Goal: Transaction & Acquisition: Purchase product/service

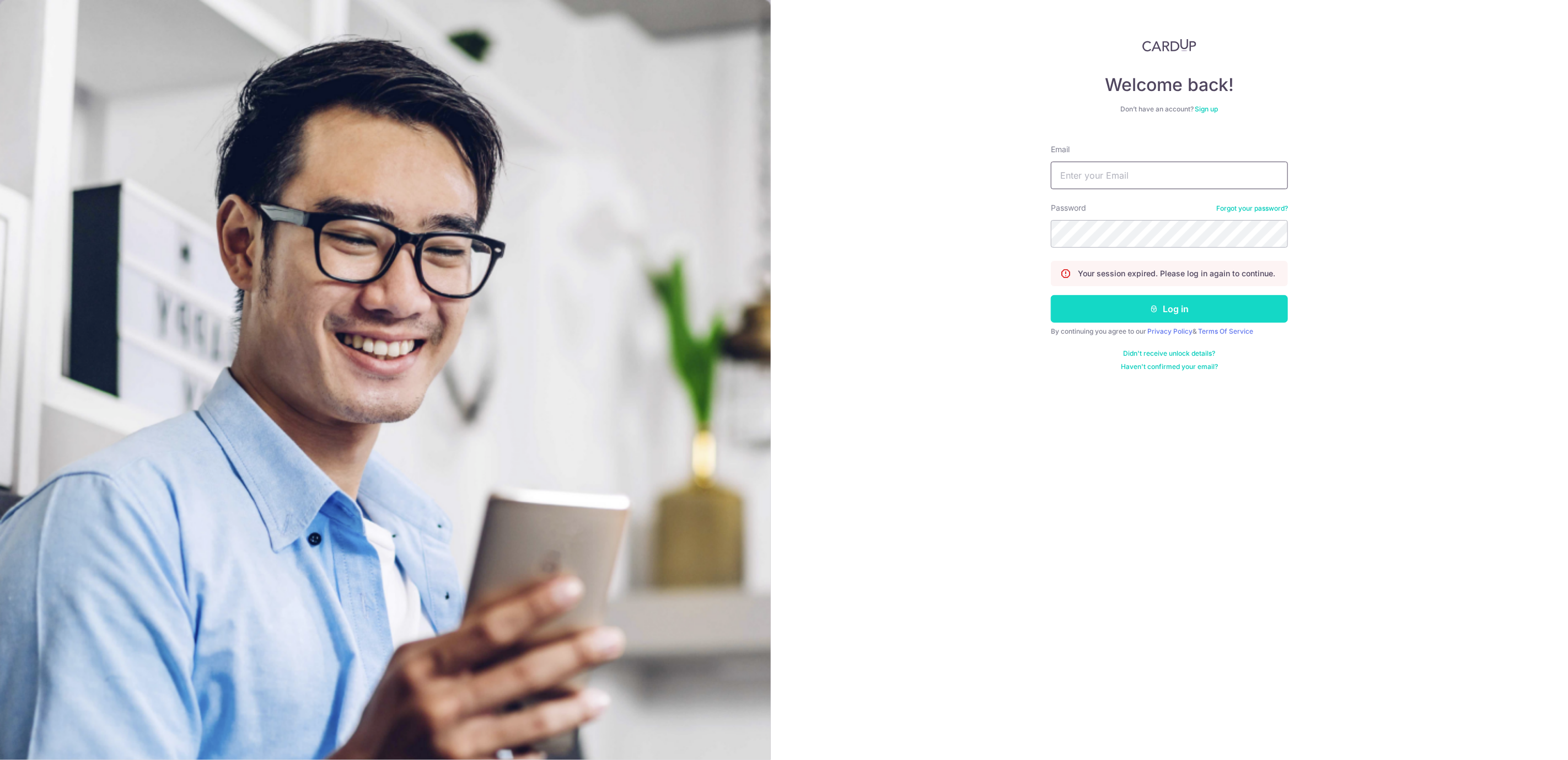
type input "ngguoqiang16@gmail.com"
click at [1161, 309] on button "Log in" at bounding box center [1169, 309] width 237 height 27
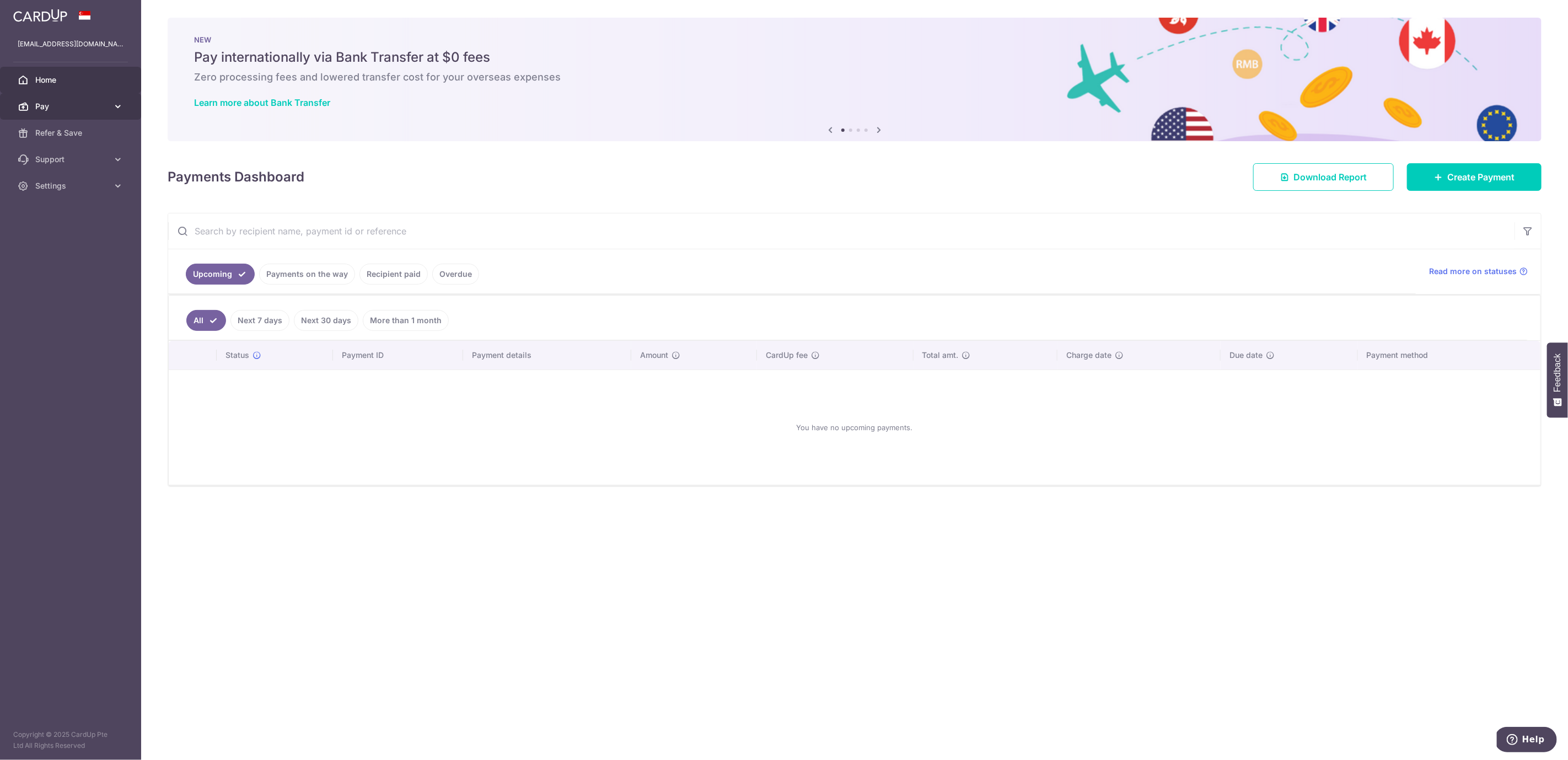
click at [96, 103] on span "Pay" at bounding box center [72, 107] width 73 height 11
click at [97, 132] on span "Payments" at bounding box center [72, 133] width 73 height 11
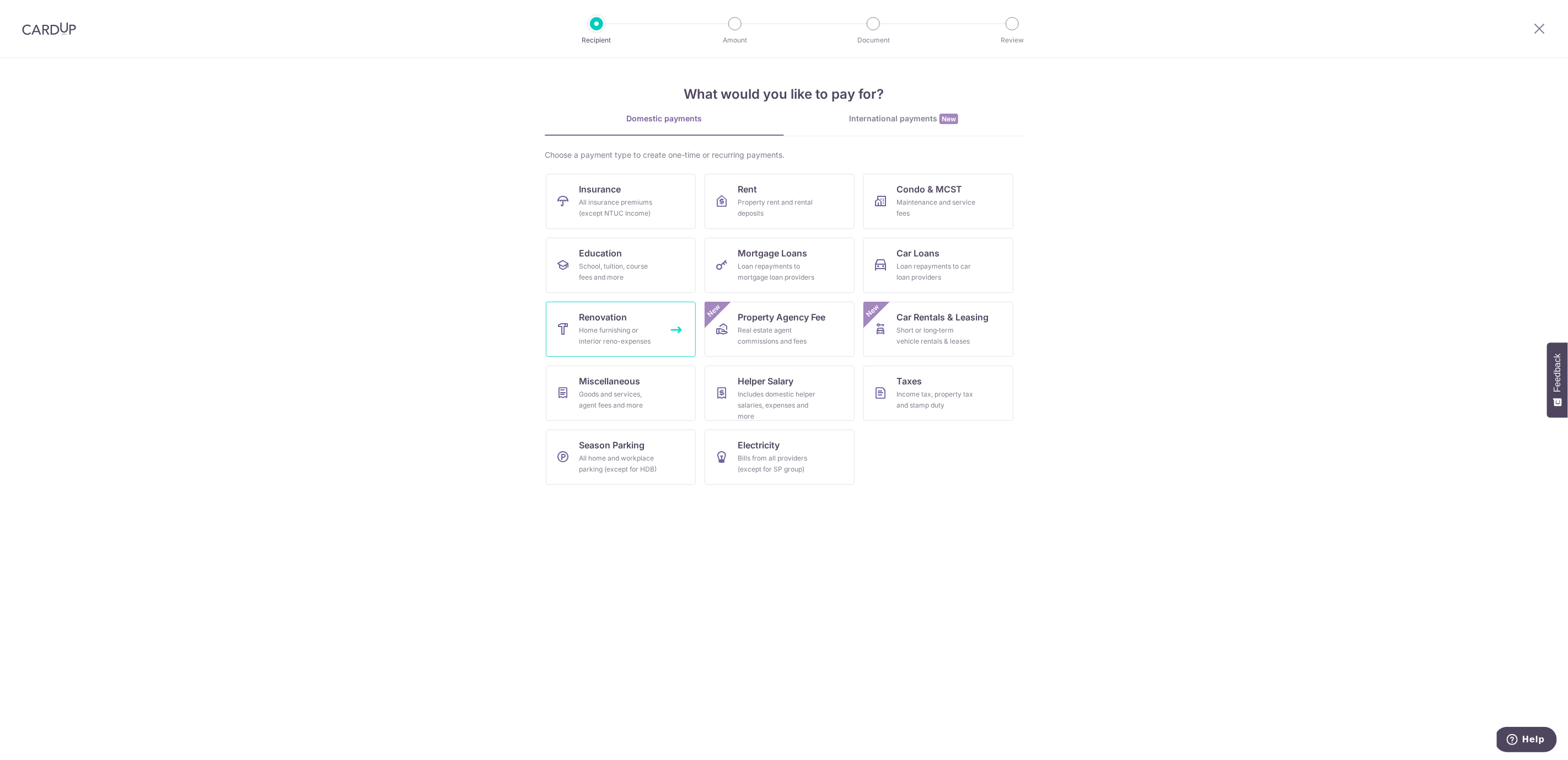
click at [646, 329] on div "Home furnishing or interior reno-expenses" at bounding box center [618, 336] width 79 height 22
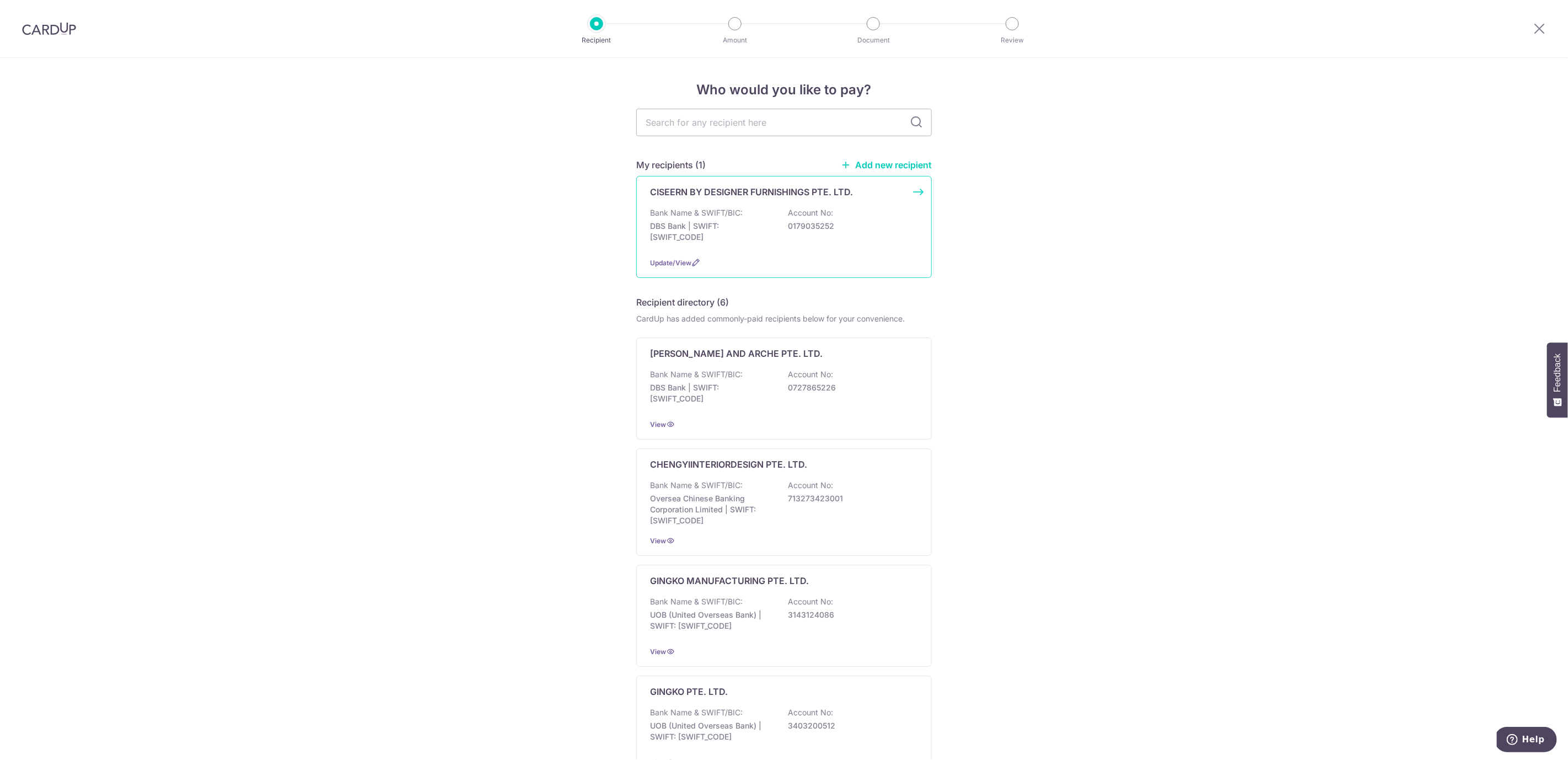
click at [911, 199] on div "CISEERN BY DESIGNER FURNISHINGS PTE. LTD. Bank Name & SWIFT/BIC: DBS Bank | SWI…" at bounding box center [783, 227] width 295 height 102
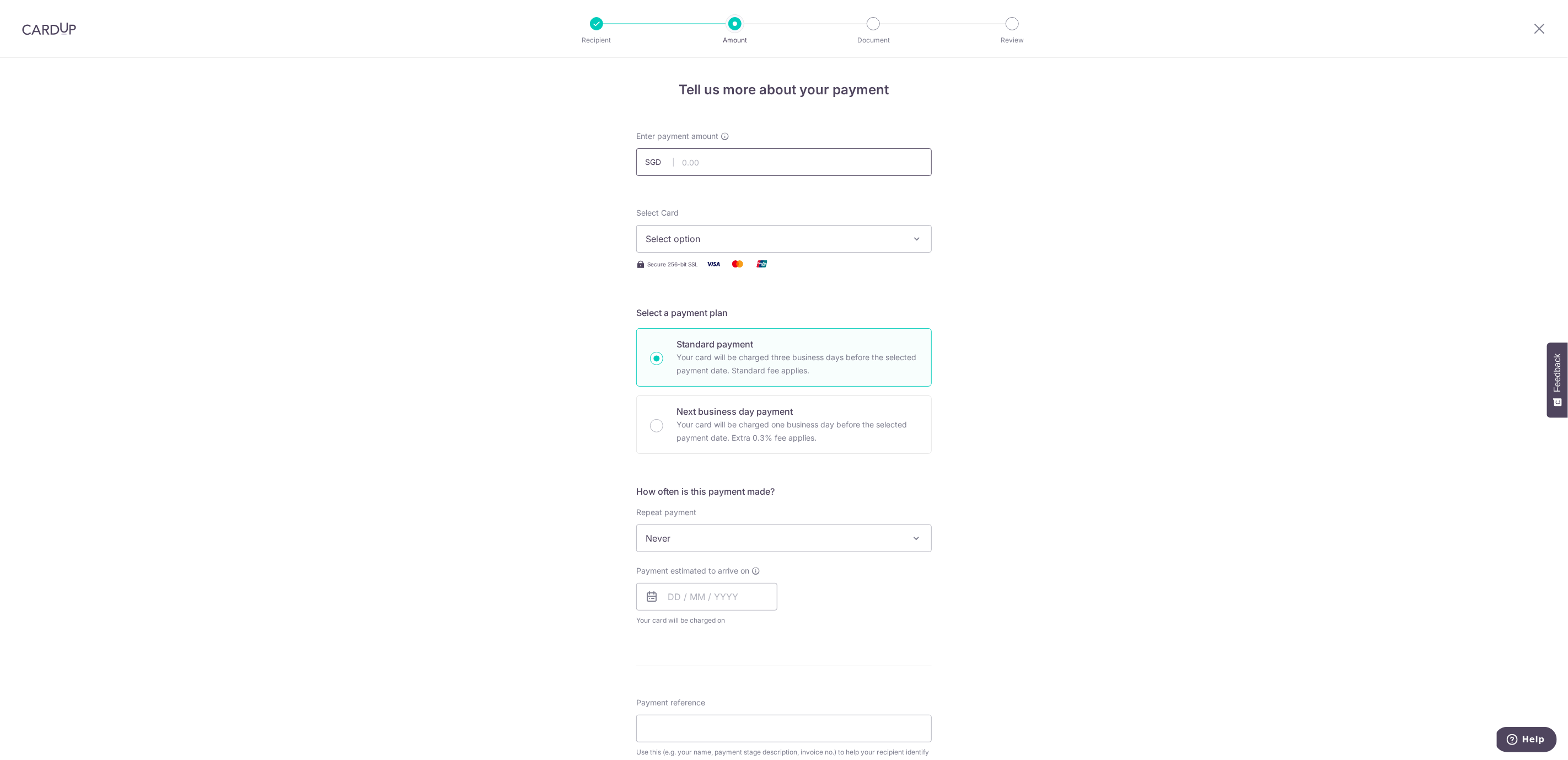
click at [712, 165] on input "text" at bounding box center [783, 162] width 295 height 27
type input "15,000.00"
click at [539, 179] on div "Tell us more about your payment Enter payment amount SGD 15,000.00 15000.00 Sel…" at bounding box center [784, 594] width 1568 height 1072
click at [711, 244] on span "Select option" at bounding box center [774, 239] width 257 height 13
click at [709, 315] on span "**** 4983" at bounding box center [693, 318] width 43 height 13
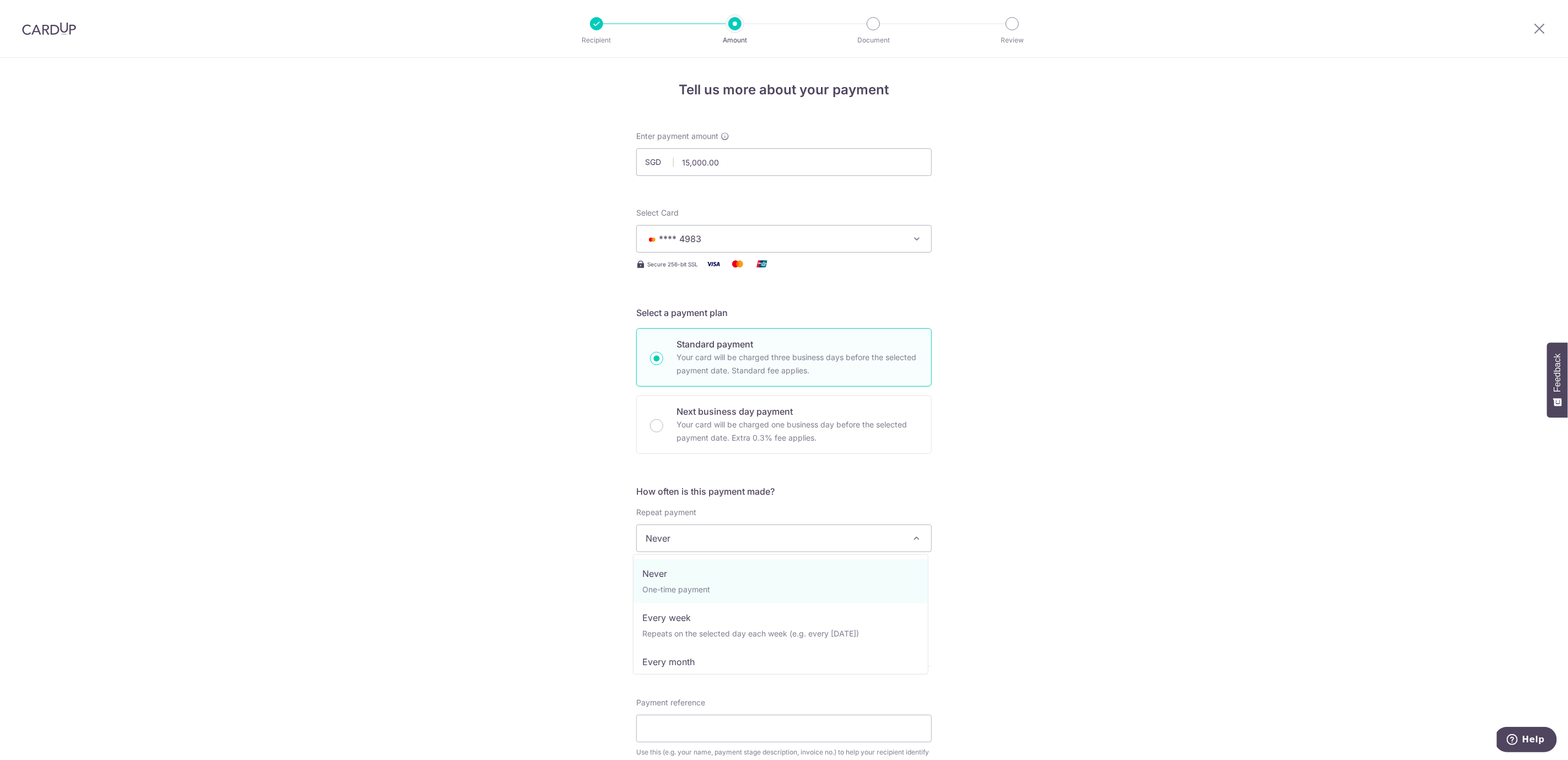
click at [886, 535] on span "Never" at bounding box center [784, 538] width 295 height 26
click at [718, 587] on input "text" at bounding box center [707, 596] width 141 height 27
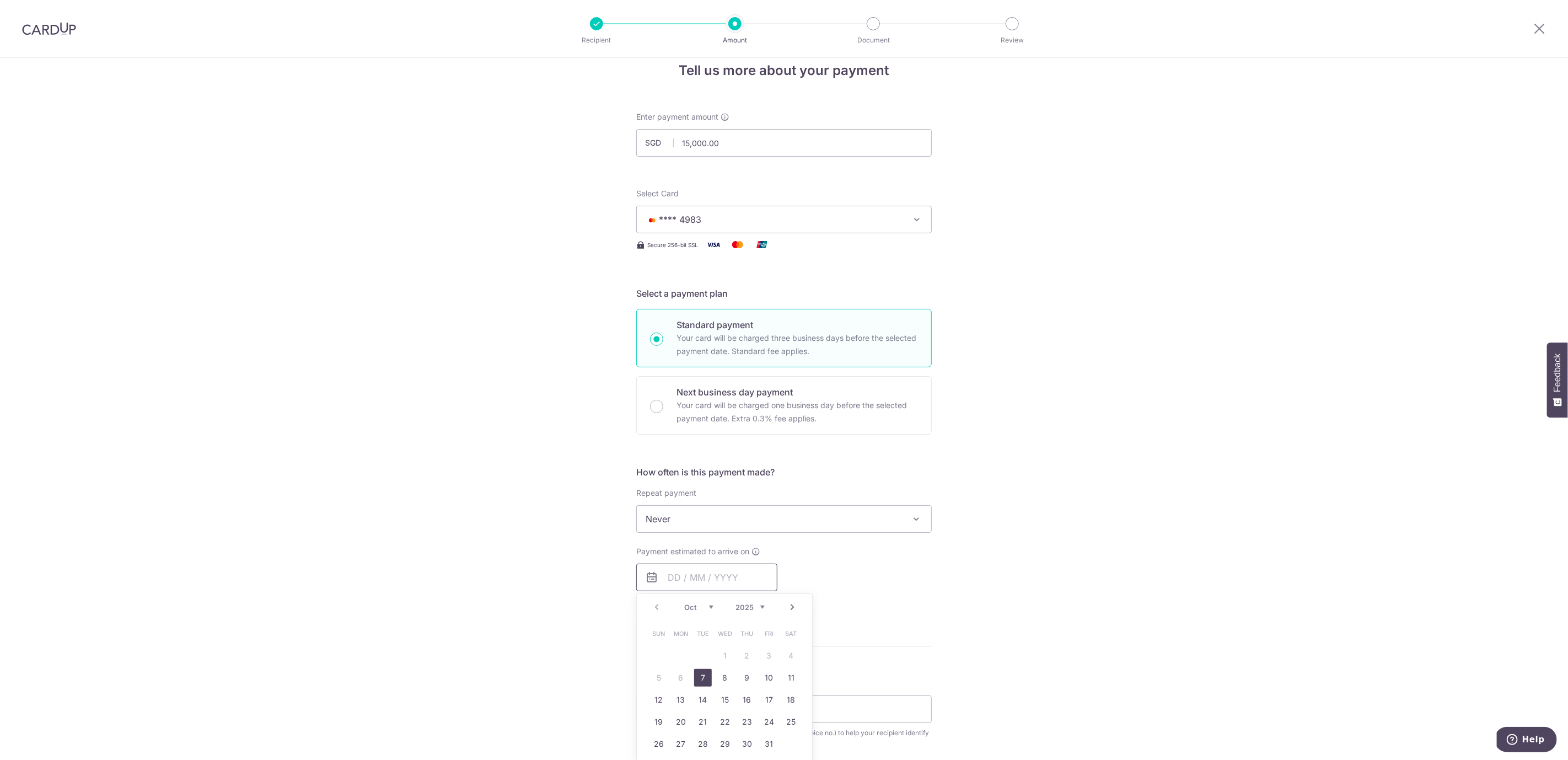
scroll to position [53, 0]
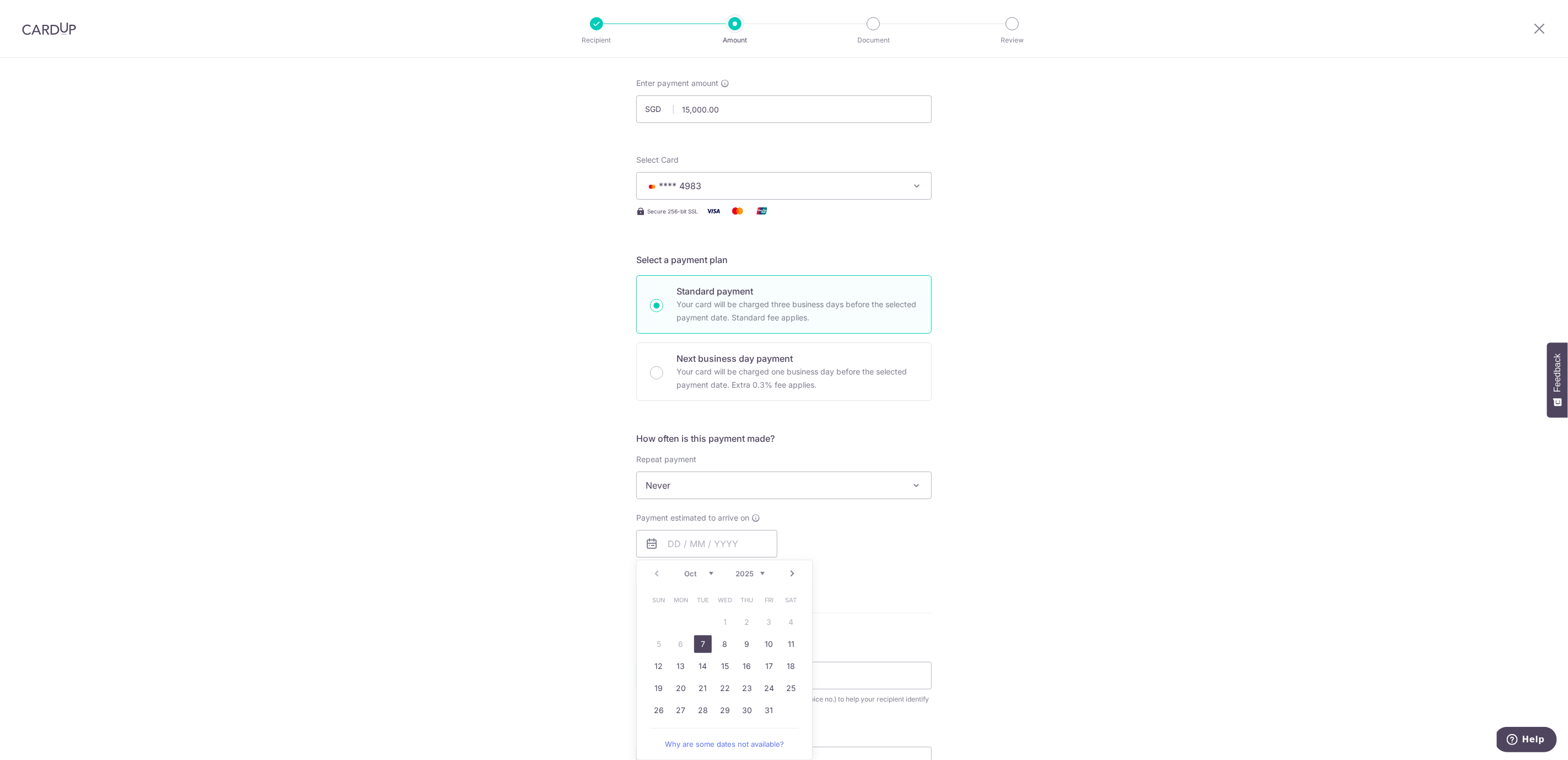
click at [705, 644] on link "7" at bounding box center [702, 644] width 18 height 18
type input "[DATE]"
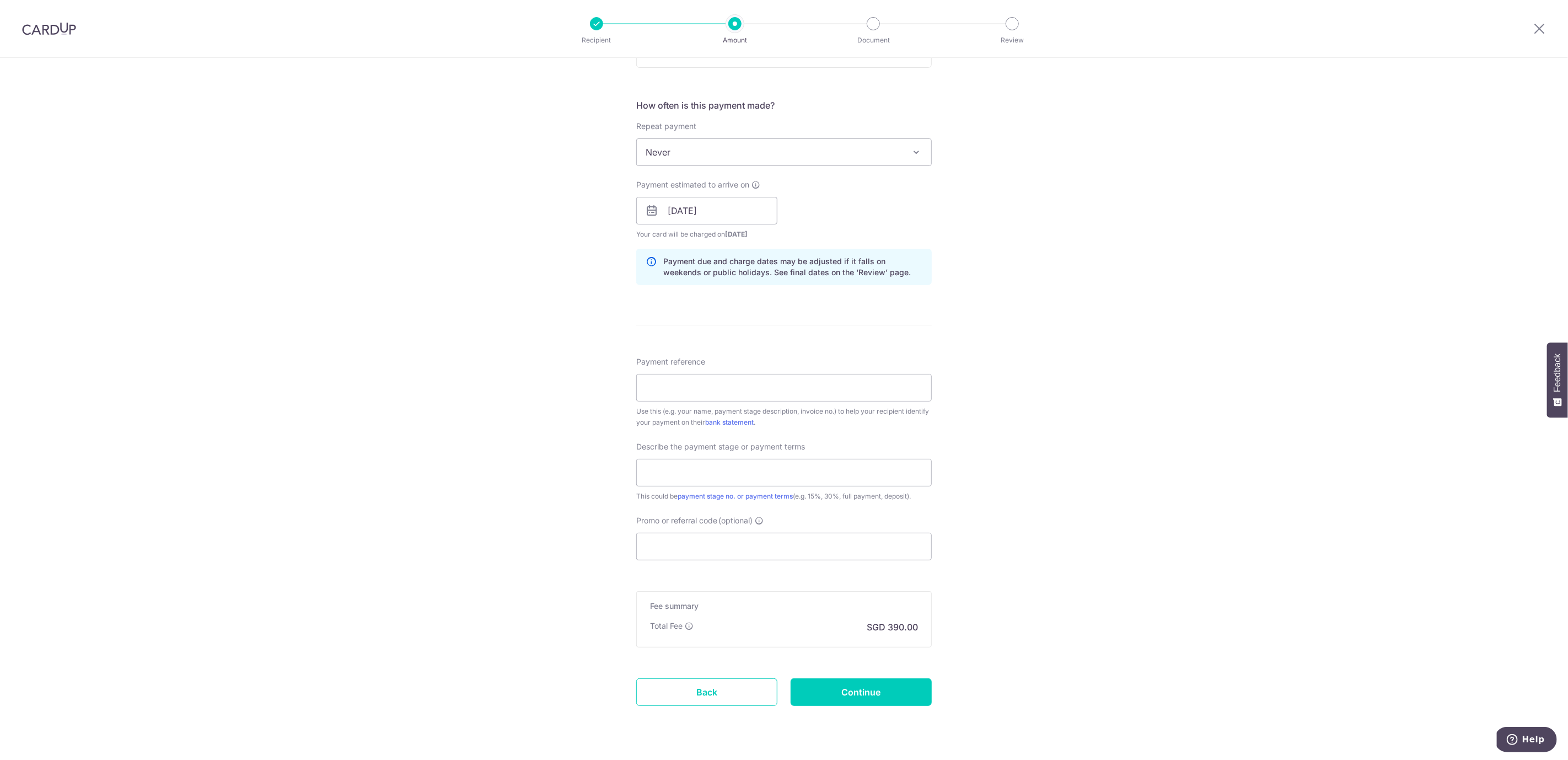
scroll to position [414, 0]
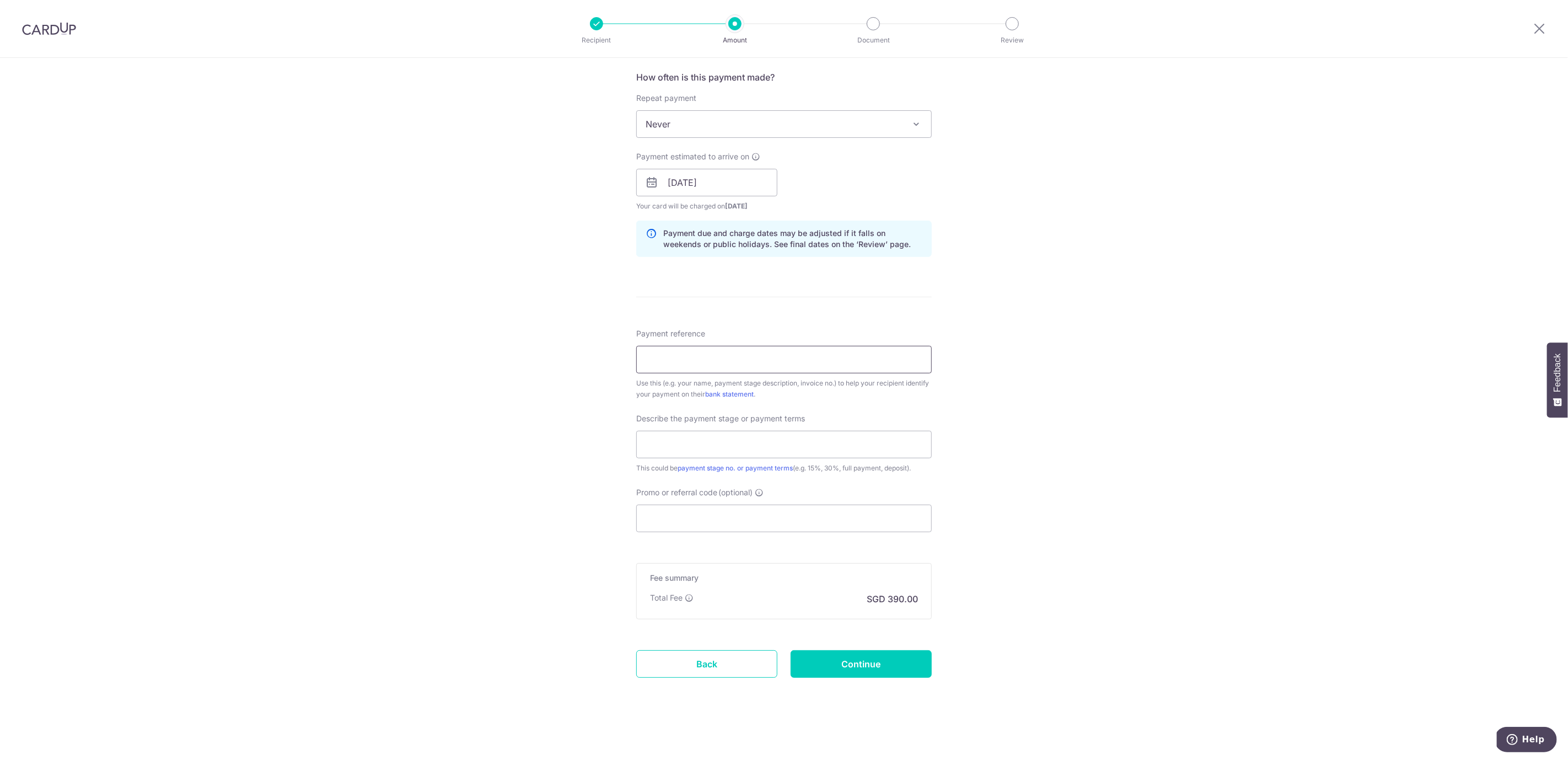
click at [716, 360] on input "Payment reference" at bounding box center [783, 359] width 295 height 27
paste input "OCBC90NMC"
type input "OCBC90NMC"
click at [716, 359] on input "Payment reference" at bounding box center [783, 359] width 295 height 27
type input "CFA-2407-8837-02-PL-Cheong Wei Yuen"
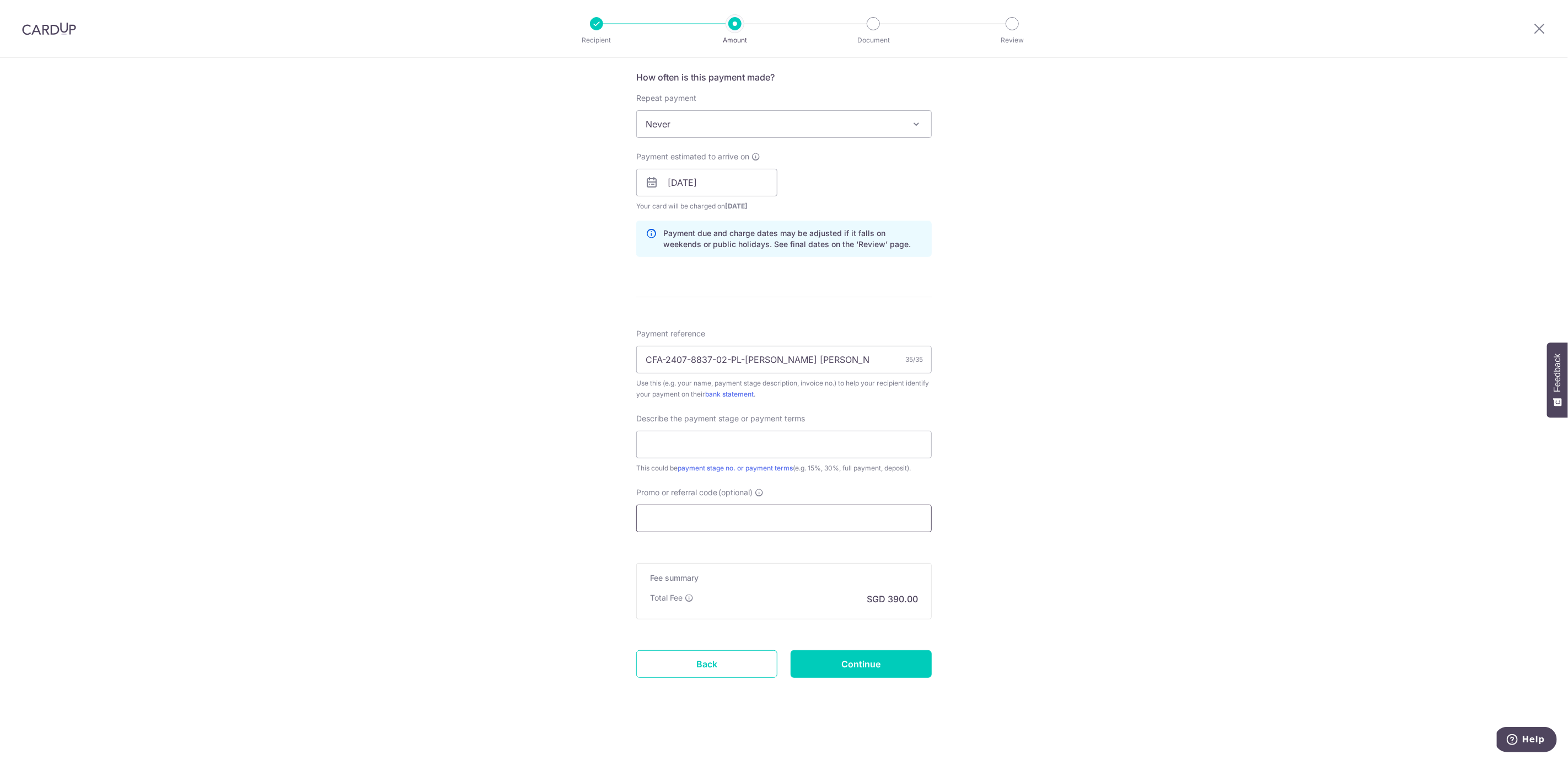
click at [691, 522] on input "Promo or referral code (optional)" at bounding box center [783, 518] width 295 height 27
paste input "OCBC90NMC"
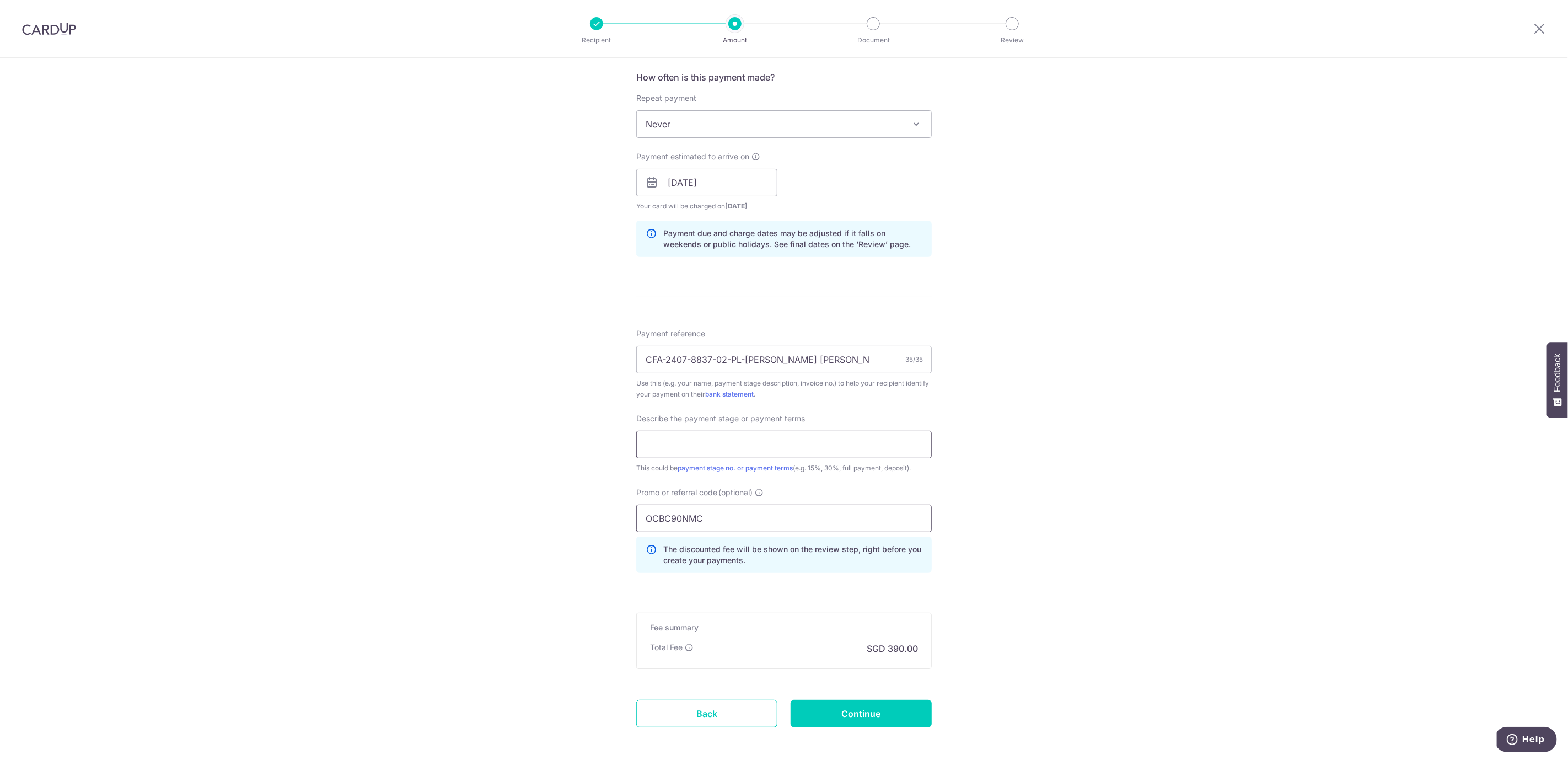
type input "OCBC90NMC"
click at [712, 442] on input "text" at bounding box center [783, 444] width 295 height 27
click at [1076, 433] on div "Tell us more about your payment Enter payment amount SGD 15,000.00 15000.00 Sel…" at bounding box center [784, 227] width 1568 height 1167
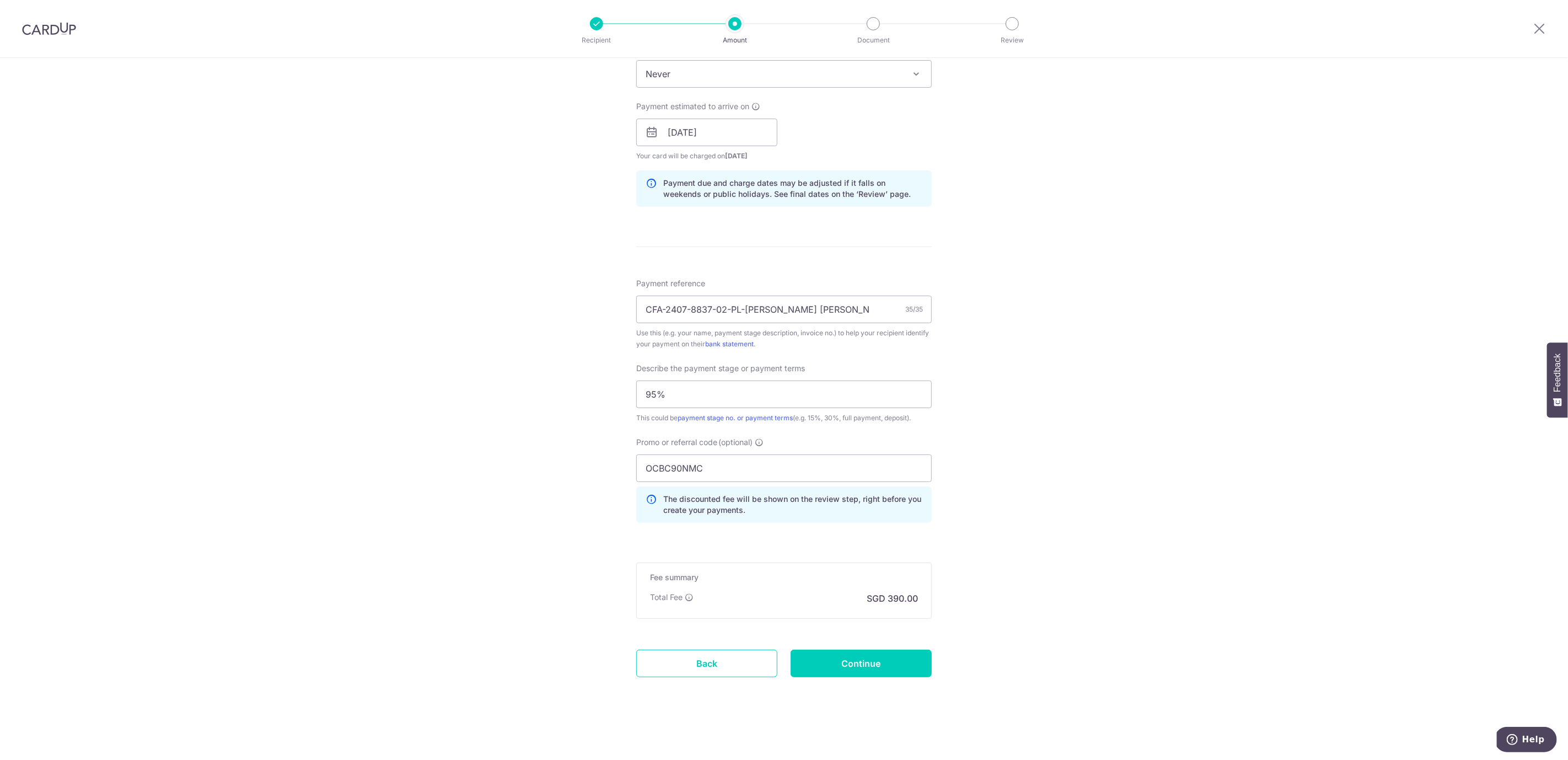
scroll to position [0, 0]
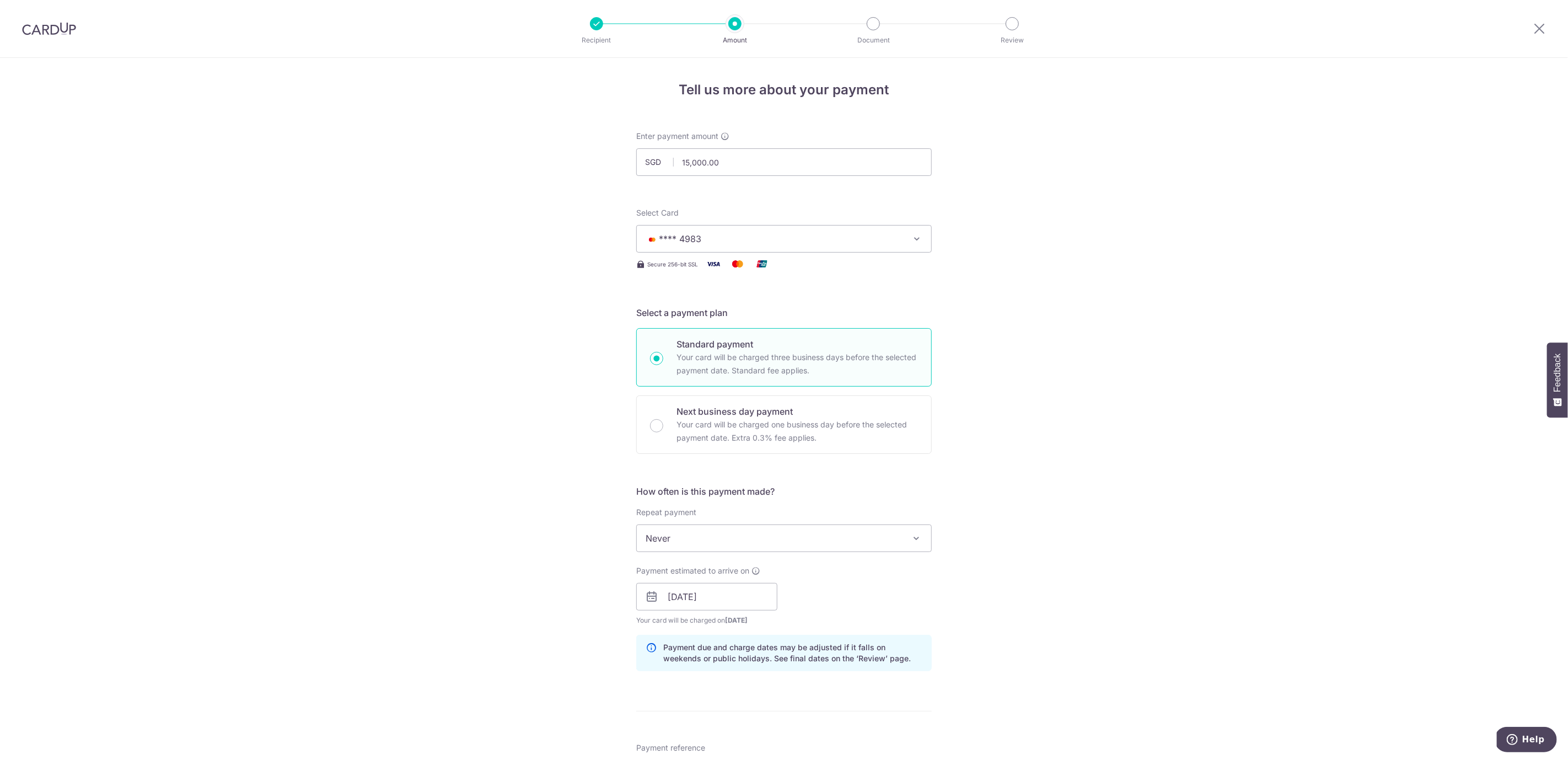
click at [1108, 454] on div "Tell us more about your payment Enter payment amount SGD 15,000.00 15000.00 Sel…" at bounding box center [784, 641] width 1568 height 1167
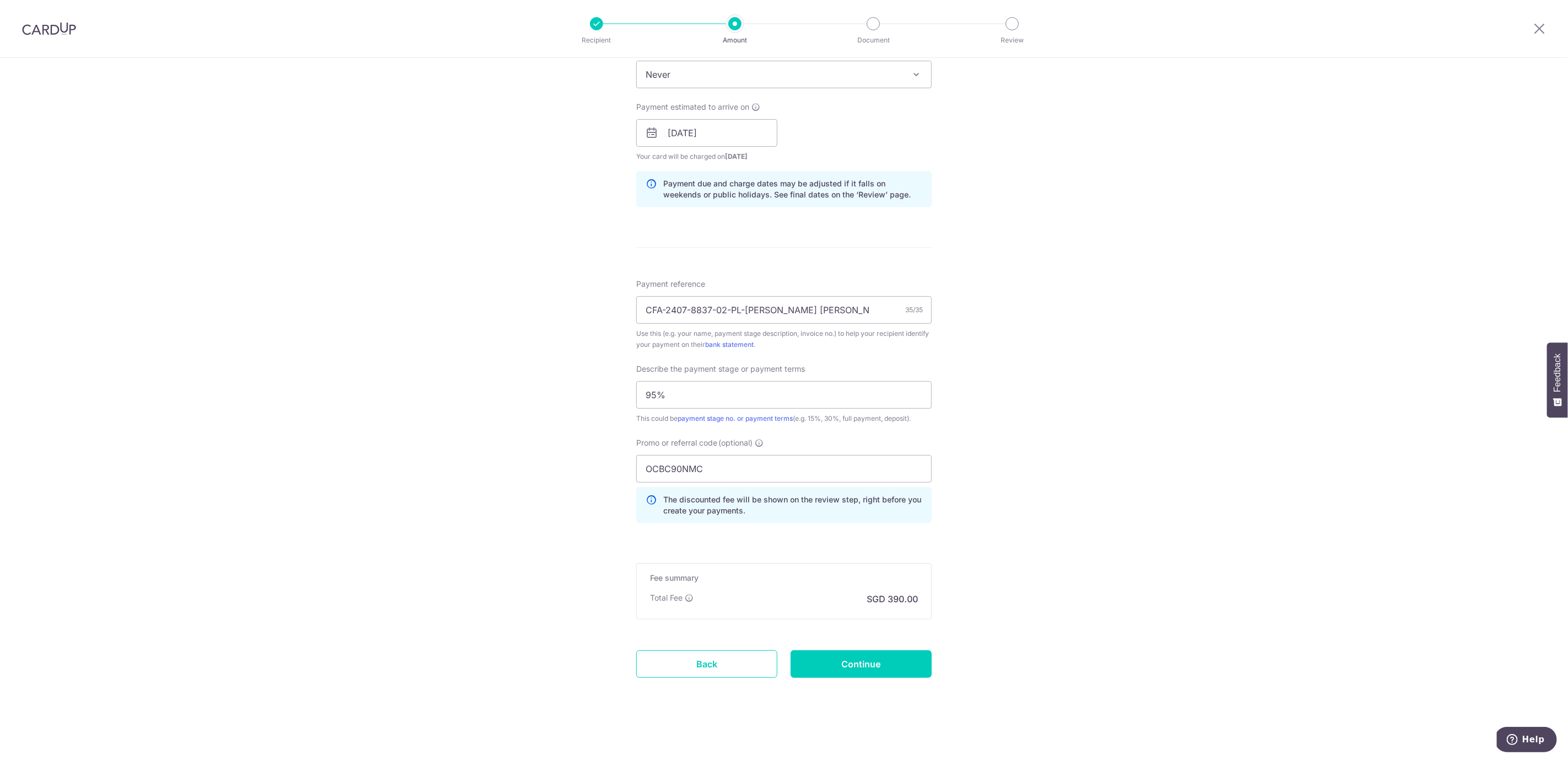
scroll to position [465, 0]
click at [739, 388] on input "95%" at bounding box center [783, 394] width 295 height 27
click at [796, 397] on input "95%" at bounding box center [783, 394] width 295 height 27
drag, startPoint x: 799, startPoint y: 401, endPoint x: 508, endPoint y: 371, distance: 292.5
click at [508, 371] on div "Tell us more about your payment Enter payment amount SGD 15,000.00 15000.00 Sel…" at bounding box center [784, 177] width 1568 height 1167
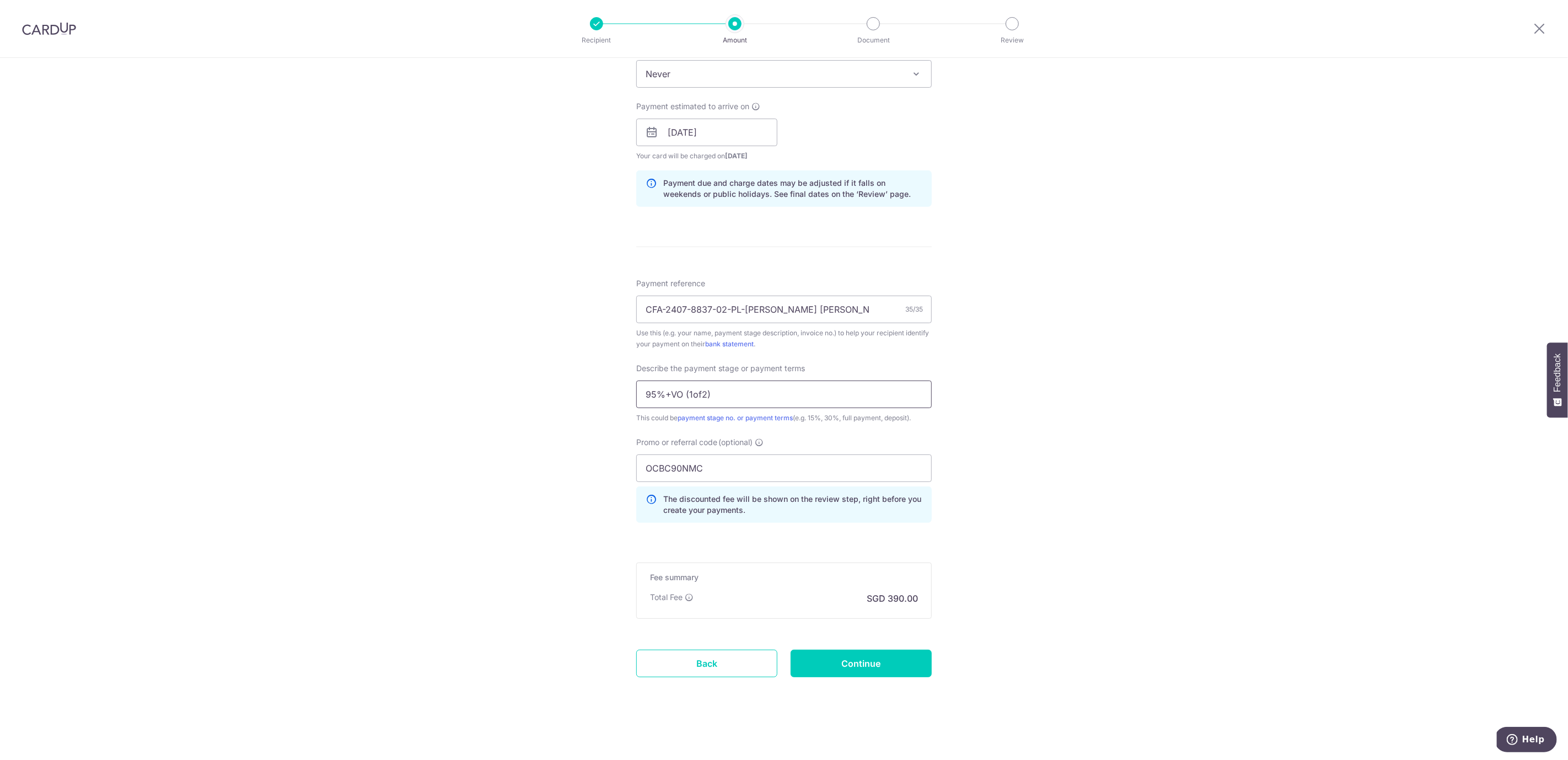
type input "95%+VO (1of2)"
drag, startPoint x: 827, startPoint y: 315, endPoint x: 533, endPoint y: 305, distance: 294.2
click at [533, 305] on div "Tell us more about your payment Enter payment amount SGD 15,000.00 15000.00 Sel…" at bounding box center [784, 177] width 1568 height 1167
click at [1044, 443] on div "Tell us more about your payment Enter payment amount SGD 15,000.00 15000.00 Sel…" at bounding box center [784, 177] width 1568 height 1167
click at [894, 660] on input "Continue" at bounding box center [861, 663] width 141 height 27
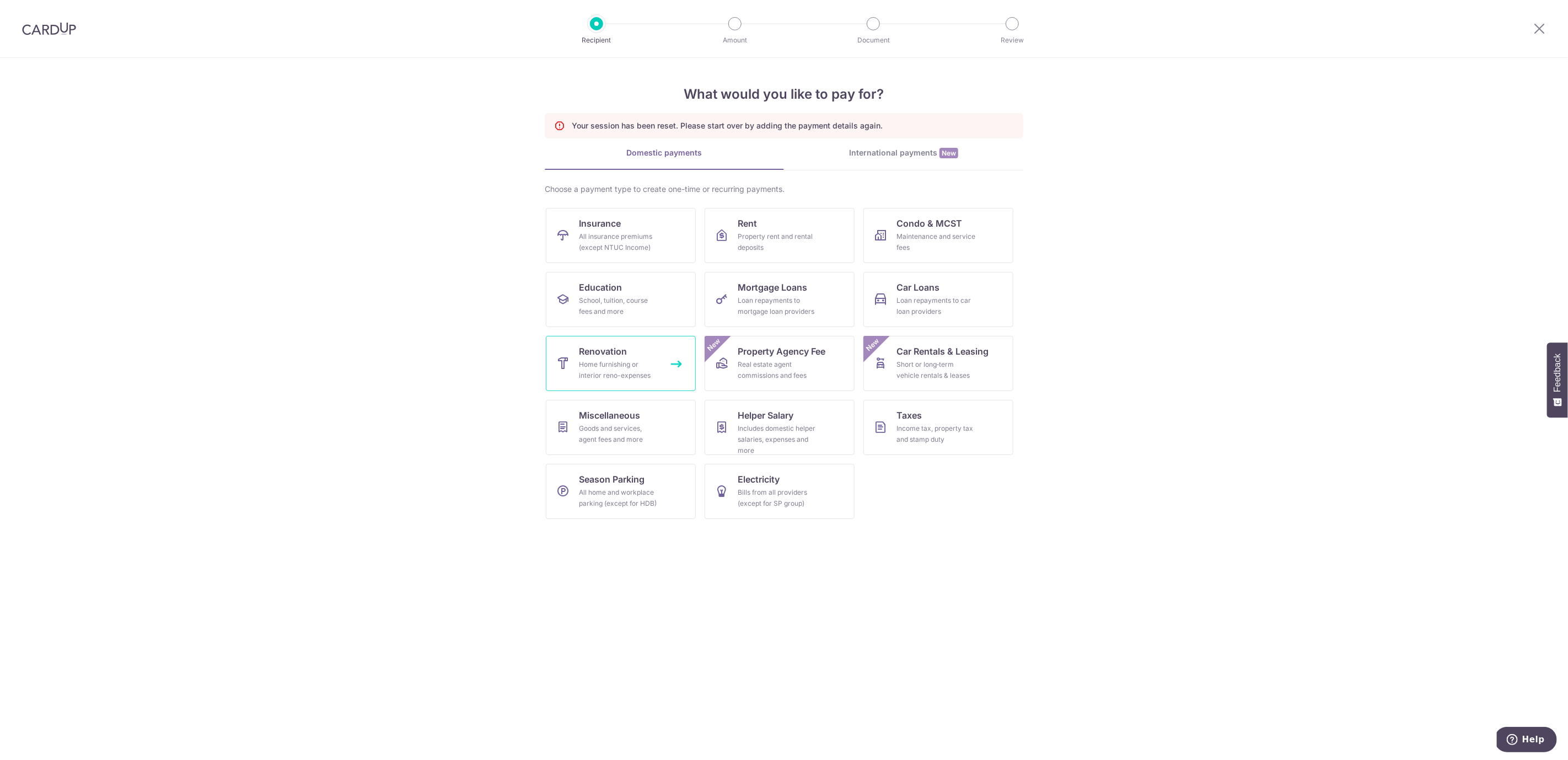
click at [616, 361] on div "Home furnishing or interior reno-expenses" at bounding box center [618, 370] width 79 height 22
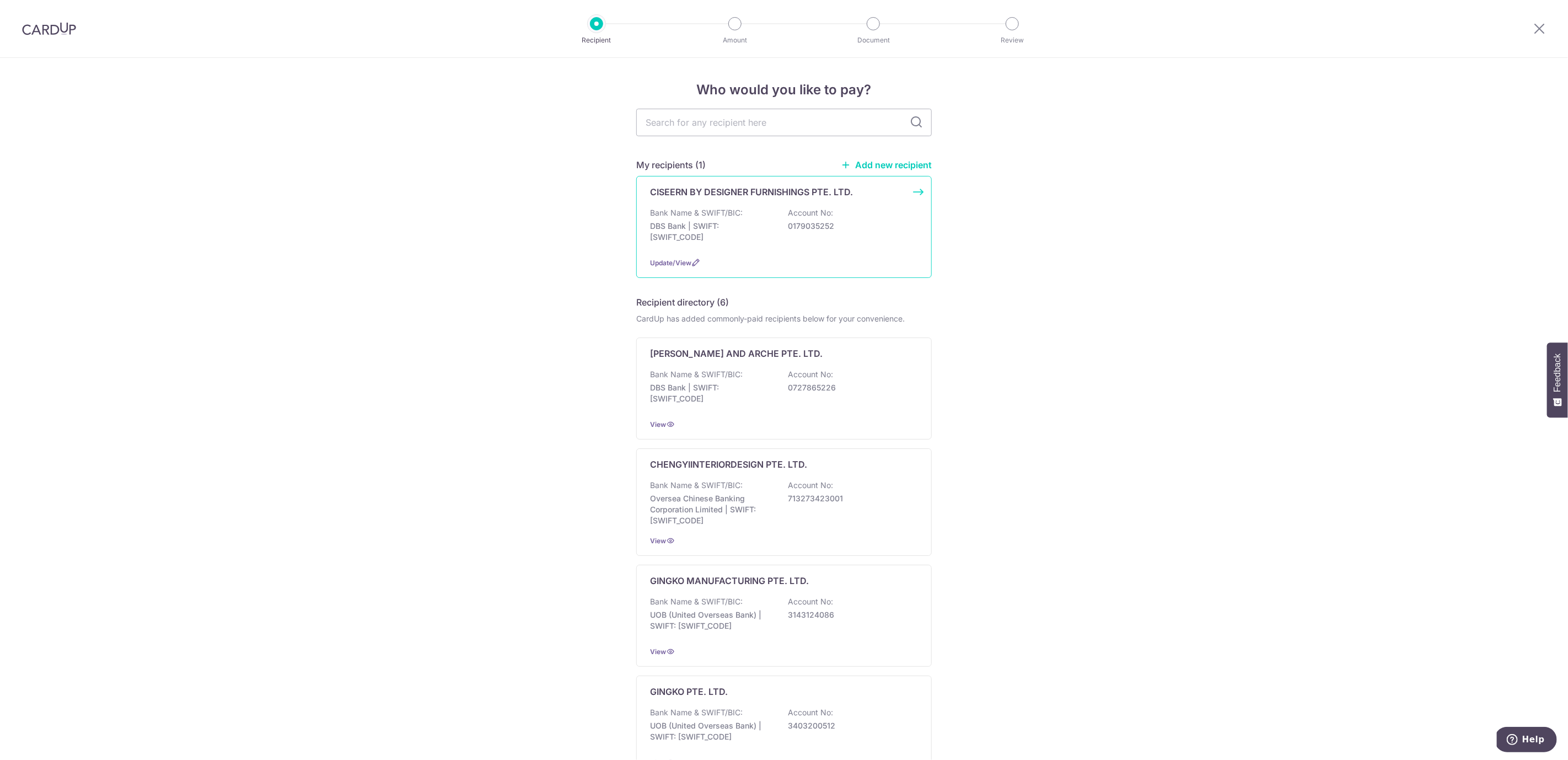
click at [848, 230] on p "0179035252" at bounding box center [849, 226] width 124 height 11
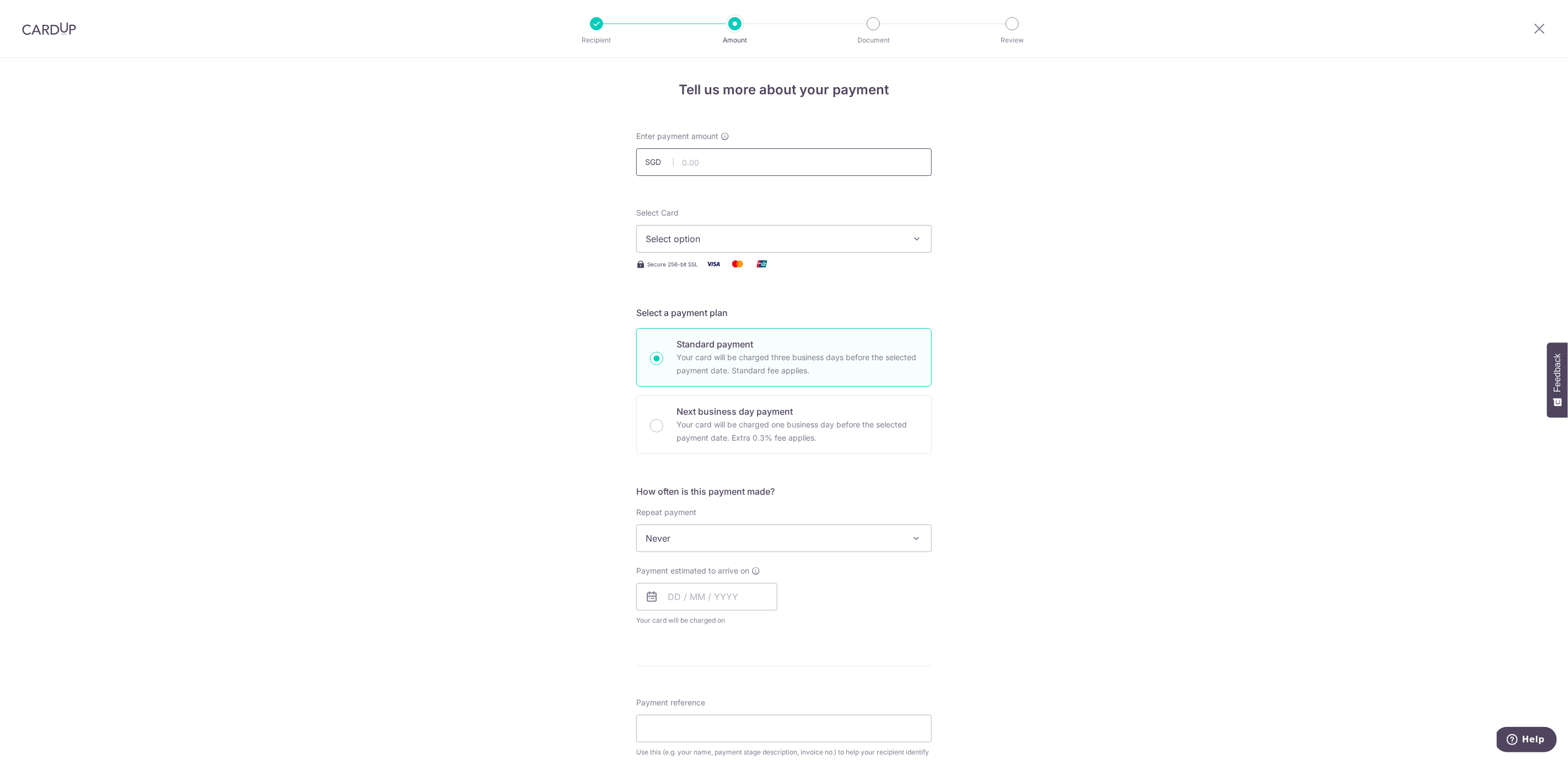
click at [763, 171] on input "text" at bounding box center [783, 162] width 295 height 27
type input "15,000.00"
click at [718, 232] on span "Select option" at bounding box center [774, 239] width 257 height 13
click at [711, 311] on span "**** 4983" at bounding box center [784, 318] width 277 height 13
drag, startPoint x: 892, startPoint y: 530, endPoint x: 1008, endPoint y: 548, distance: 117.4
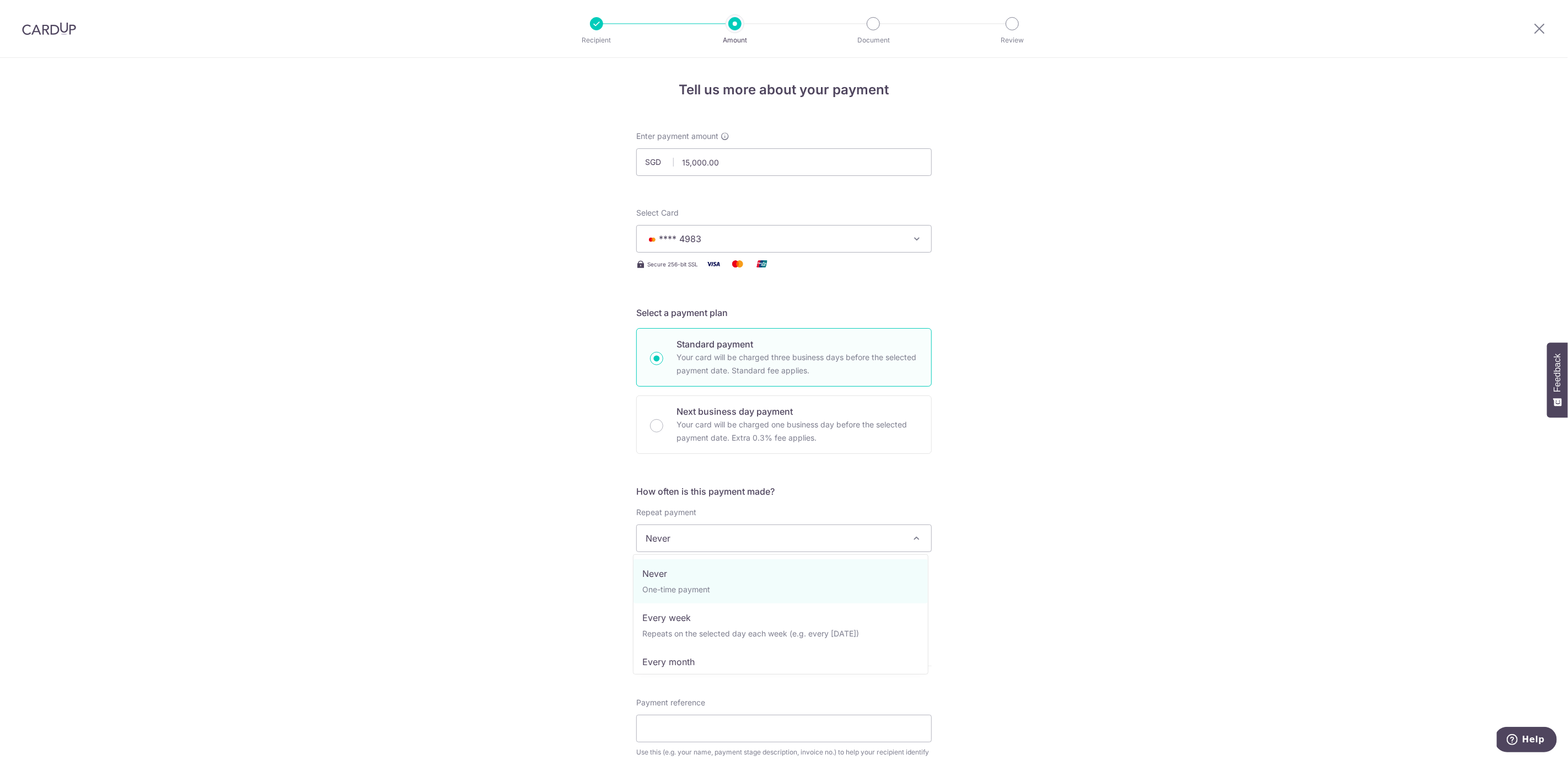
click at [892, 530] on span "Never" at bounding box center [784, 538] width 295 height 26
click at [1095, 501] on div "Tell us more about your payment Enter payment amount SGD 15,000.00 15000.00 Sel…" at bounding box center [784, 594] width 1568 height 1072
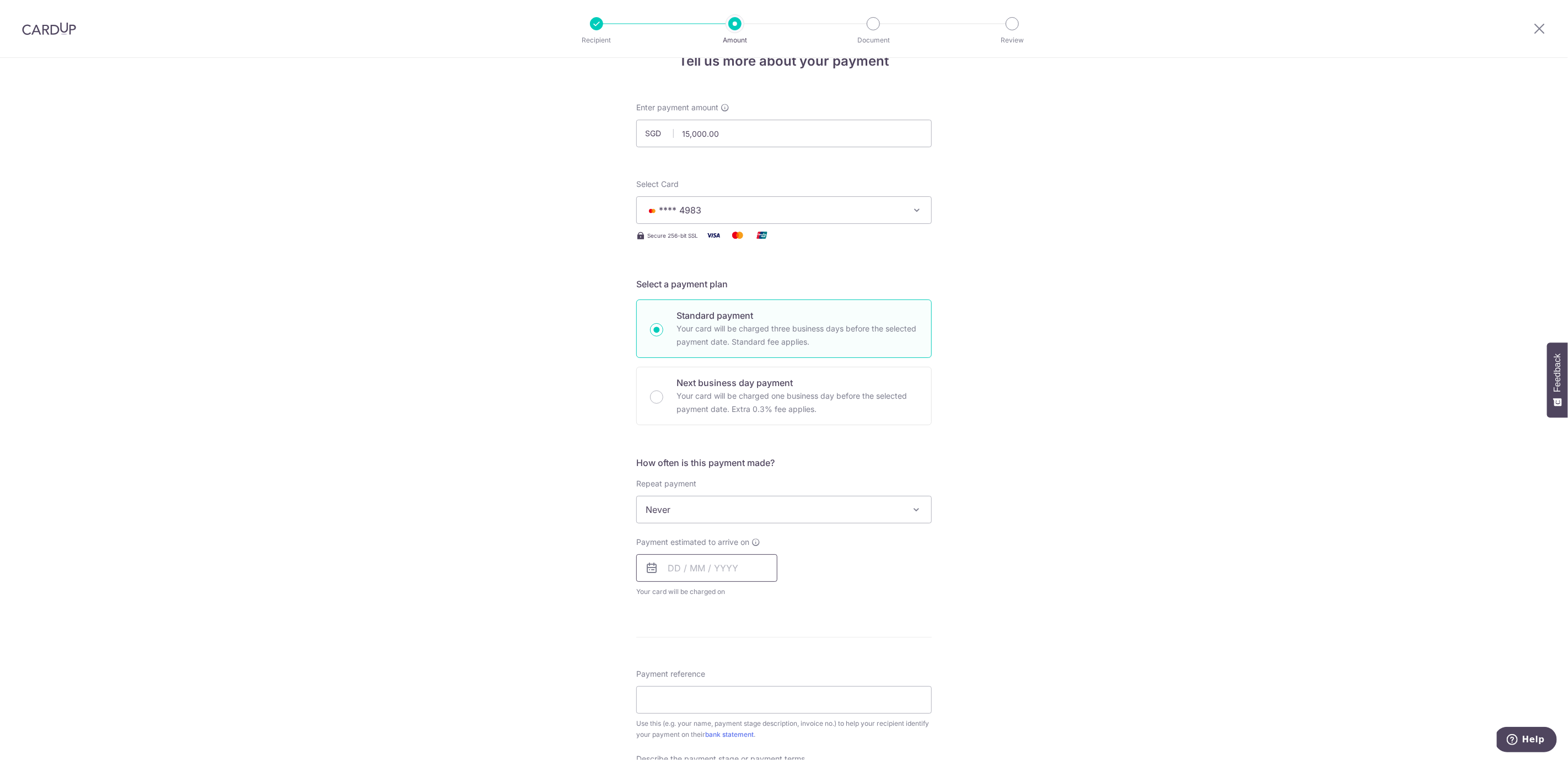
click at [714, 568] on input "text" at bounding box center [707, 568] width 141 height 27
click at [702, 664] on link "7" at bounding box center [702, 668] width 18 height 18
type input "07/10/2025"
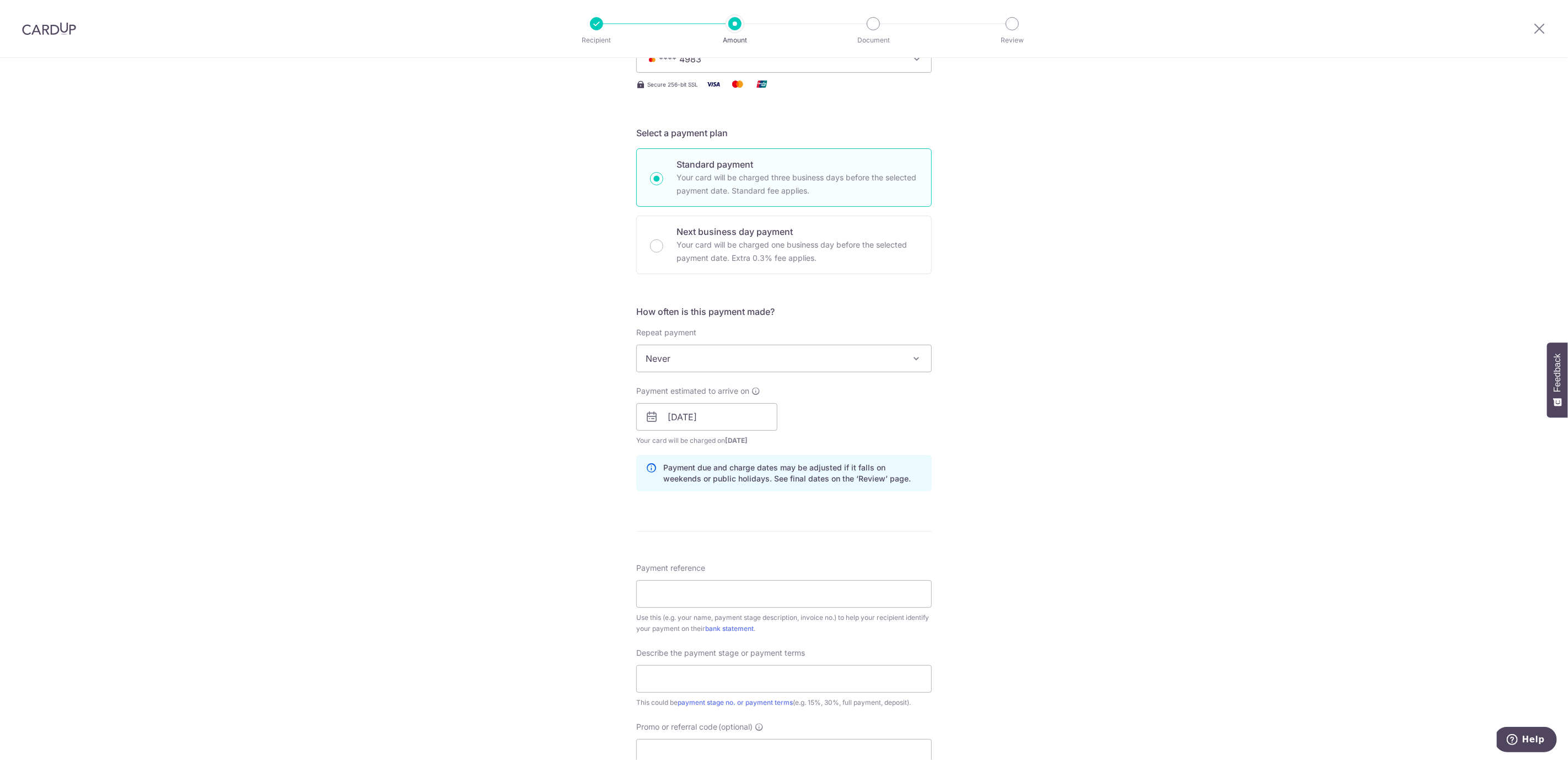
scroll to position [208, 0]
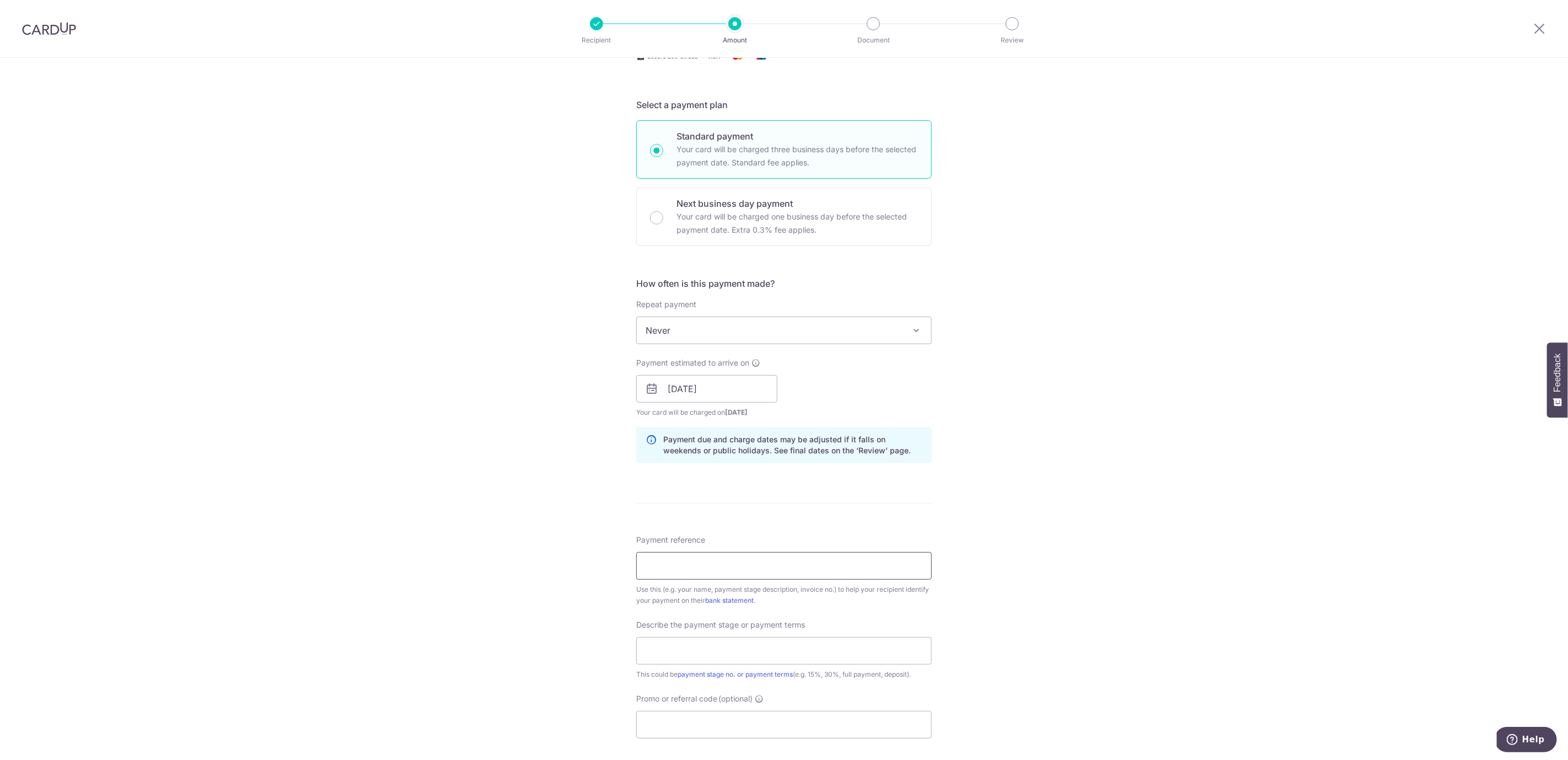
click at [759, 560] on input "Payment reference" at bounding box center [783, 566] width 295 height 27
type input "CFA-2407-8837-02-PL-Cheong Wei Yuen"
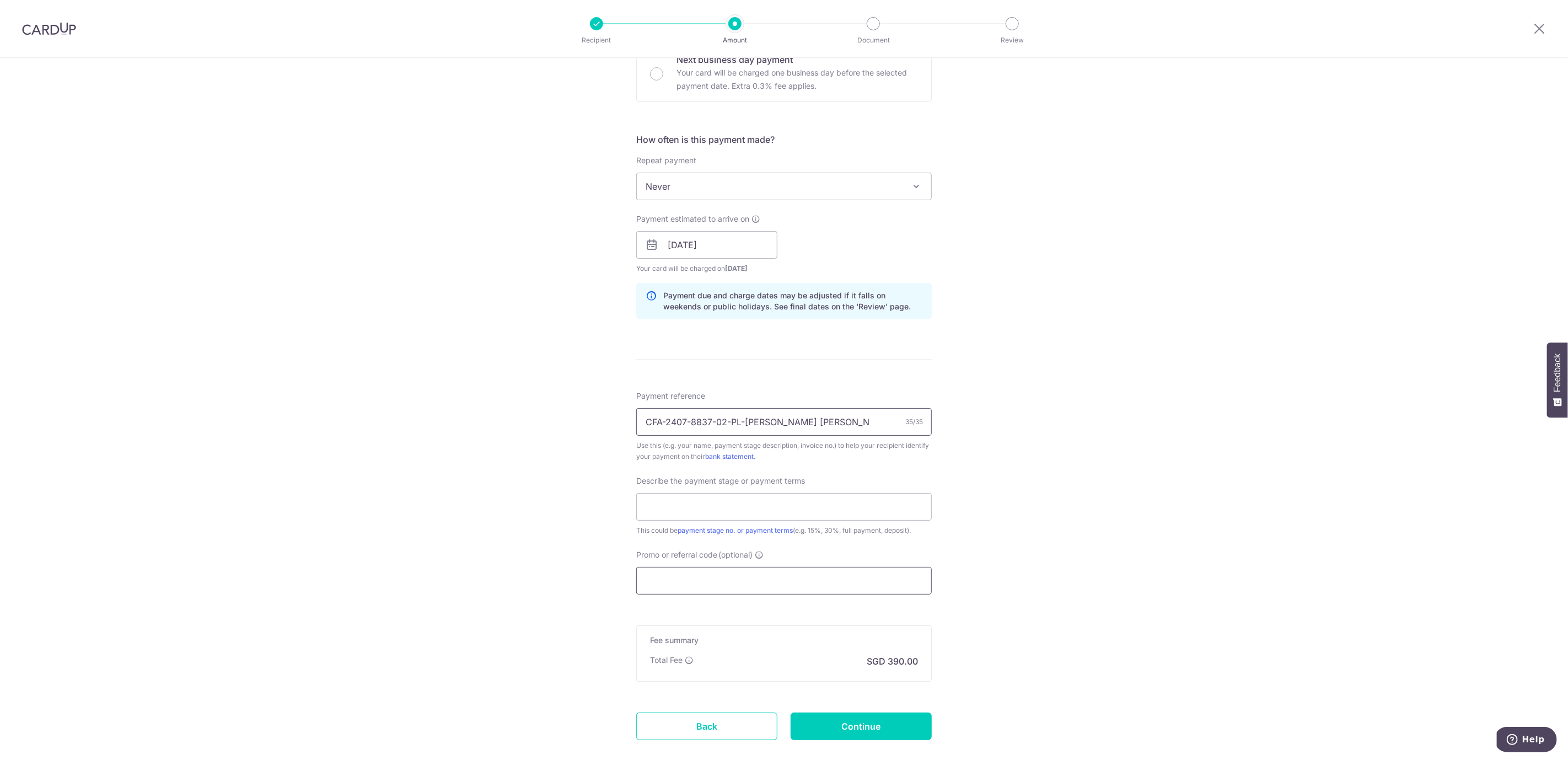
scroll to position [365, 0]
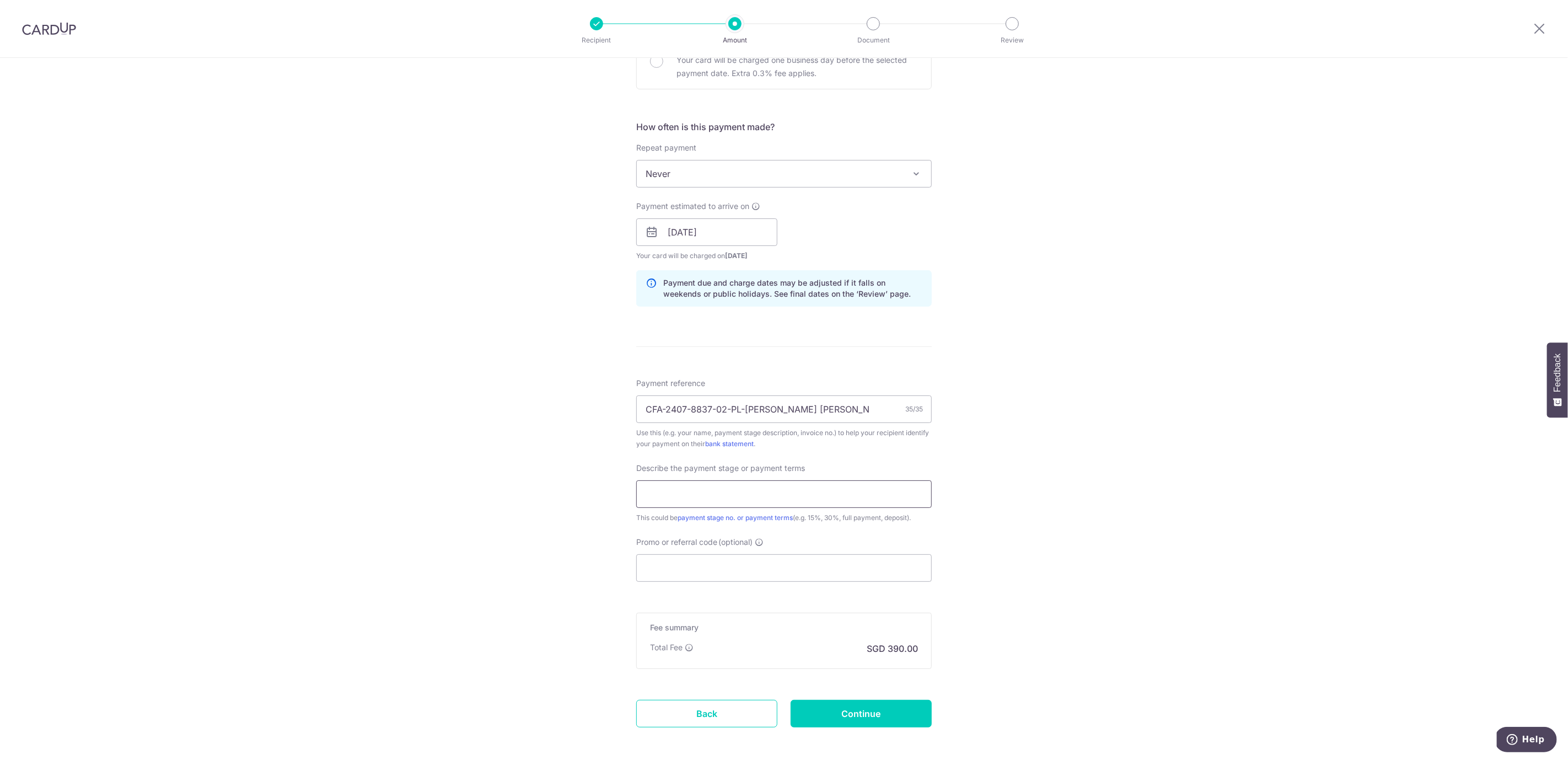
click at [705, 493] on input "text" at bounding box center [783, 494] width 295 height 27
type input "95%+VO (1of2)"
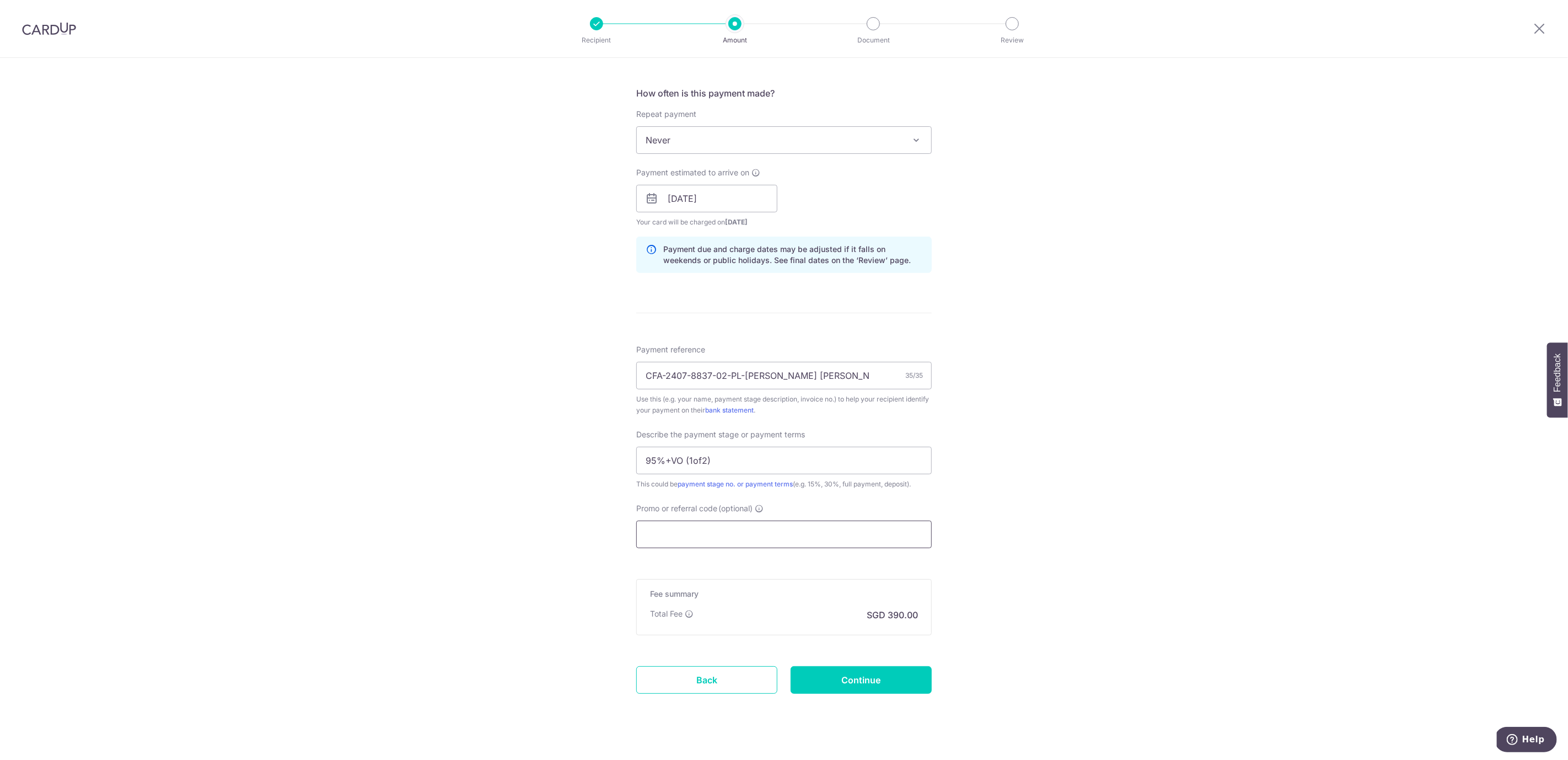
click at [842, 532] on input "Promo or referral code (optional)" at bounding box center [783, 534] width 295 height 27
click at [699, 540] on input "Promo or referral code (optional)" at bounding box center [783, 534] width 295 height 27
paste input "OCBC90NMC"
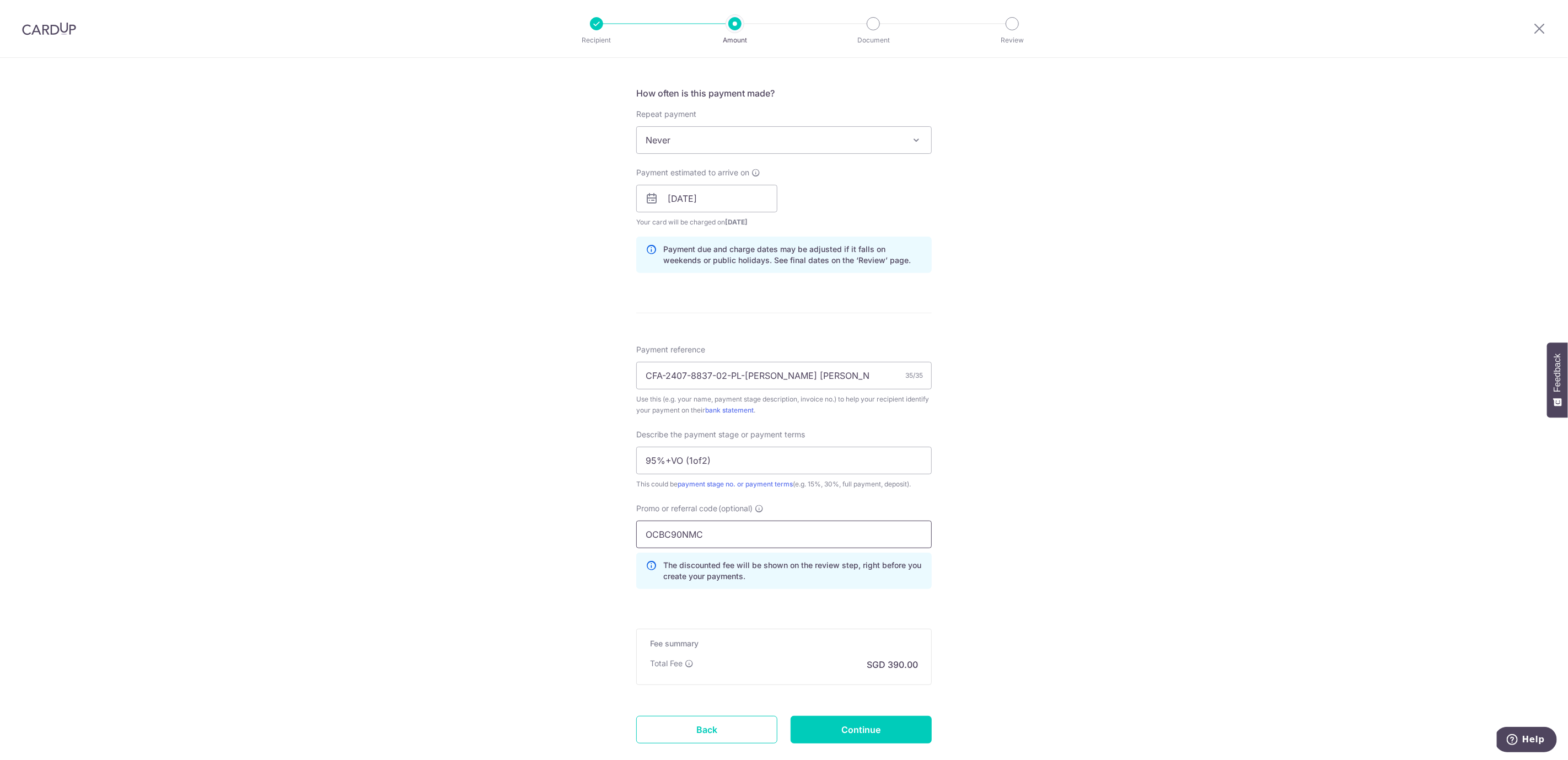
type input "OCBC90NMC"
click at [996, 518] on div "Tell us more about your payment Enter payment amount SGD 15,000.00 15000.00 Sel…" at bounding box center [784, 243] width 1568 height 1167
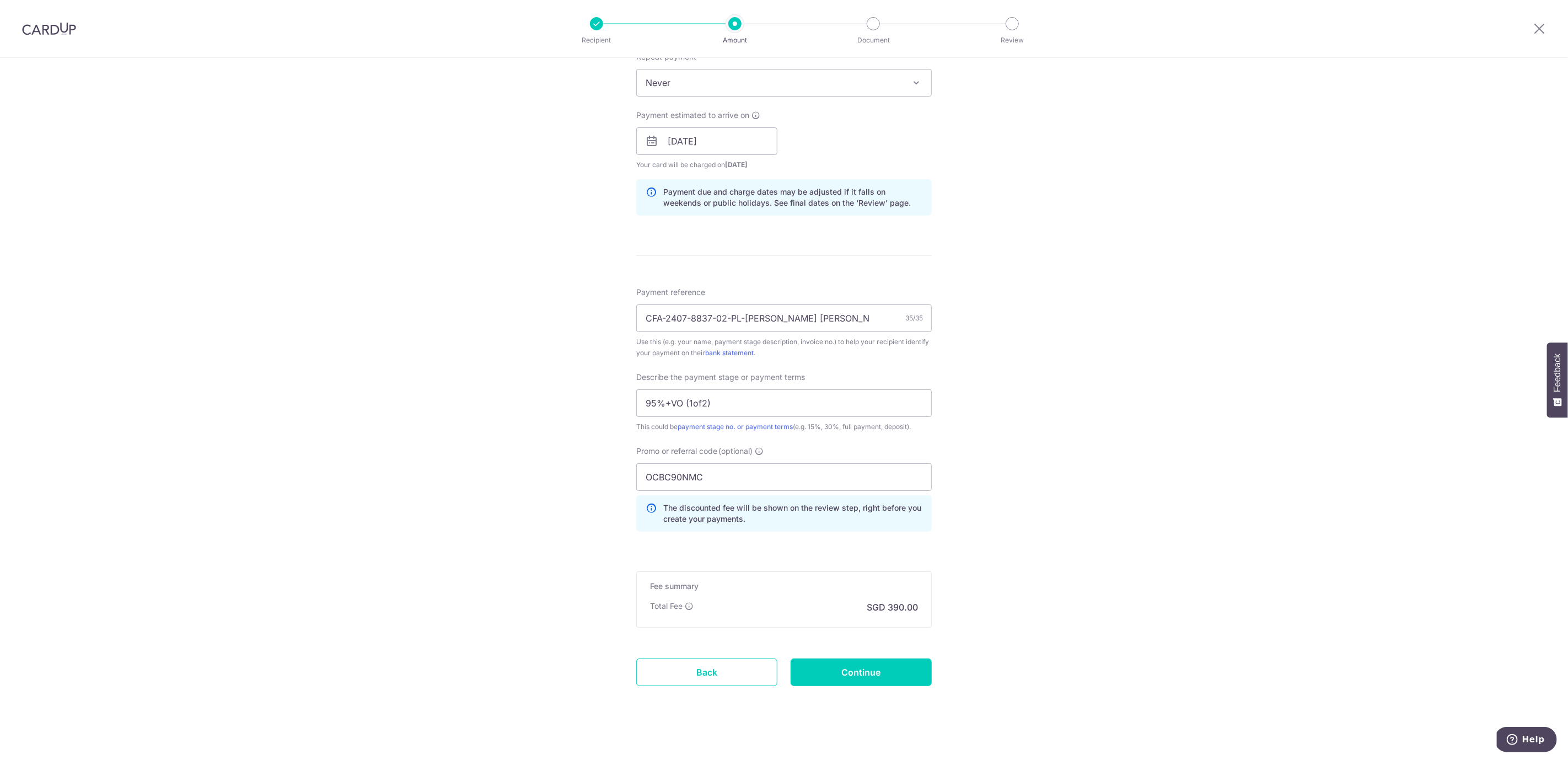
scroll to position [465, 0]
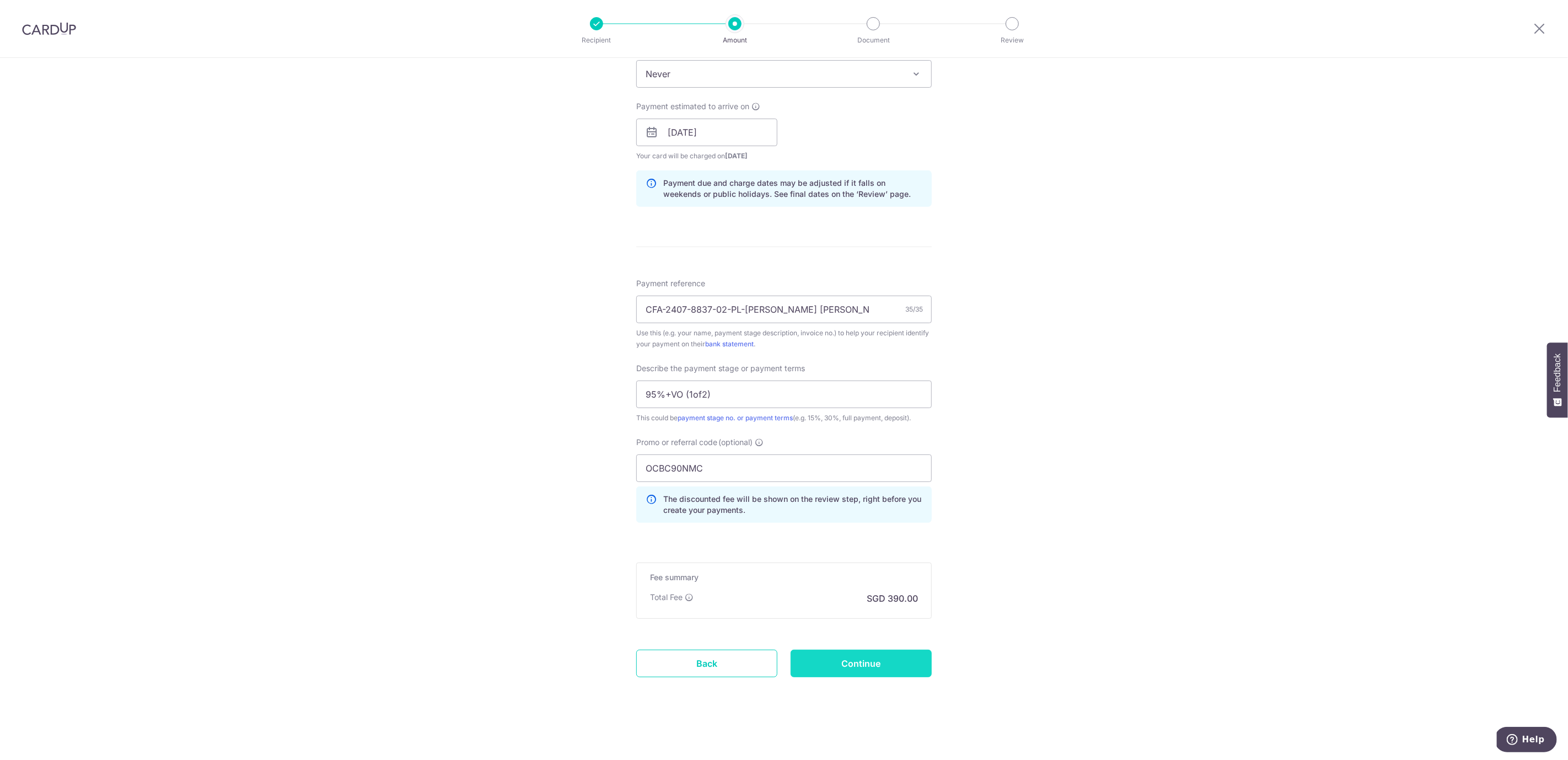
click at [867, 664] on input "Continue" at bounding box center [861, 663] width 141 height 27
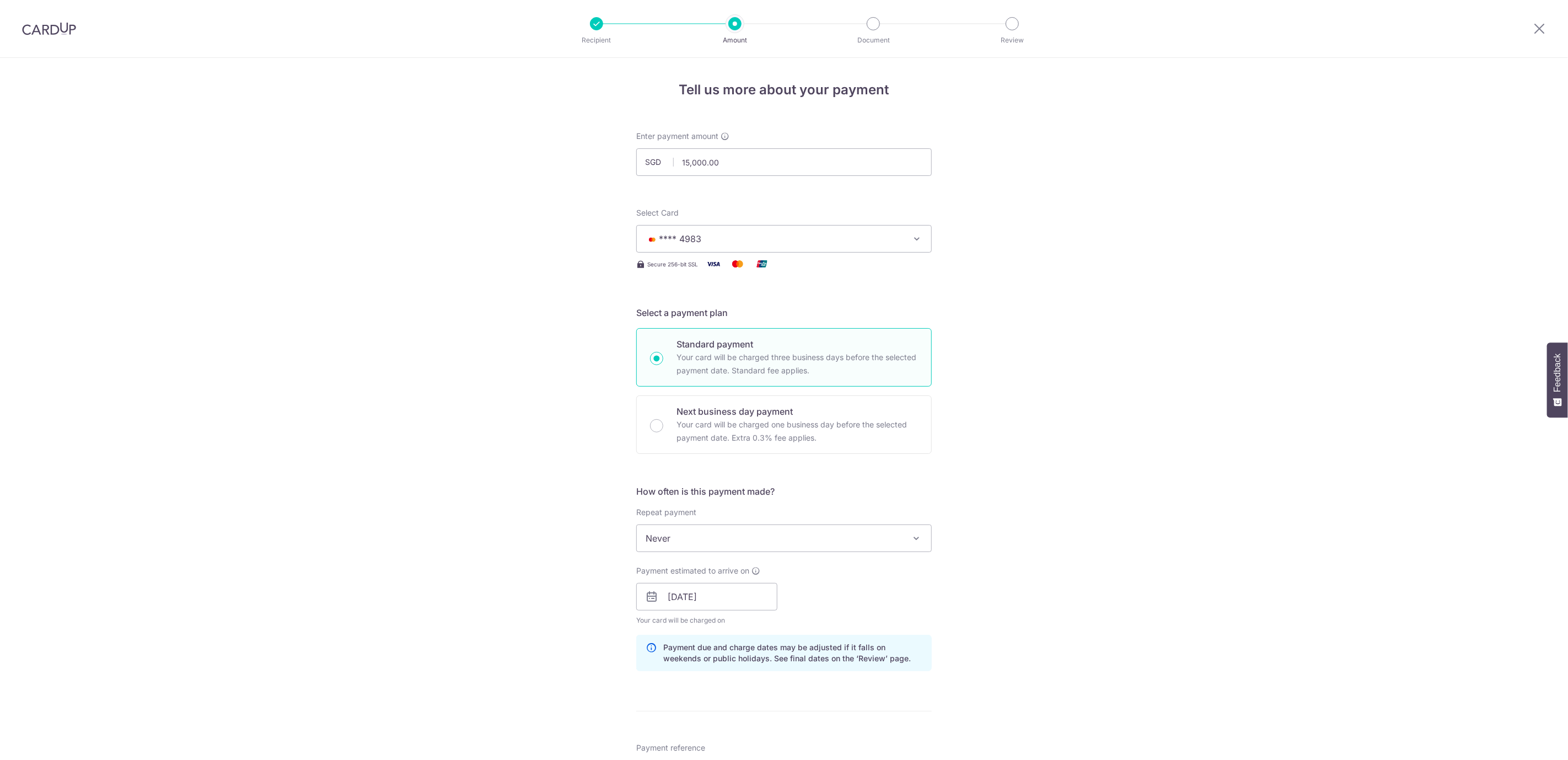
scroll to position [480, 0]
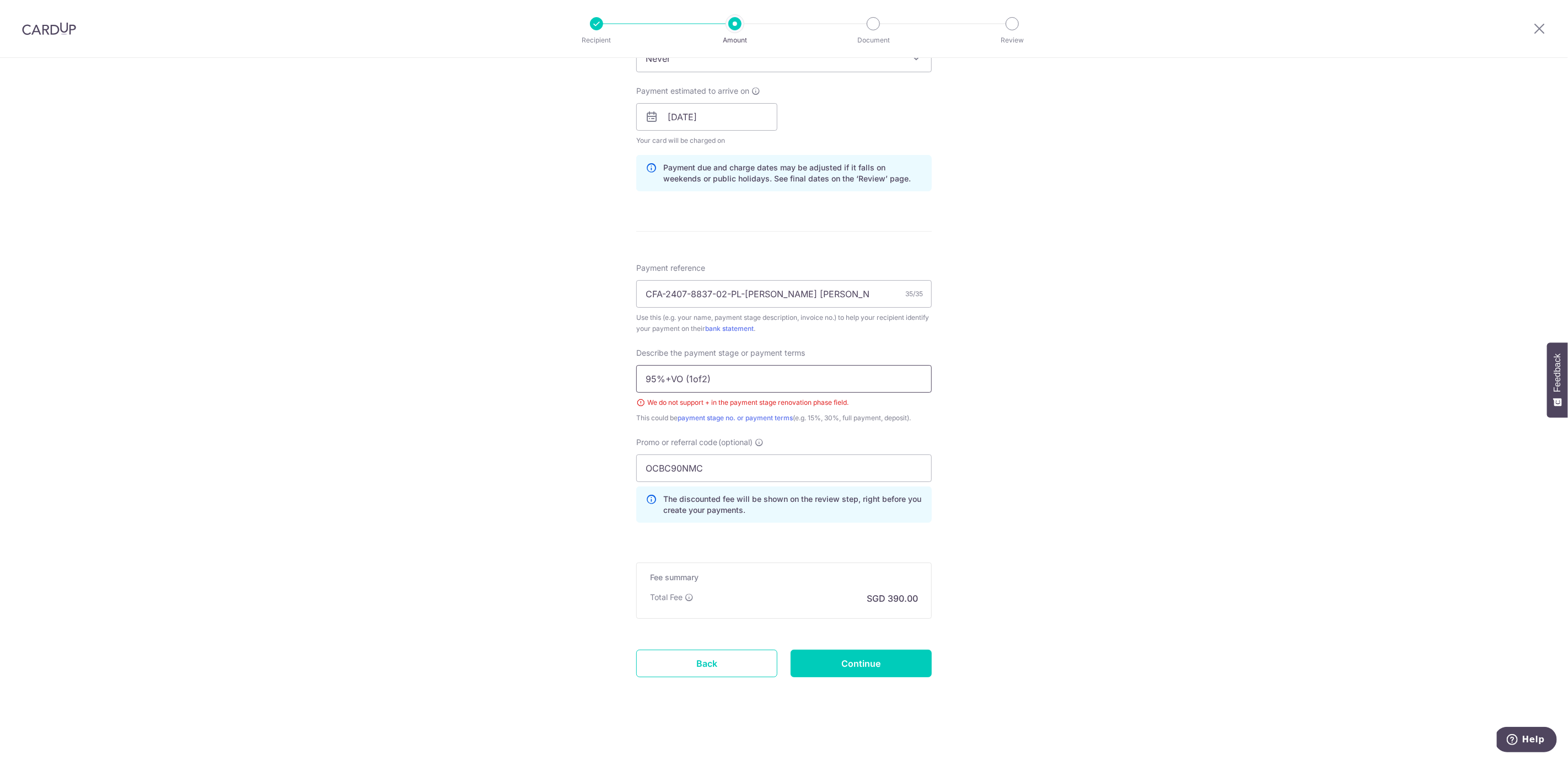
click at [669, 378] on input "95%+VO (1of2)" at bounding box center [783, 379] width 295 height 27
type input "95%&VO (1of2)"
click at [1028, 431] on div "Tell us more about your payment Enter payment amount SGD 15,000.00 15000.00 Sel…" at bounding box center [784, 169] width 1568 height 1182
click at [887, 664] on input "Continue" at bounding box center [861, 663] width 141 height 27
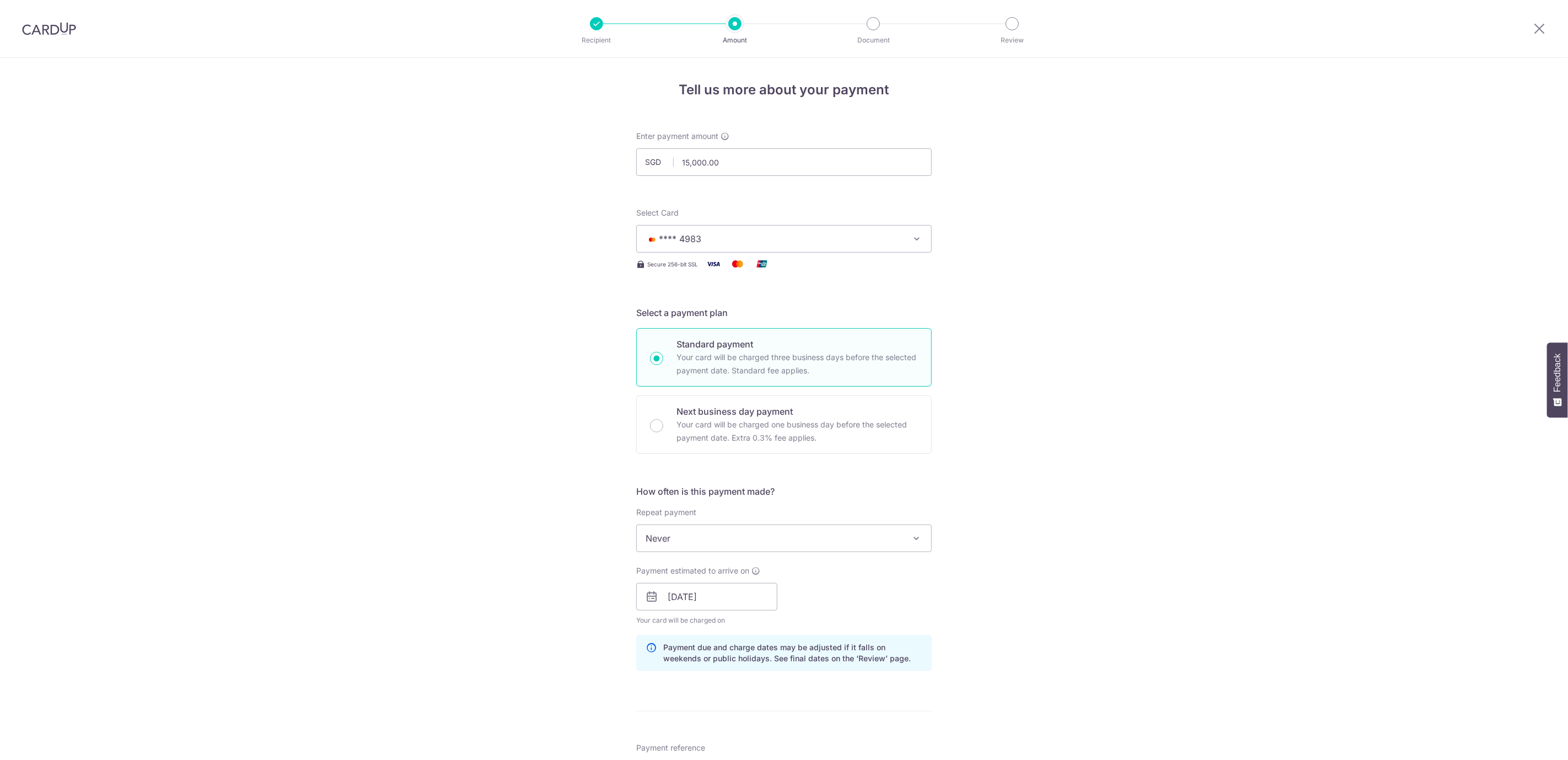
scroll to position [480, 0]
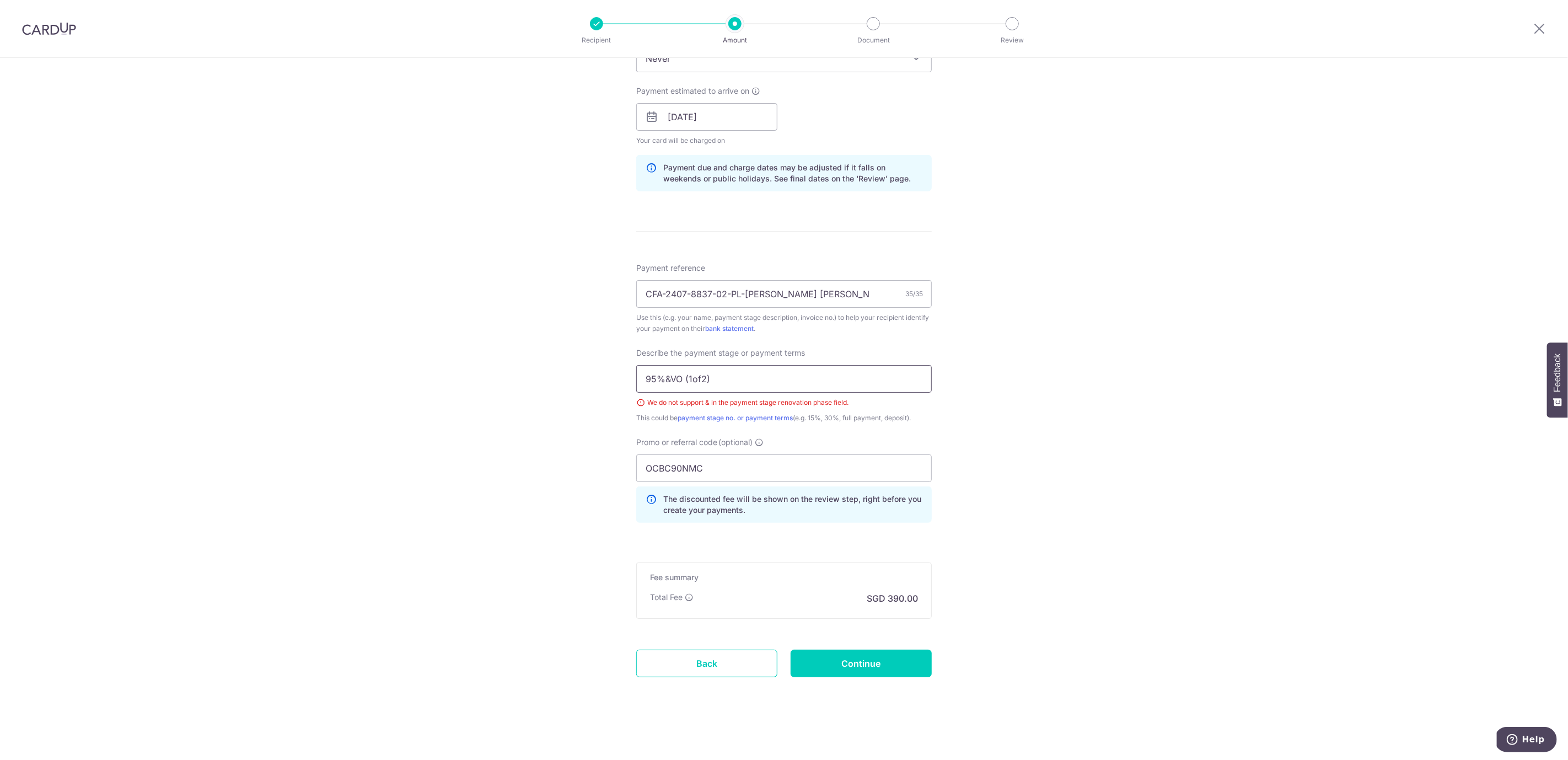
click at [664, 379] on input "95%&VO (1of2)" at bounding box center [783, 379] width 295 height 27
type input "95%andVO (1of2)"
click at [898, 665] on input "Continue" at bounding box center [861, 663] width 141 height 27
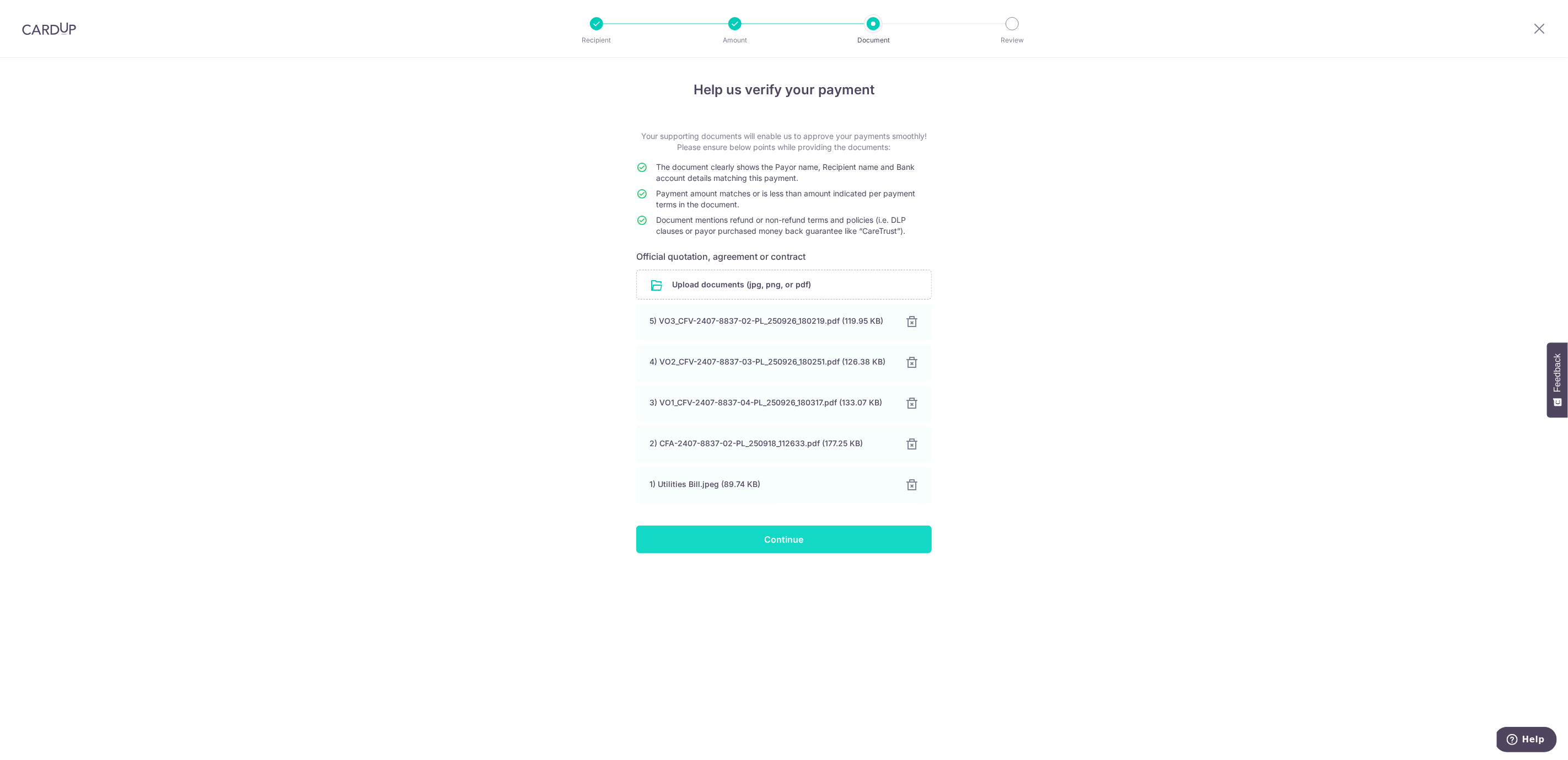
click at [760, 546] on input "Continue" at bounding box center [783, 539] width 295 height 27
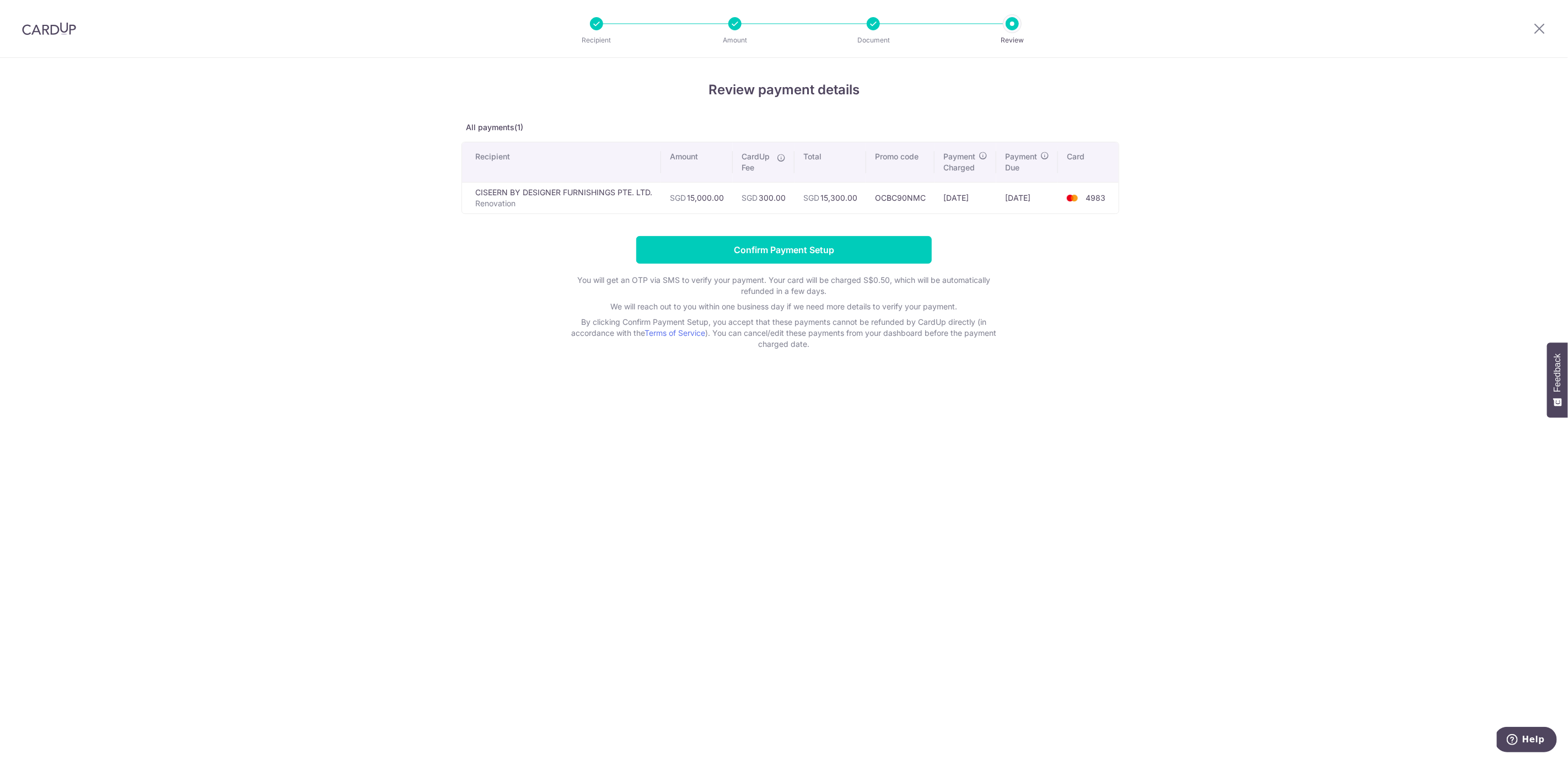
drag, startPoint x: 788, startPoint y: 198, endPoint x: 741, endPoint y: 203, distance: 47.3
click at [741, 203] on td "SGD 300.00" at bounding box center [763, 198] width 61 height 32
click at [1261, 388] on div "Review payment details All payments(1) Recipient Amount CardUp Fee Total Promo …" at bounding box center [784, 409] width 1568 height 702
drag, startPoint x: 693, startPoint y: 195, endPoint x: 733, endPoint y: 195, distance: 40.0
click at [733, 195] on td "SGD 15,000.00" at bounding box center [697, 198] width 72 height 32
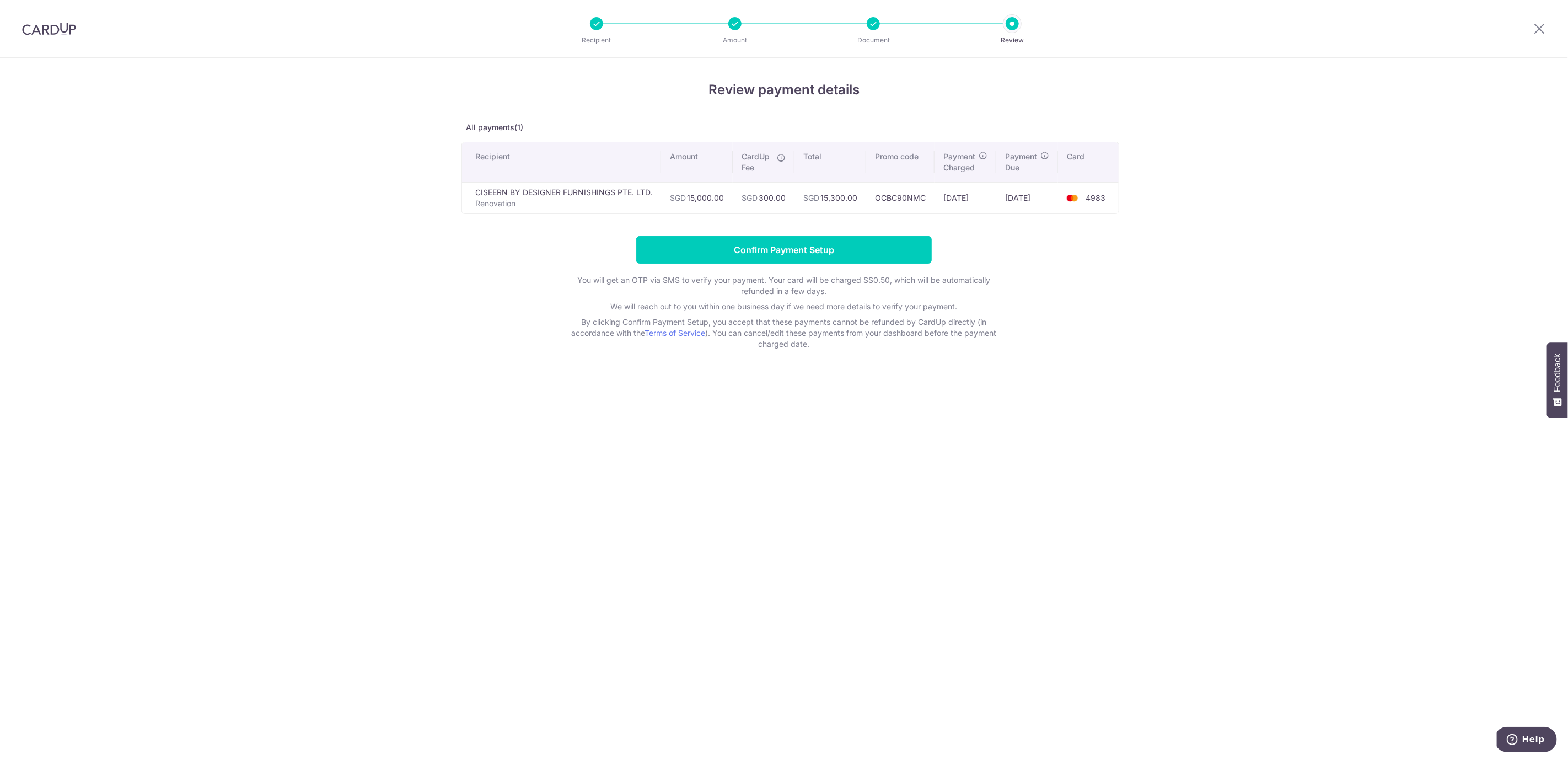
click at [793, 192] on td "SGD 300.00" at bounding box center [763, 198] width 61 height 32
drag, startPoint x: 689, startPoint y: 202, endPoint x: 729, endPoint y: 195, distance: 40.6
click at [729, 195] on td "SGD 15,000.00" at bounding box center [697, 198] width 72 height 32
click at [1381, 212] on div "Review payment details All payments(1) Recipient Amount CardUp Fee Total Promo …" at bounding box center [784, 409] width 1568 height 702
click at [859, 242] on input "Confirm Payment Setup" at bounding box center [783, 250] width 295 height 27
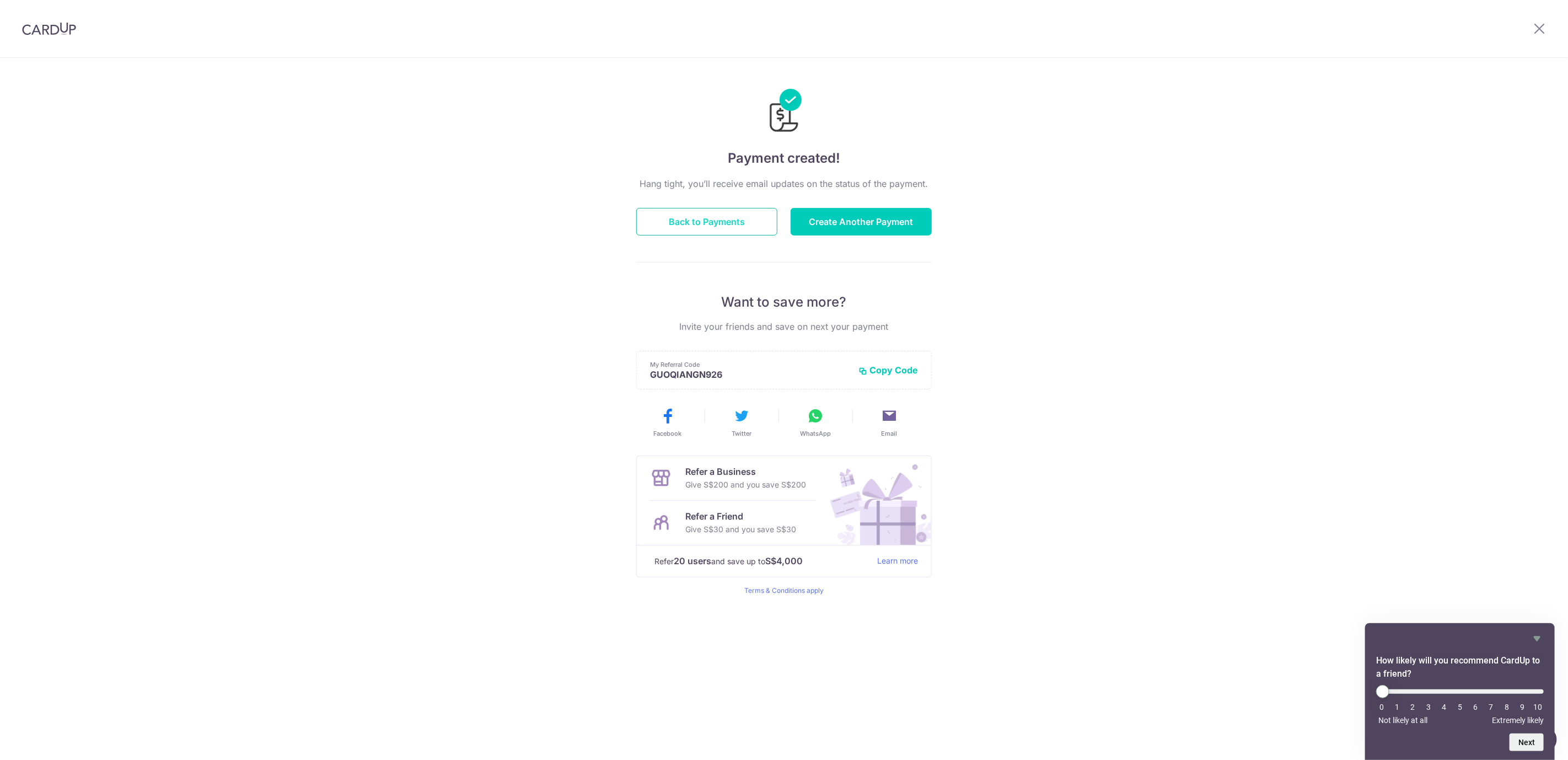
click at [721, 217] on button "Back to Payments" at bounding box center [707, 221] width 141 height 27
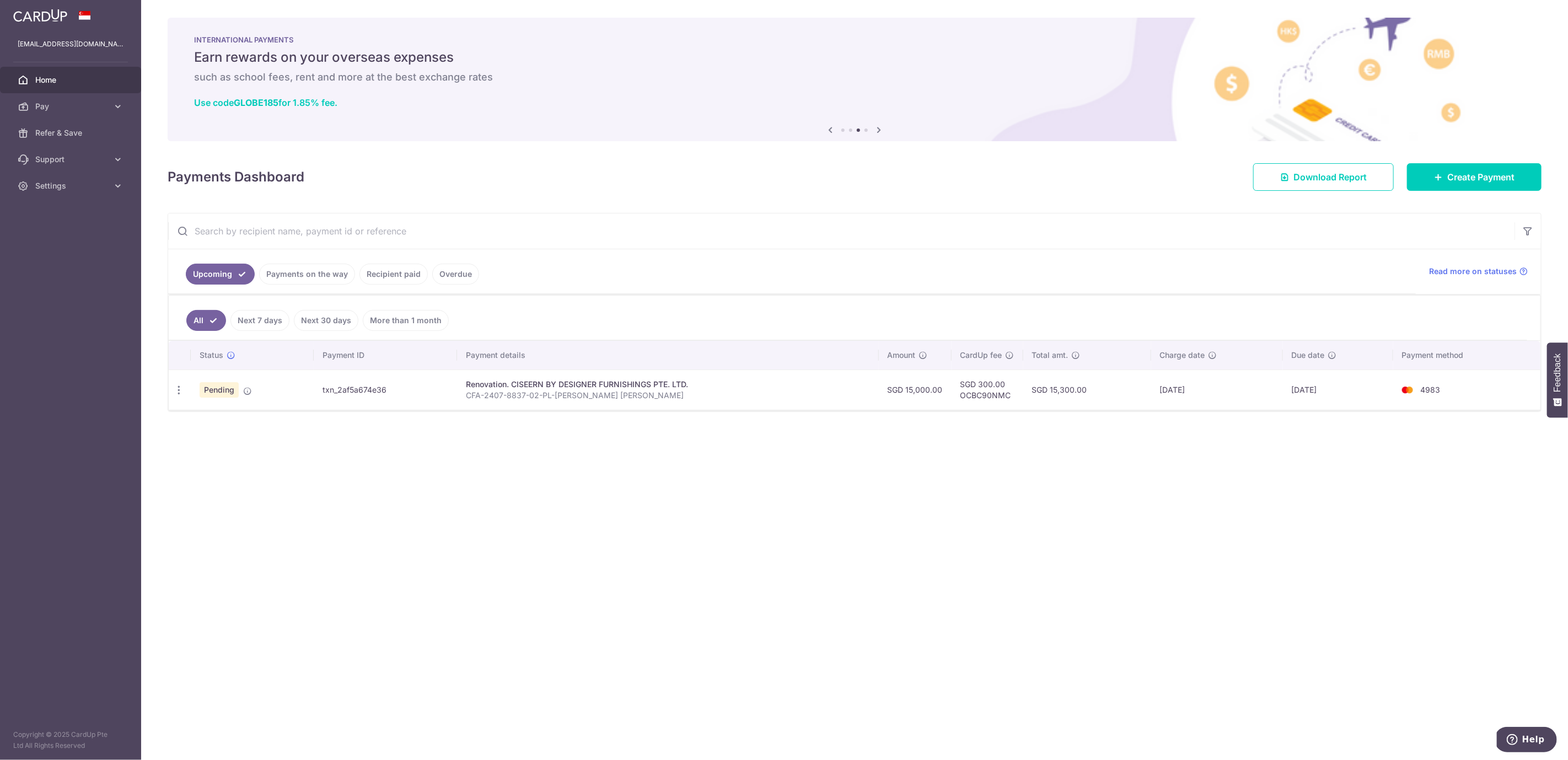
click at [440, 480] on div "× Pause Schedule Pause all future payments in this series Pause just this one p…" at bounding box center [855, 380] width 1427 height 760
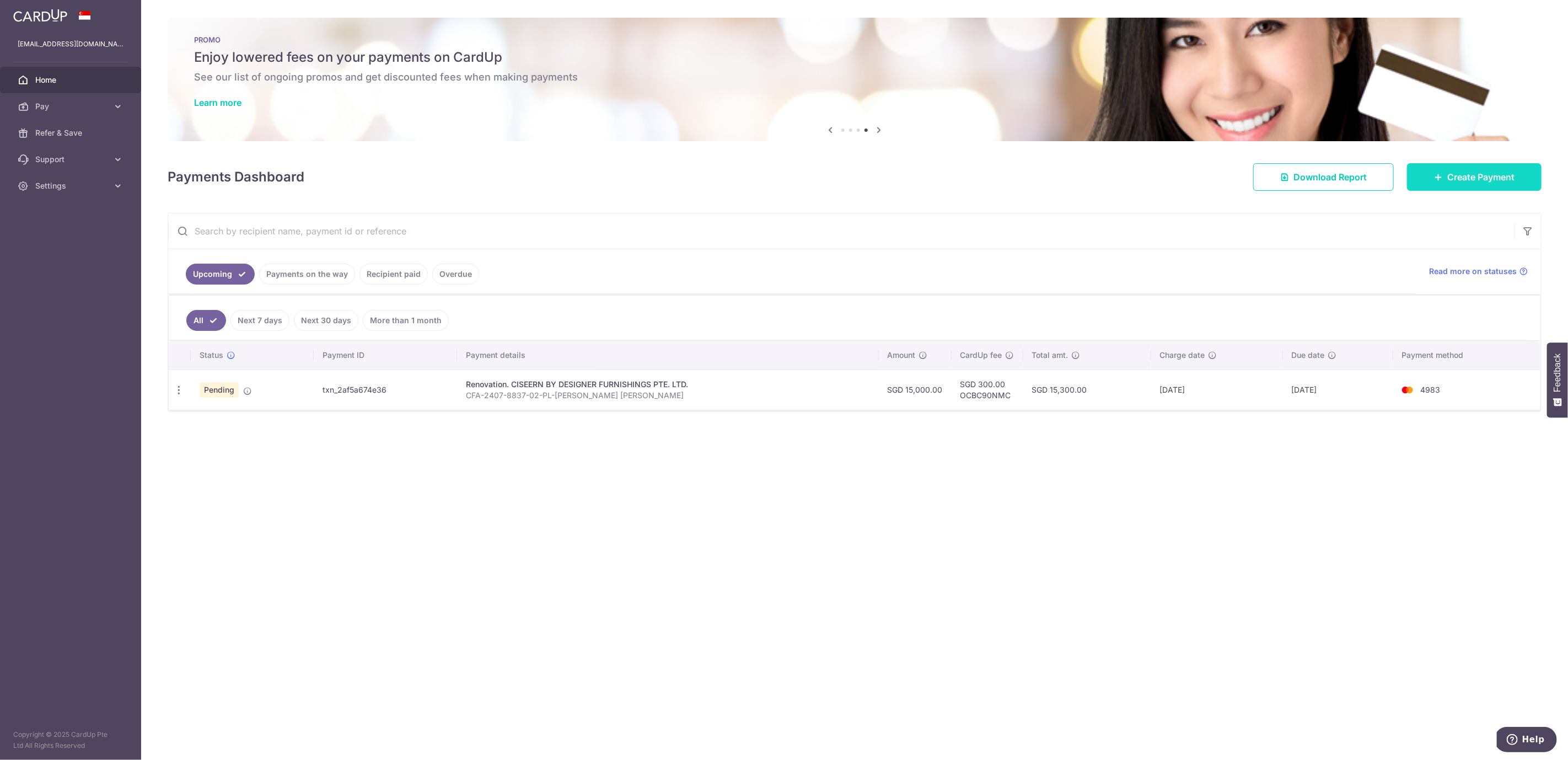
click at [1478, 175] on span "Create Payment" at bounding box center [1481, 177] width 68 height 13
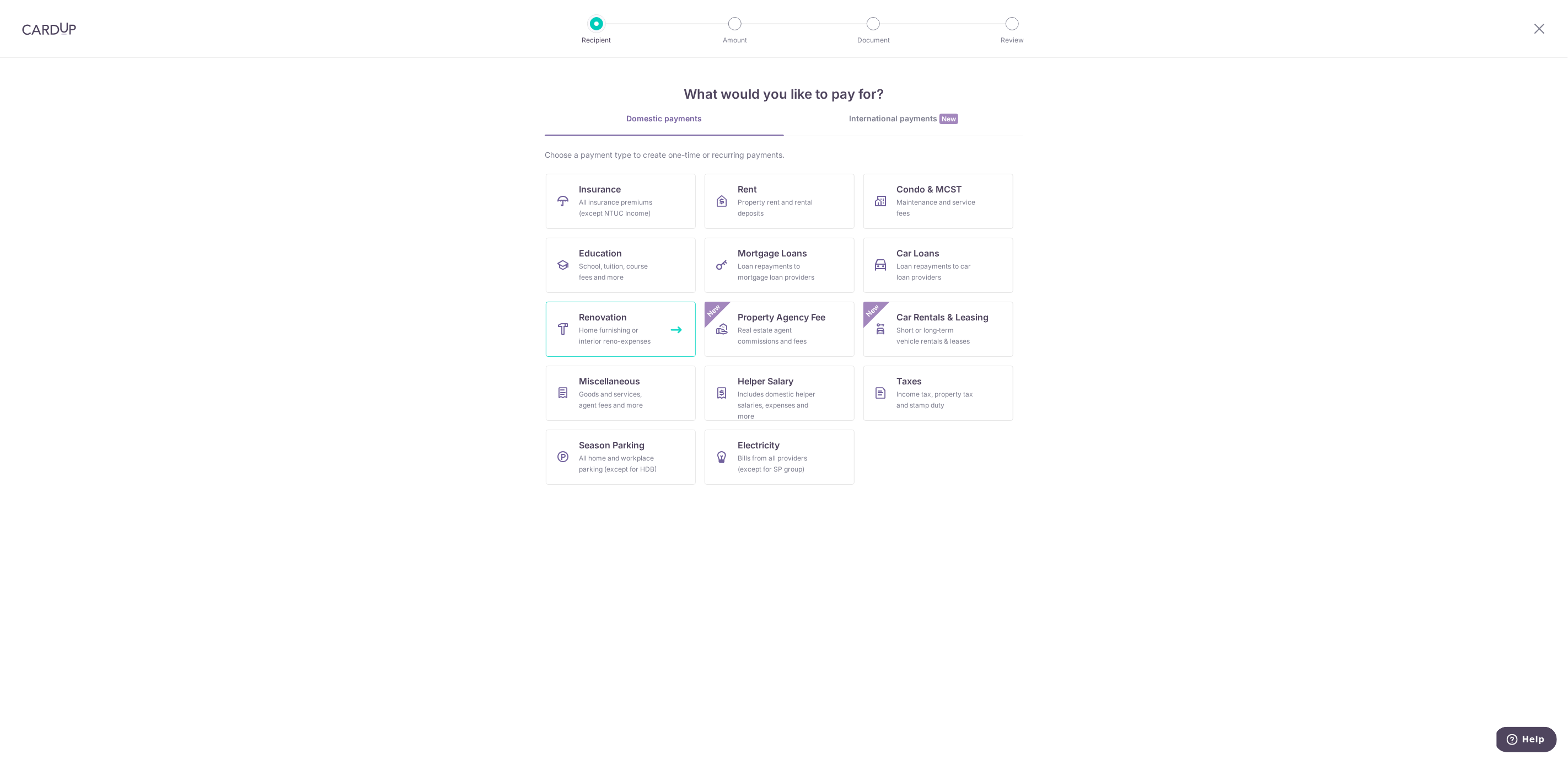
click at [631, 329] on div "Home furnishing or interior reno-expenses" at bounding box center [618, 336] width 79 height 22
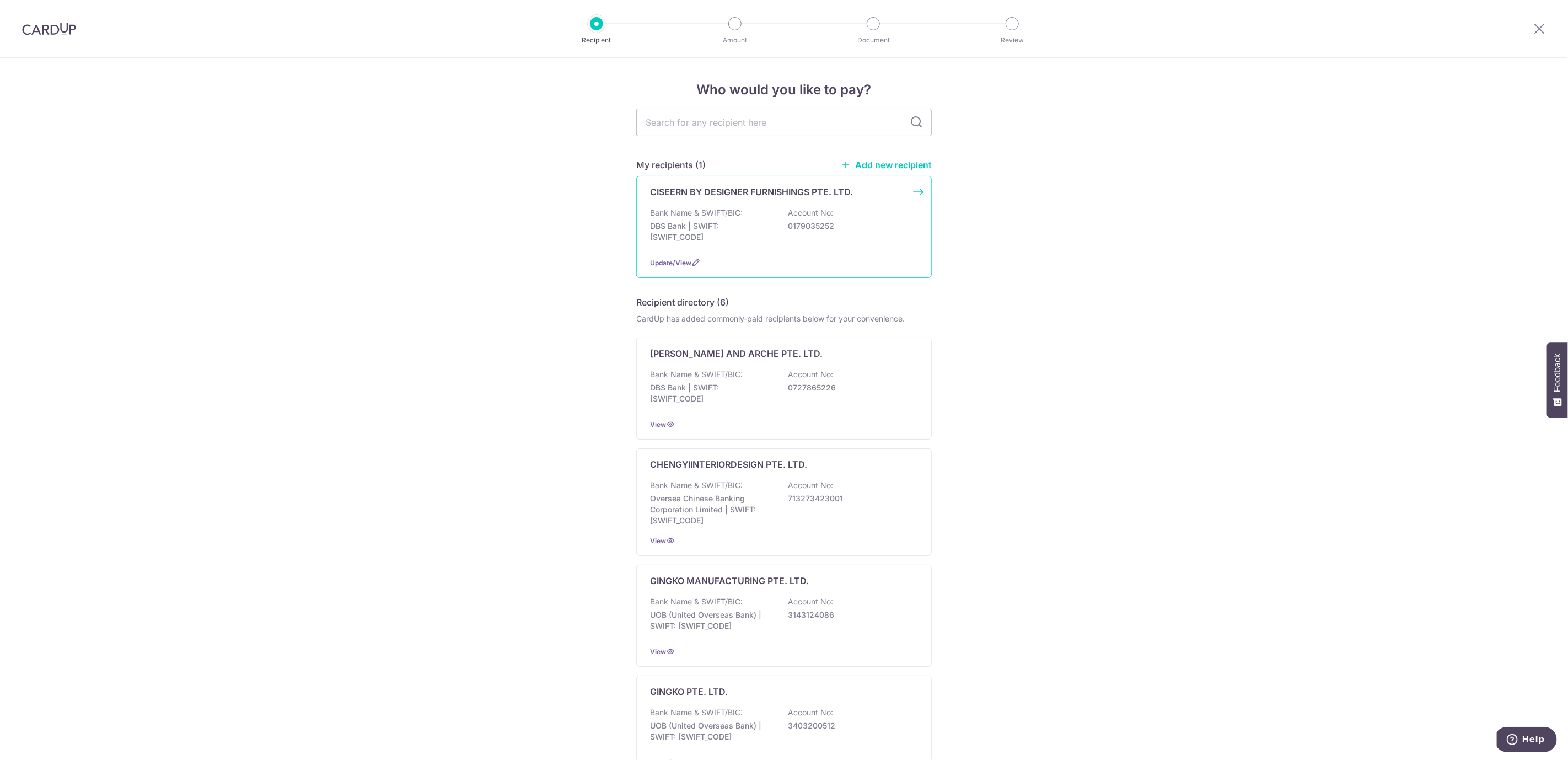
click at [838, 219] on div "Bank Name & SWIFT/BIC: DBS Bank | SWIFT: DBSSSGSGXXX Account No: 0179035252" at bounding box center [784, 228] width 268 height 41
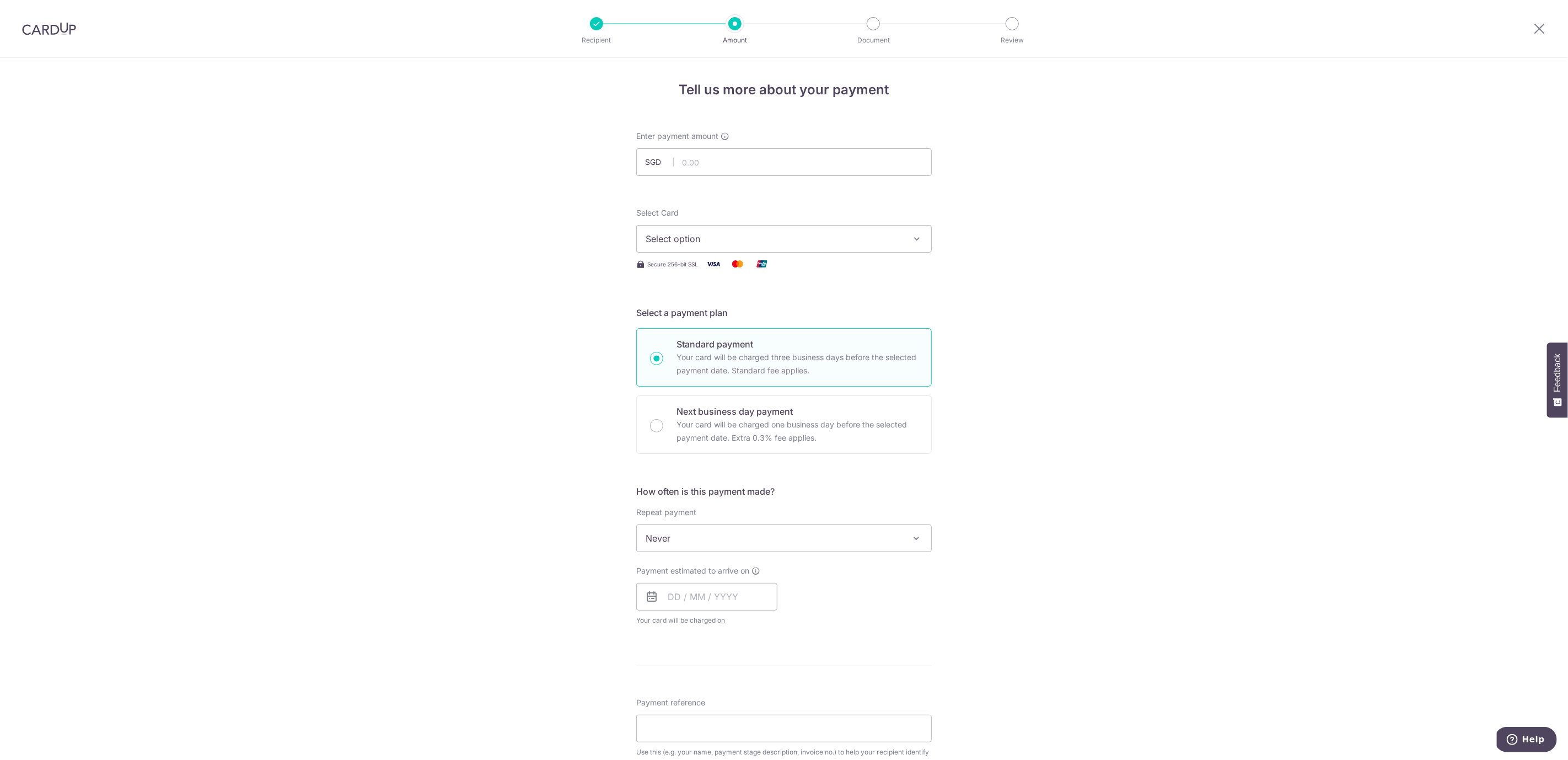
click at [804, 256] on div "Select Card Select option Add credit card Your Cards **** 4983 Secure 256-bit S…" at bounding box center [783, 239] width 295 height 63
click at [807, 249] on button "Select option" at bounding box center [783, 239] width 295 height 27
click at [713, 267] on span "Add credit card" at bounding box center [794, 270] width 257 height 11
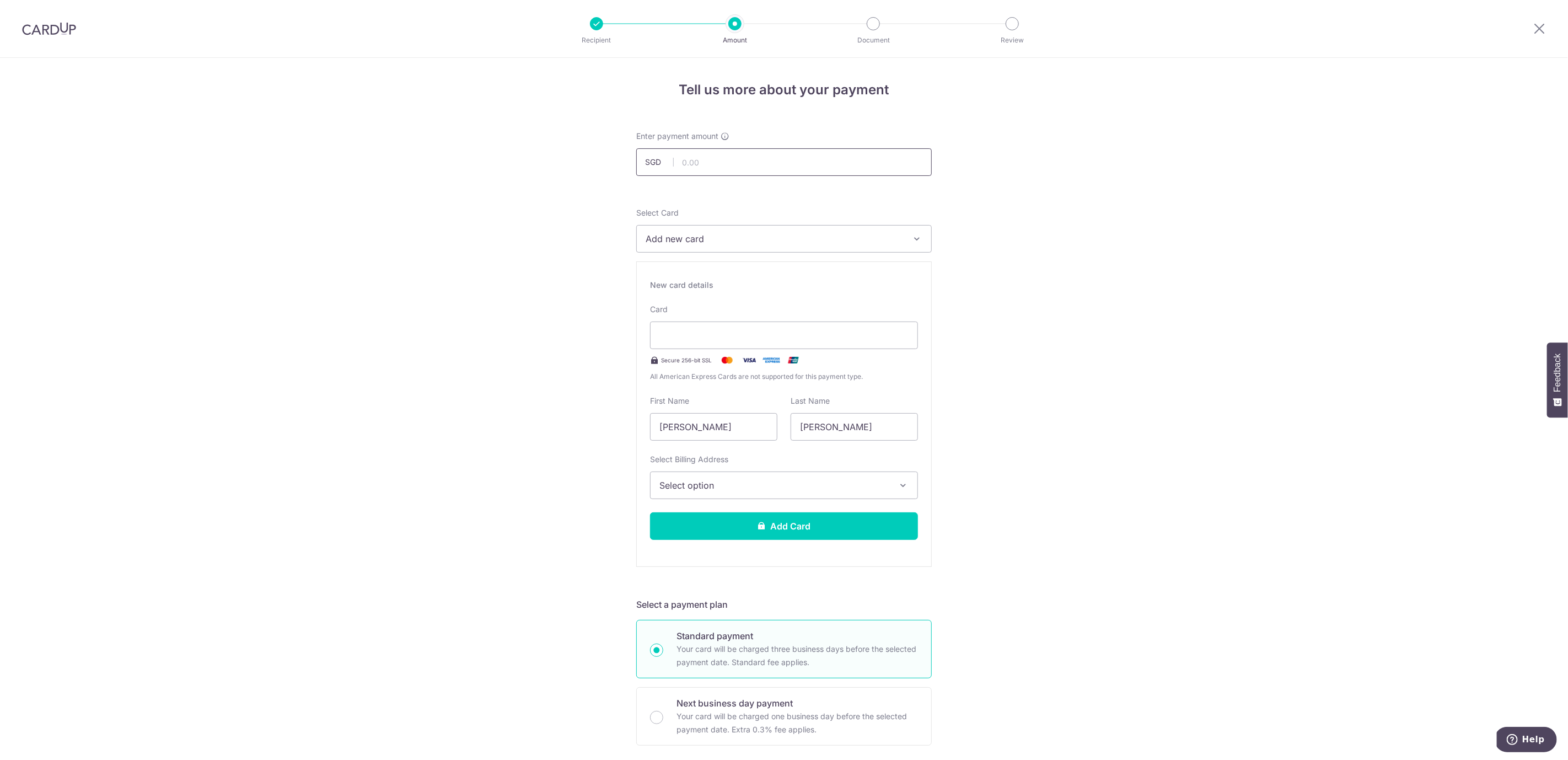
click at [712, 164] on input "text" at bounding box center [783, 162] width 295 height 27
type input "4,202.56"
drag, startPoint x: 1033, startPoint y: 225, endPoint x: 1009, endPoint y: 211, distance: 27.8
click at [1032, 225] on div "Tell us more about your payment Enter payment amount SGD 4,202.56 4202.56 Selec…" at bounding box center [784, 739] width 1568 height 1363
click at [911, 244] on button "Add new card" at bounding box center [783, 239] width 295 height 27
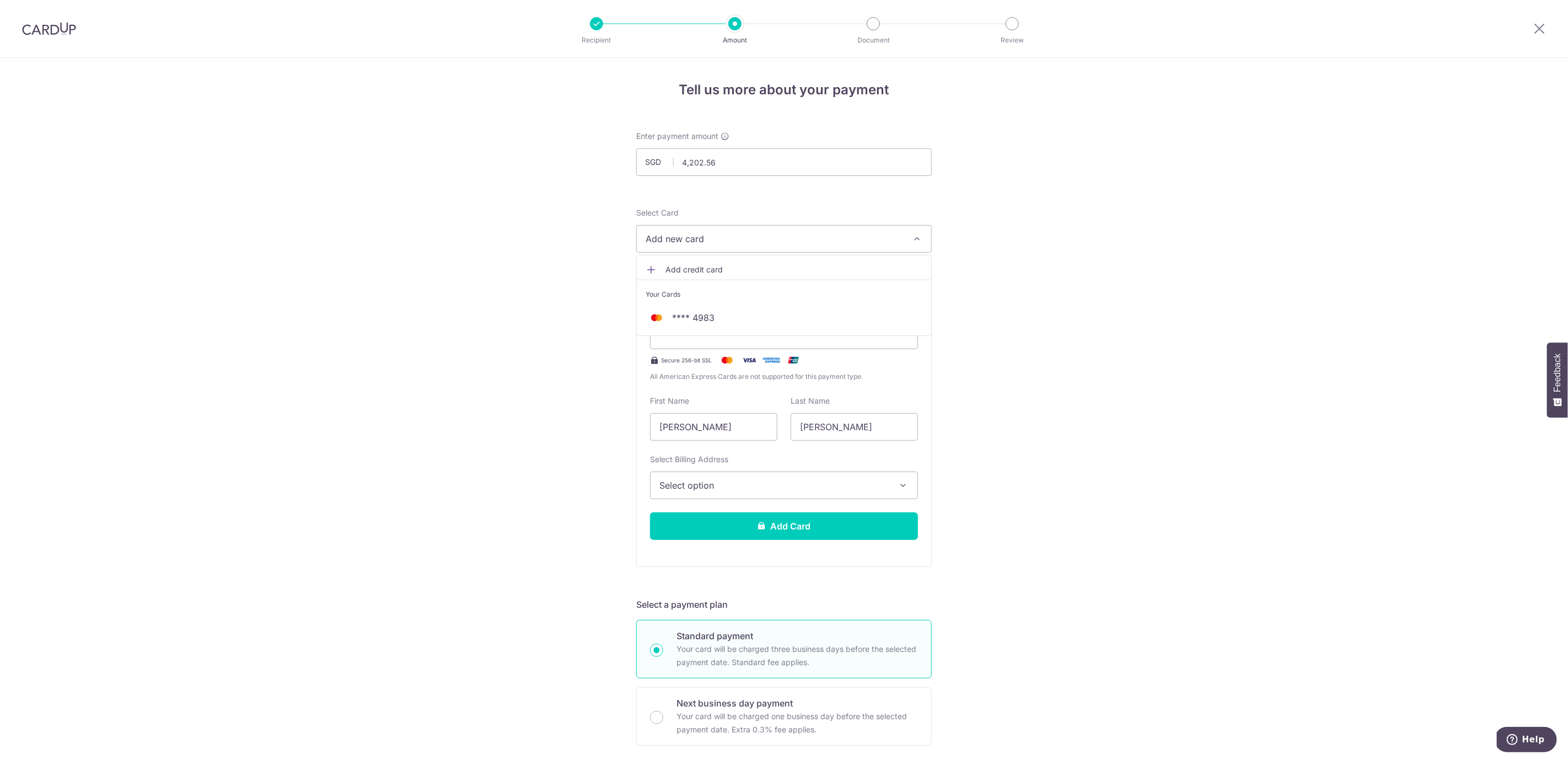
click at [696, 263] on link "Add credit card" at bounding box center [784, 270] width 295 height 20
click at [789, 487] on span "Select option" at bounding box center [774, 485] width 229 height 13
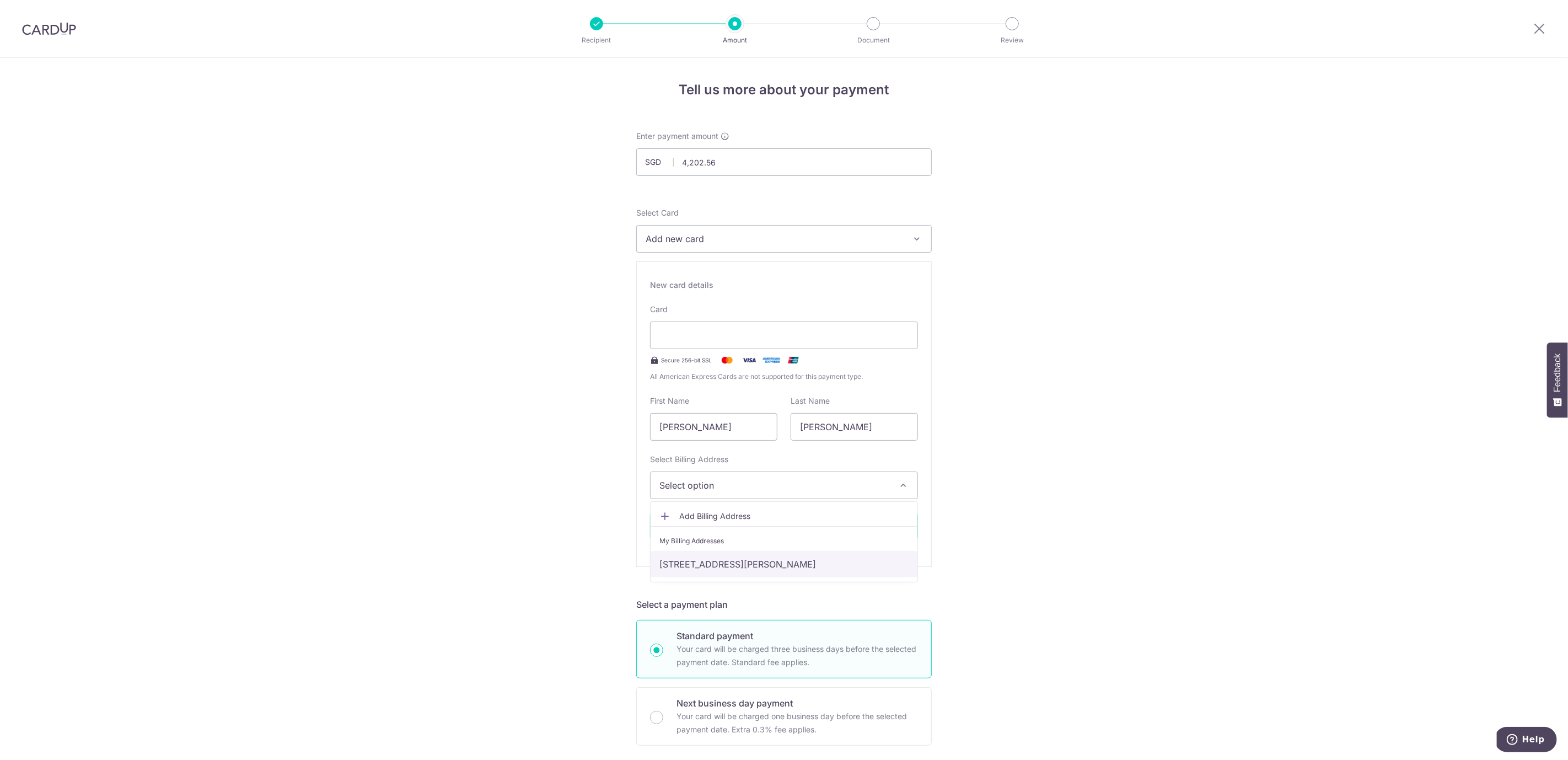
click at [822, 568] on link "[STREET_ADDRESS][PERSON_NAME]" at bounding box center [784, 564] width 267 height 26
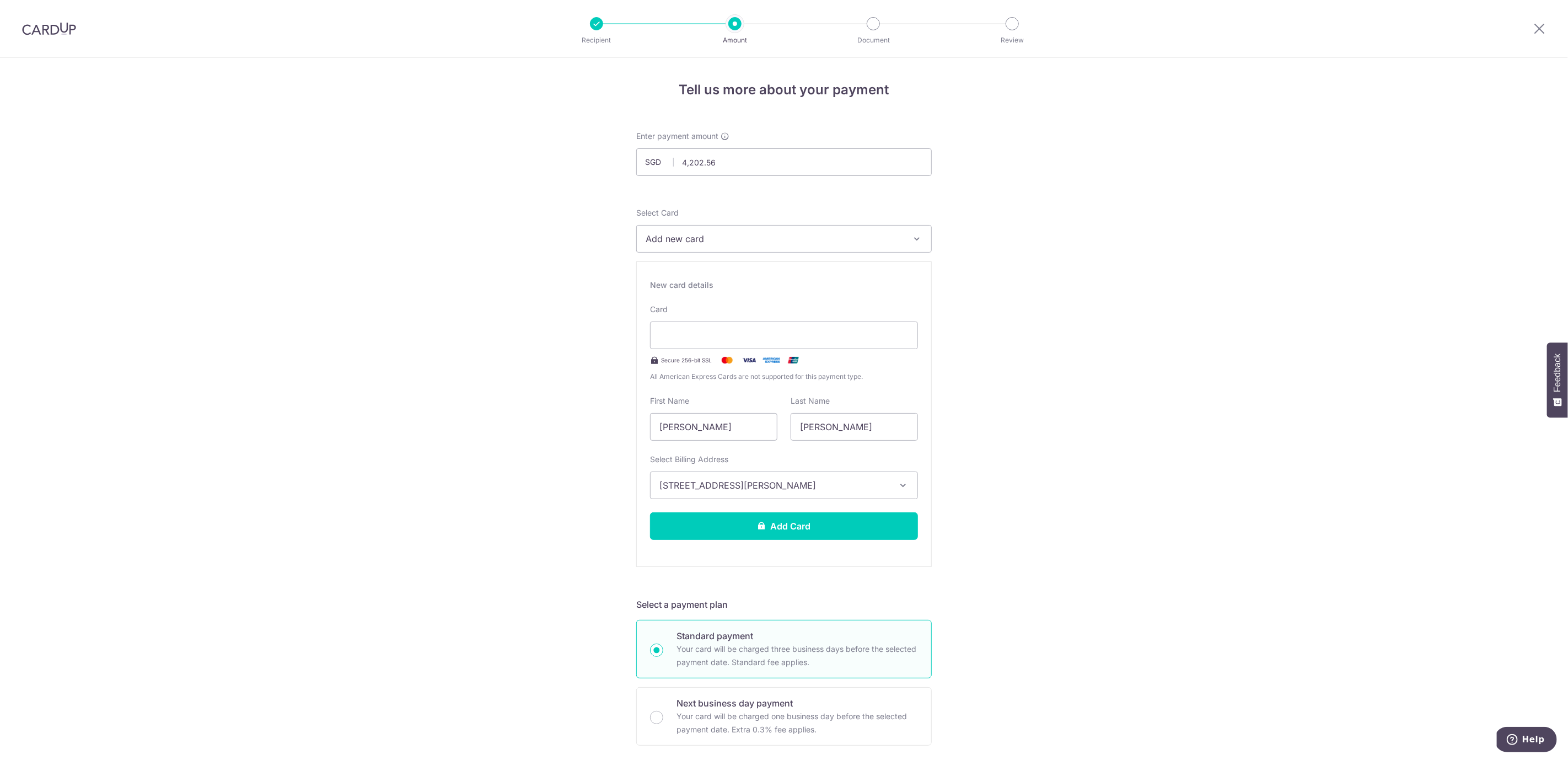
click at [741, 237] on span "Add new card" at bounding box center [774, 239] width 257 height 13
click at [730, 271] on span "Add credit card" at bounding box center [794, 270] width 257 height 11
drag, startPoint x: 729, startPoint y: 427, endPoint x: 483, endPoint y: 399, distance: 247.6
click at [485, 399] on div "Tell us more about your payment Enter payment amount SGD 4,202.56 4202.56 Selec…" at bounding box center [784, 739] width 1568 height 1363
type input "WY"
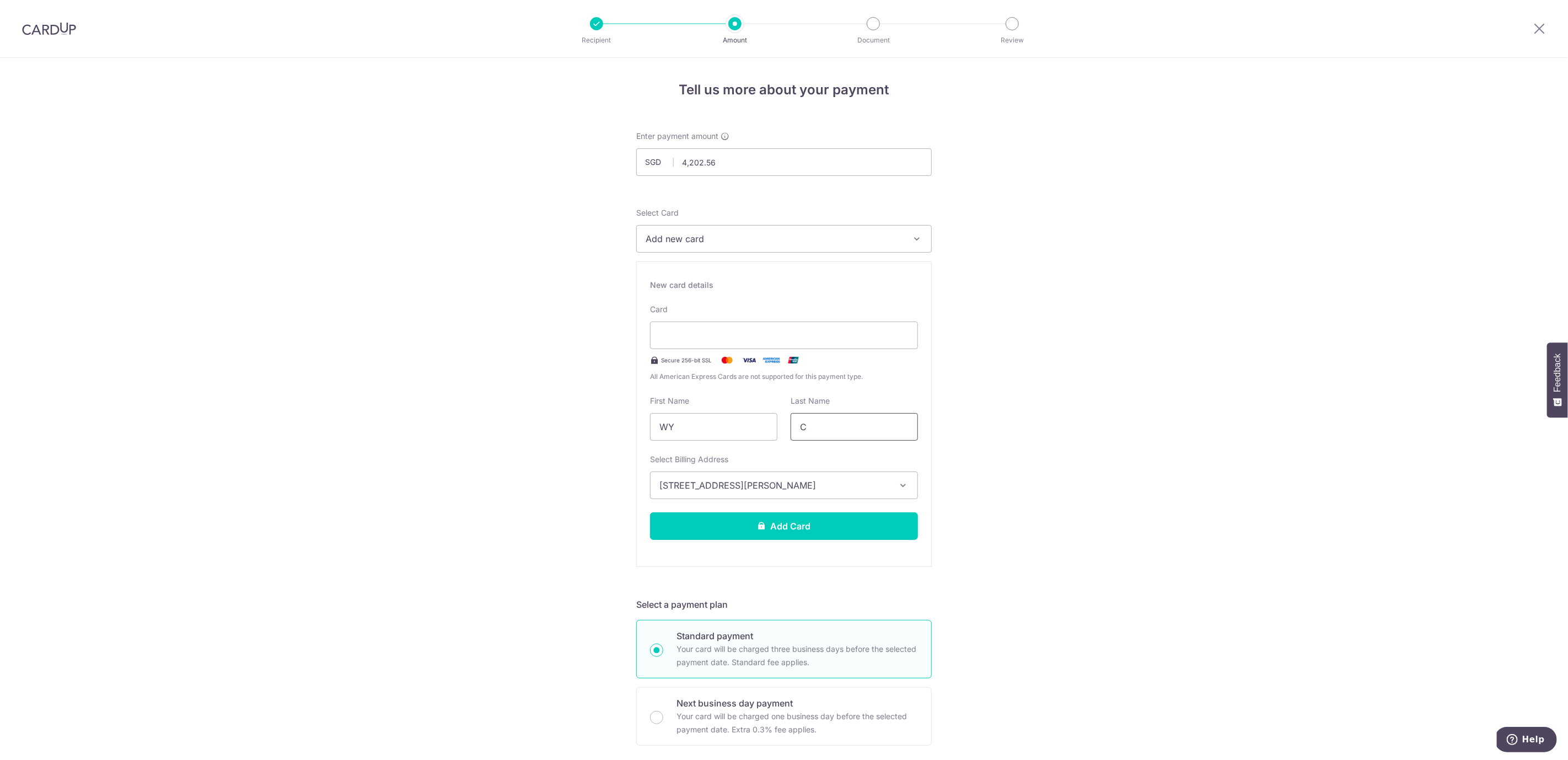
type input "C"
click at [1242, 484] on div "Tell us more about your payment Enter payment amount SGD 4,202.56 4202.56 Selec…" at bounding box center [784, 739] width 1568 height 1363
click at [658, 424] on input "WY" at bounding box center [713, 426] width 127 height 27
type input "CWY"
drag, startPoint x: 856, startPoint y: 429, endPoint x: 735, endPoint y: 425, distance: 121.1
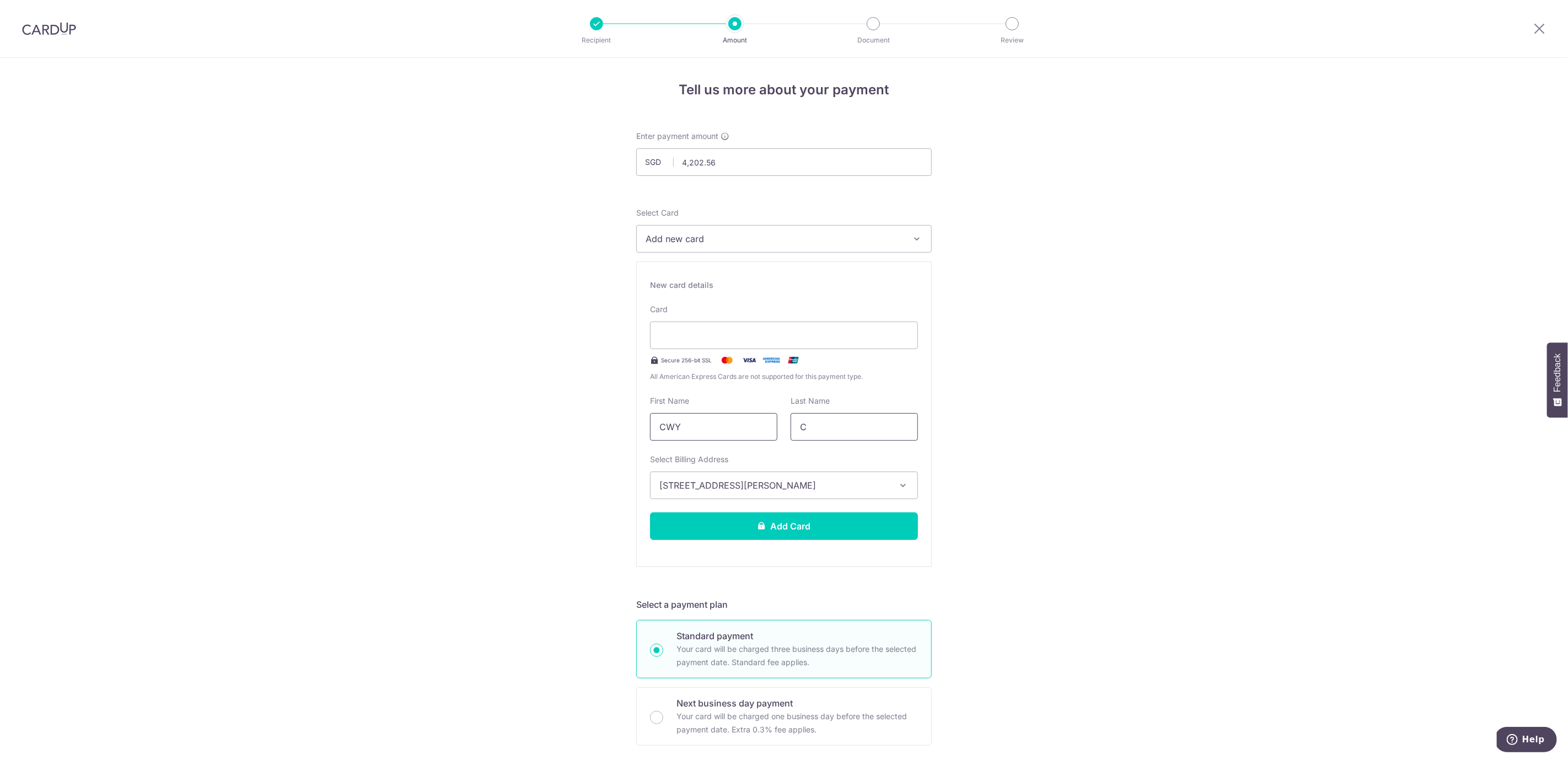
click at [735, 425] on div "First Name CWY Last Name C" at bounding box center [784, 418] width 281 height 45
click at [1081, 418] on div "Tell us more about your payment Enter payment amount SGD 4,202.56 4202.56 Selec…" at bounding box center [784, 739] width 1568 height 1363
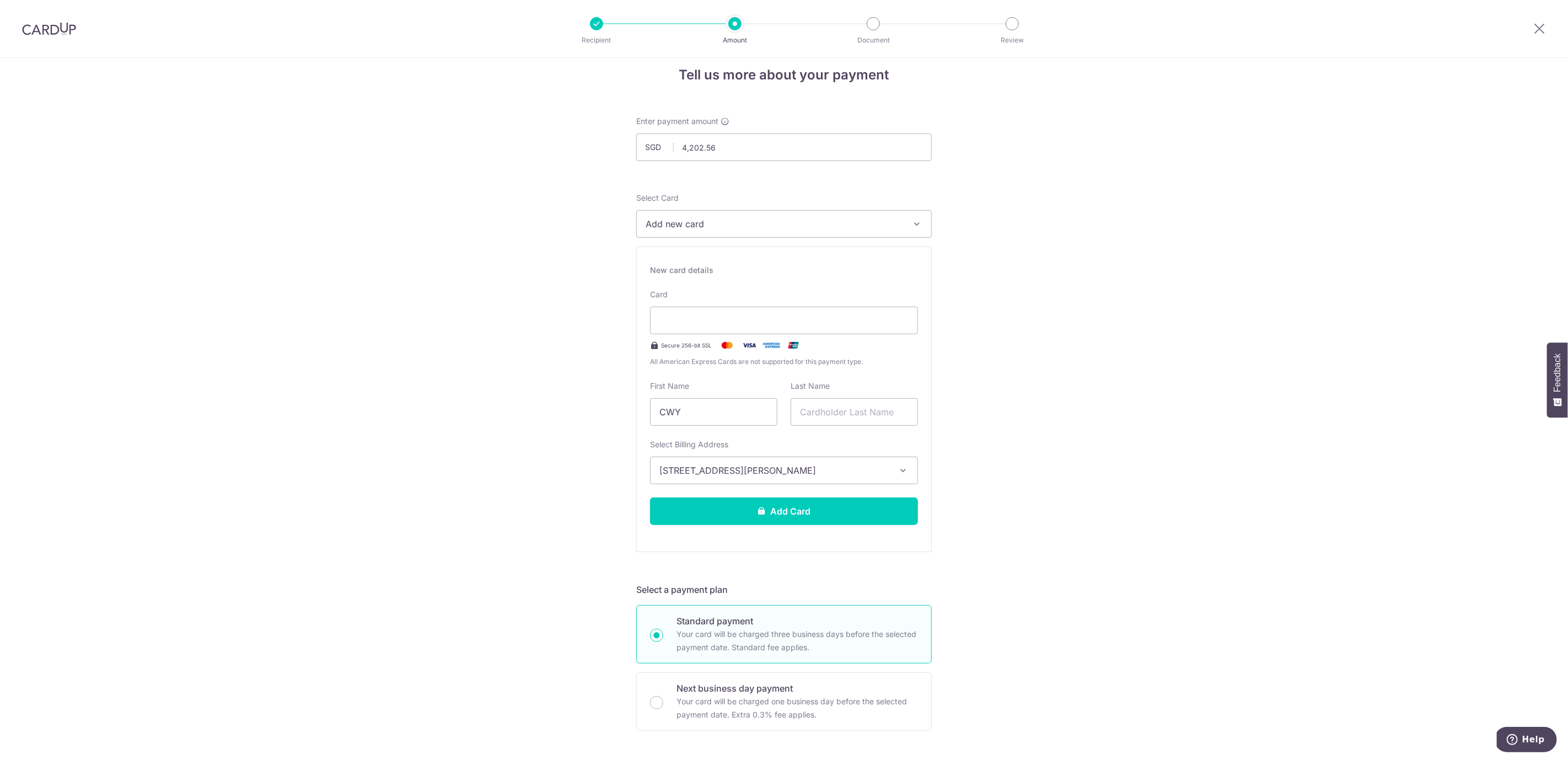
scroll to position [29, 0]
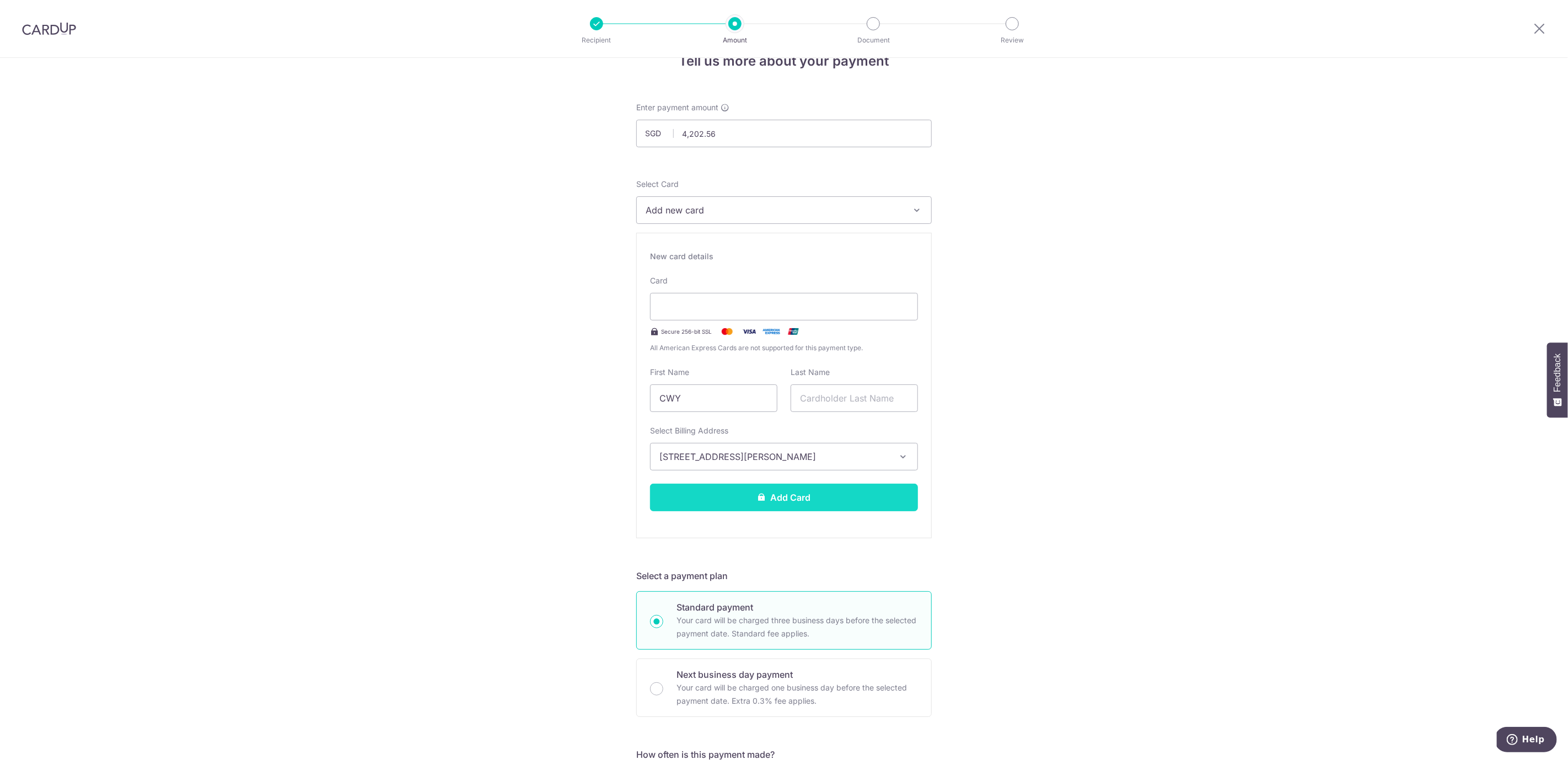
click at [797, 502] on button "Add Card" at bounding box center [784, 497] width 268 height 27
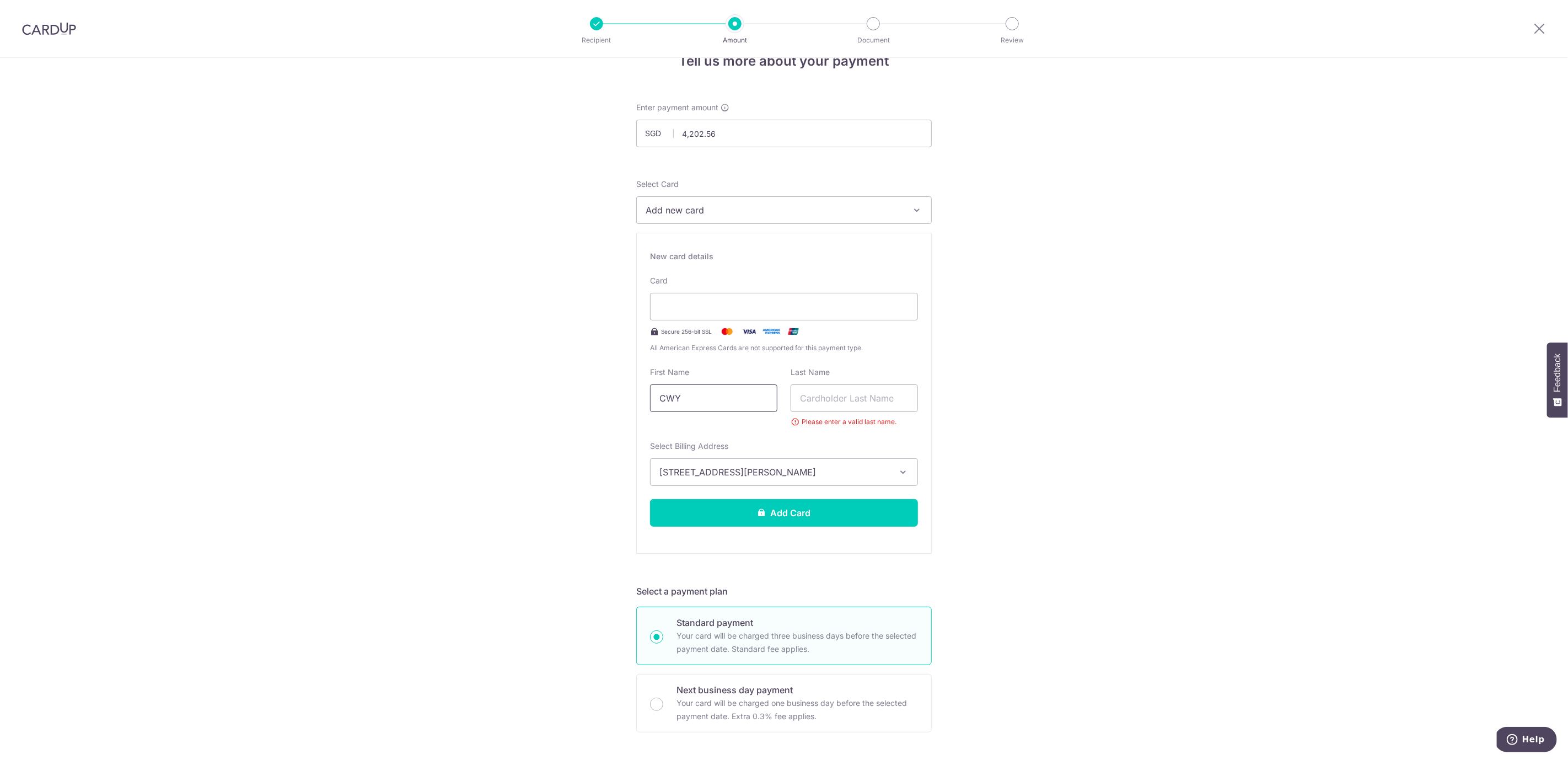
drag, startPoint x: 663, startPoint y: 390, endPoint x: 641, endPoint y: 395, distance: 22.6
click at [643, 395] on div "First Name CWY" at bounding box center [713, 397] width 141 height 61
type input "WY"
click at [836, 397] on input "text" at bounding box center [854, 398] width 127 height 27
type input "C"
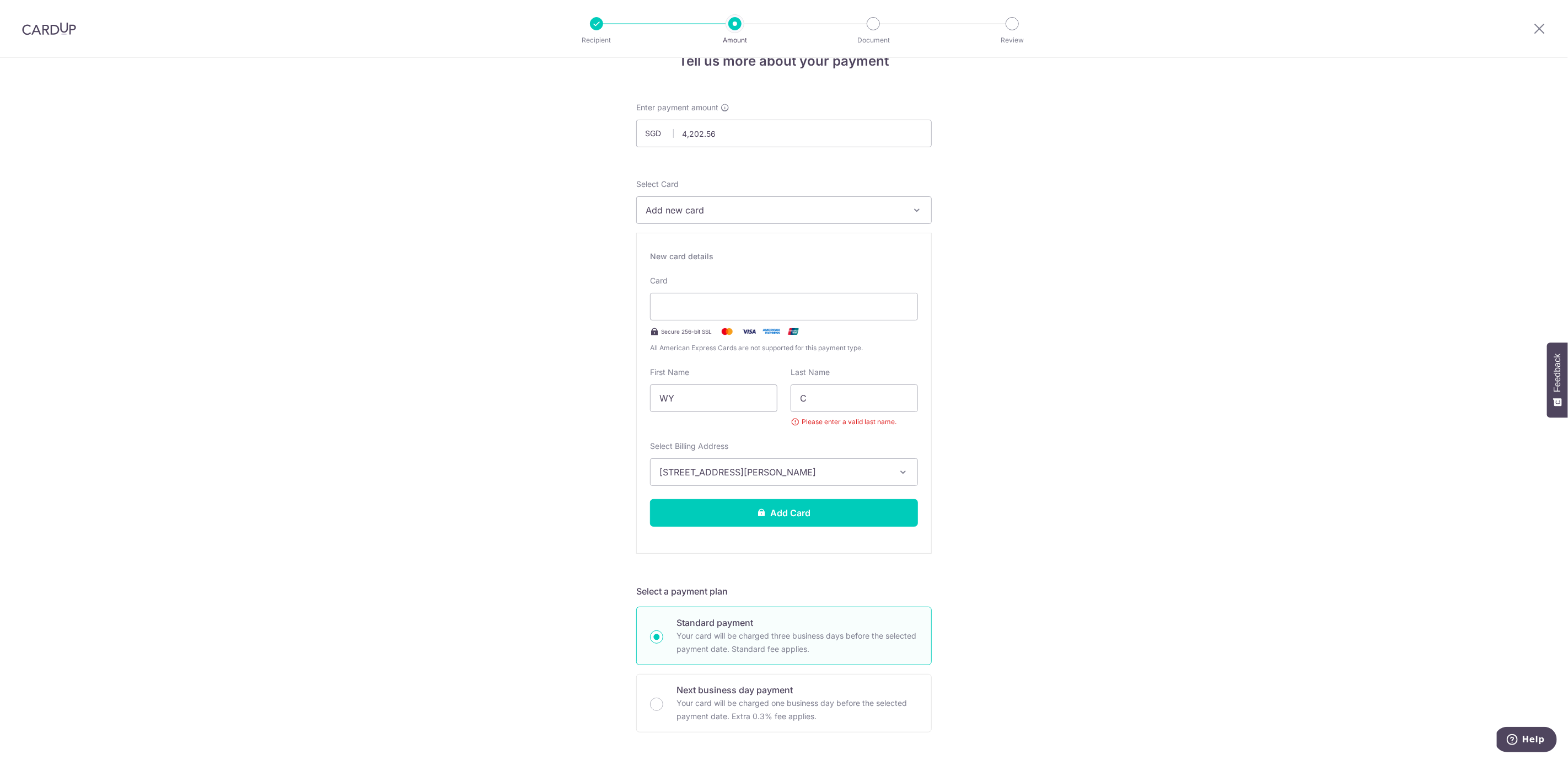
click at [1030, 401] on div "Tell us more about your payment Enter payment amount SGD 4,202.56 4202.56 Selec…" at bounding box center [784, 719] width 1568 height 1379
click at [765, 522] on button "Add Card" at bounding box center [784, 513] width 268 height 27
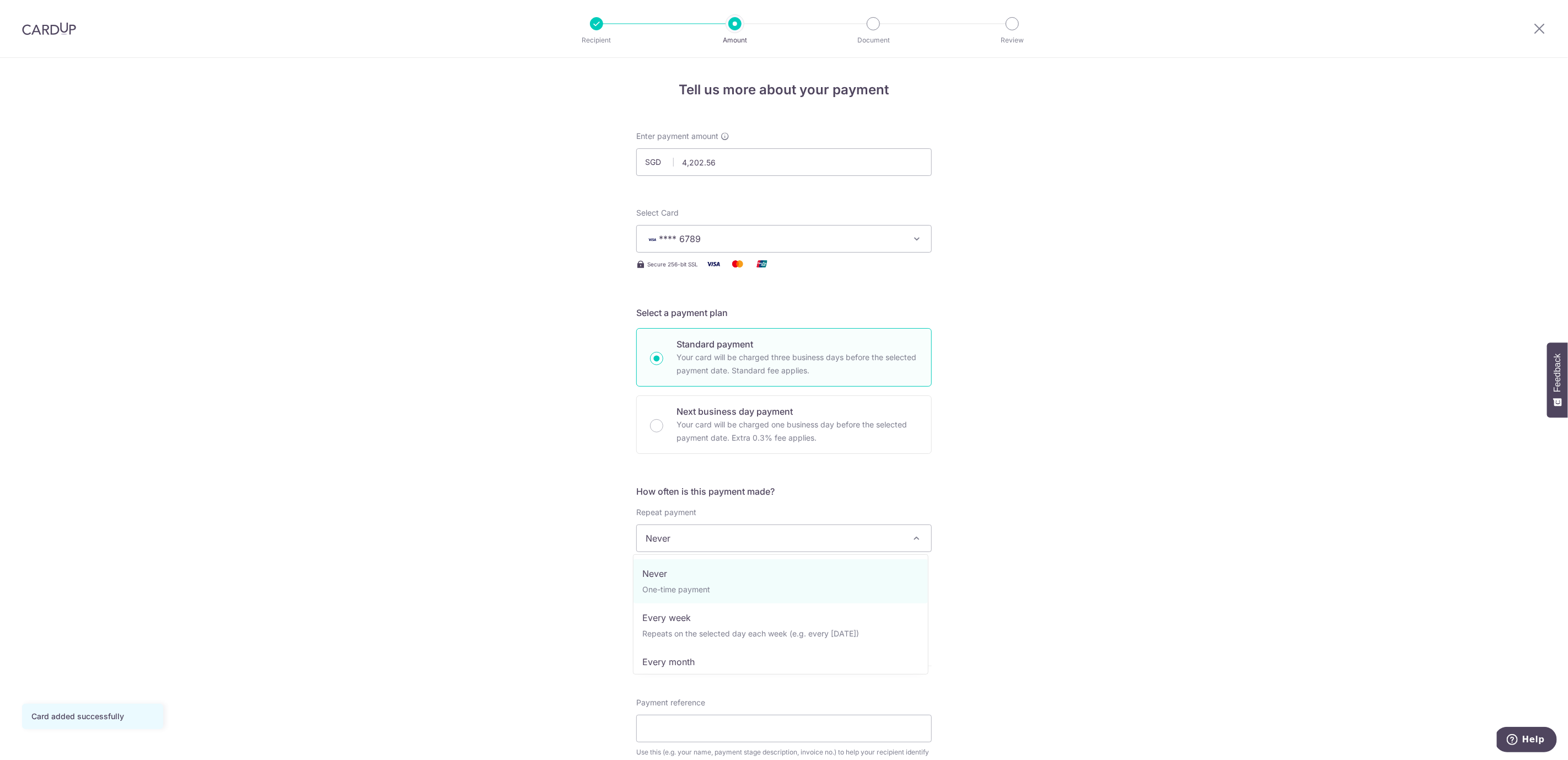
click at [855, 543] on span "Never" at bounding box center [784, 538] width 295 height 26
click at [699, 600] on input "text" at bounding box center [707, 596] width 141 height 27
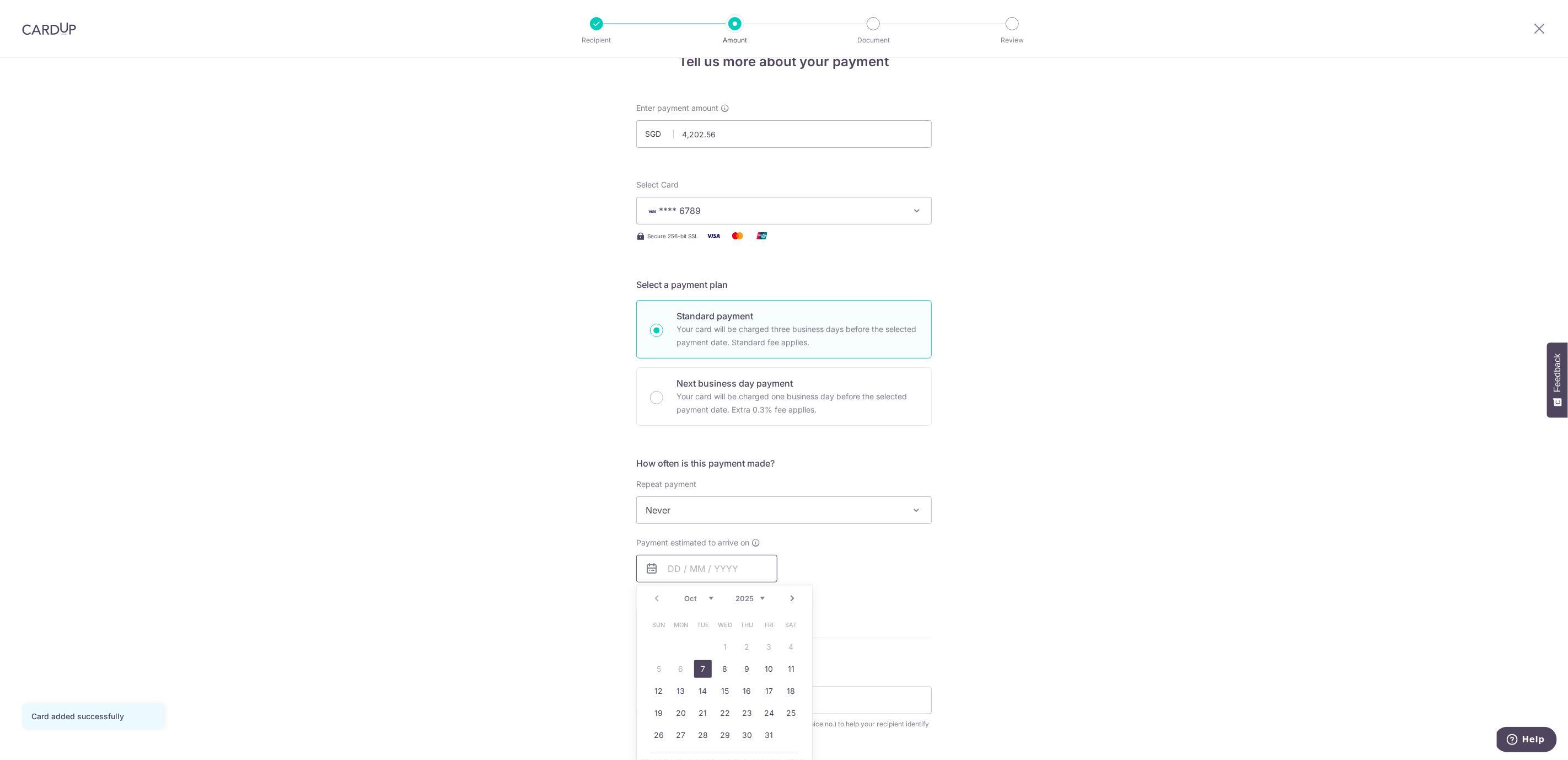
scroll to position [29, 0]
click at [700, 666] on link "7" at bounding box center [702, 668] width 18 height 18
type input "[DATE]"
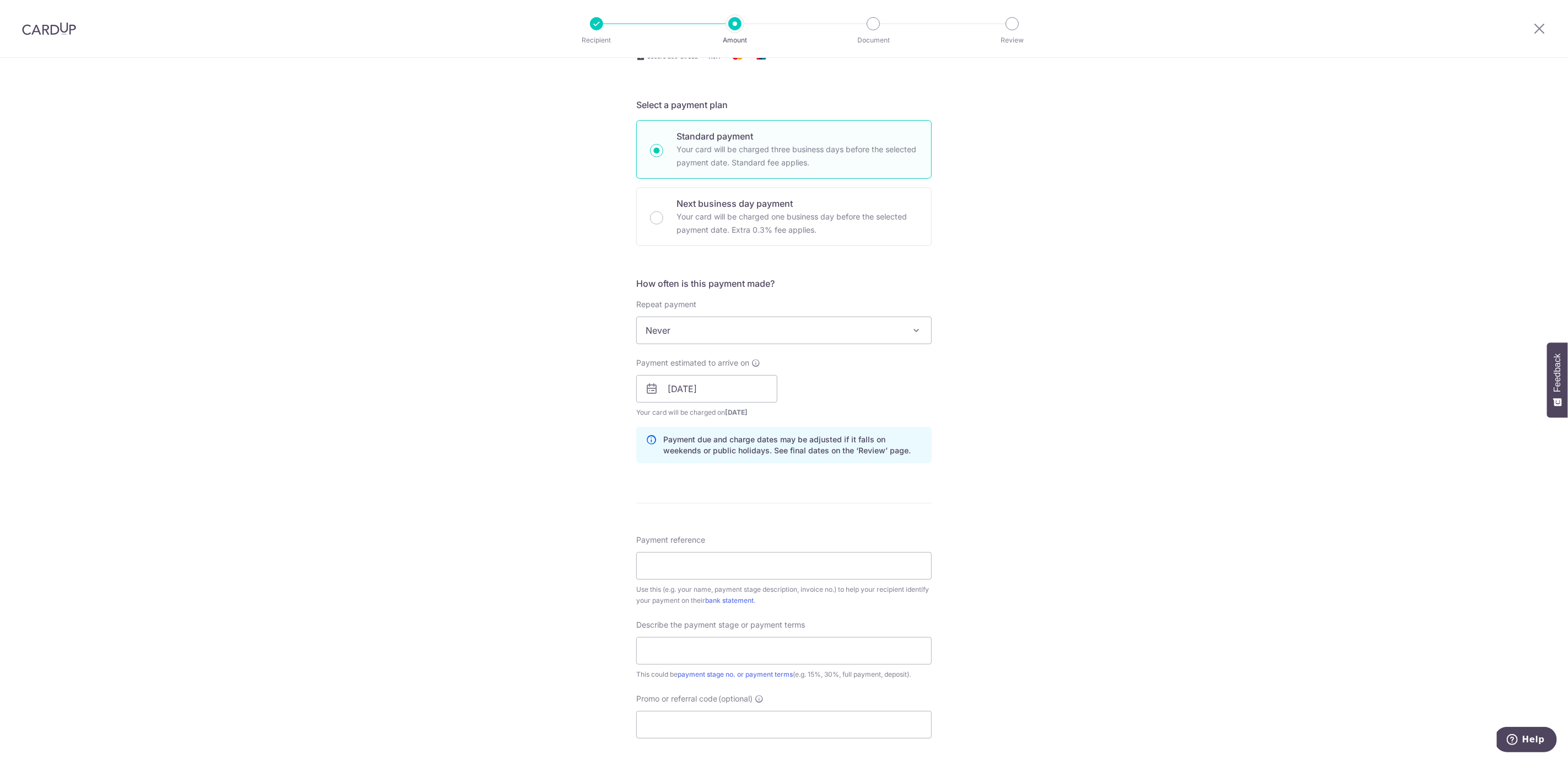
scroll to position [208, 0]
click at [746, 557] on input "Payment reference" at bounding box center [783, 565] width 295 height 27
type input "CFA-2407-8837-02-PL-[PERSON_NAME] [PERSON_NAME]"
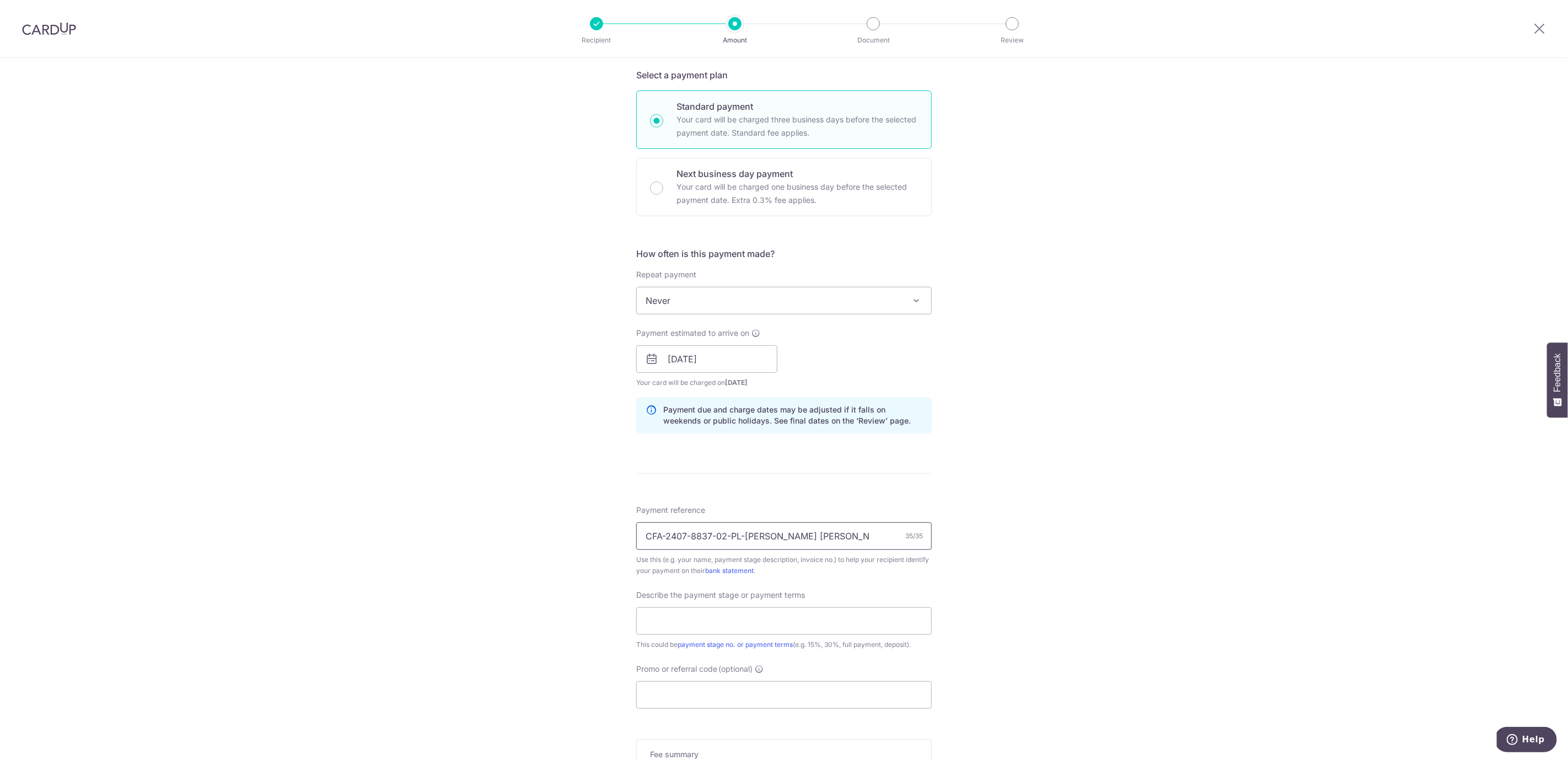
scroll to position [328, 0]
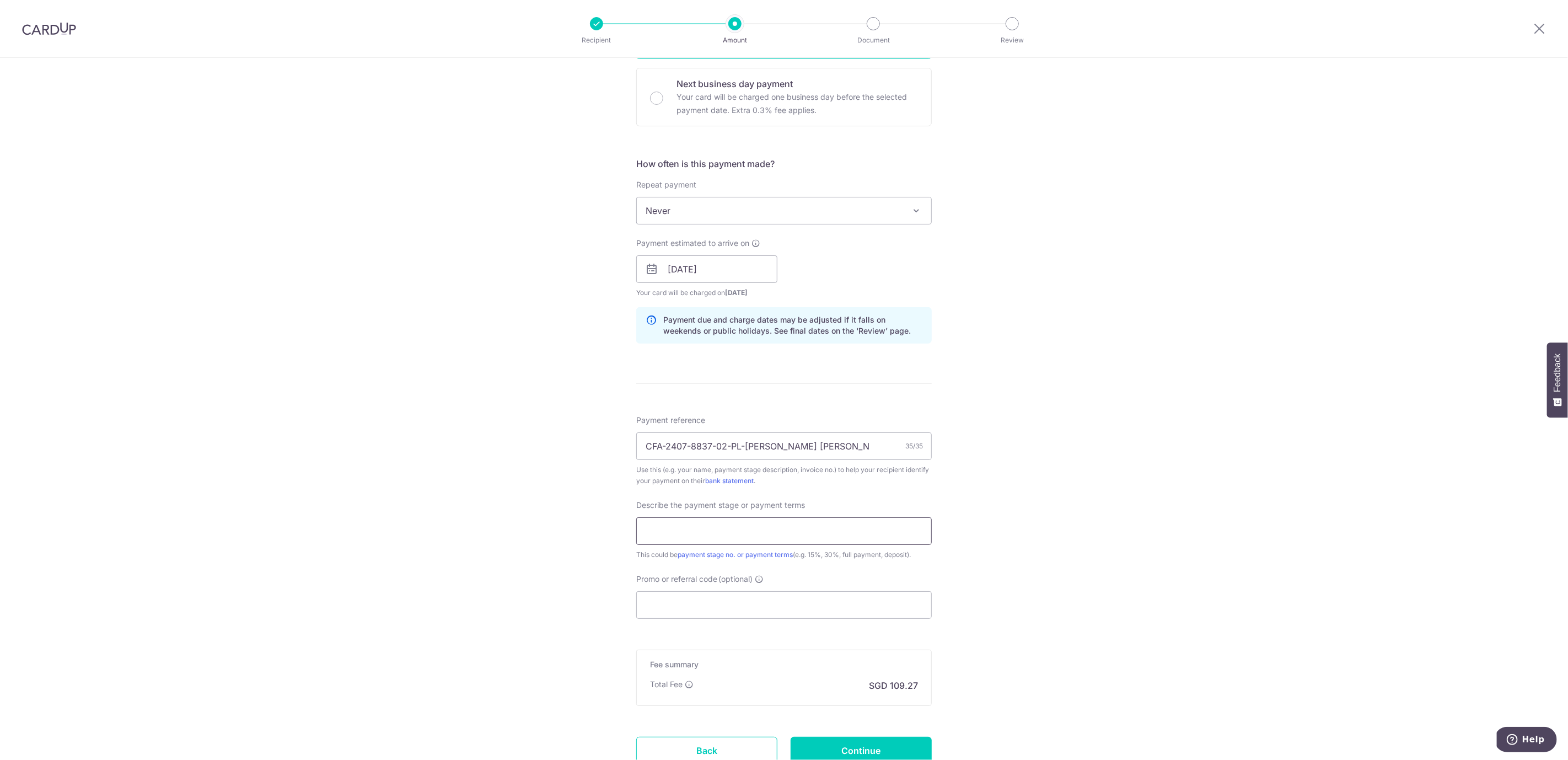
click at [734, 521] on input "text" at bounding box center [783, 531] width 295 height 27
click at [689, 533] on input "95%+VO (1of2)" at bounding box center [783, 531] width 295 height 27
type input "95%+VO (2of2)"
click at [1056, 522] on div "Tell us more about your payment Enter payment amount SGD 4,202.56 4202.56 Card …" at bounding box center [784, 289] width 1568 height 1117
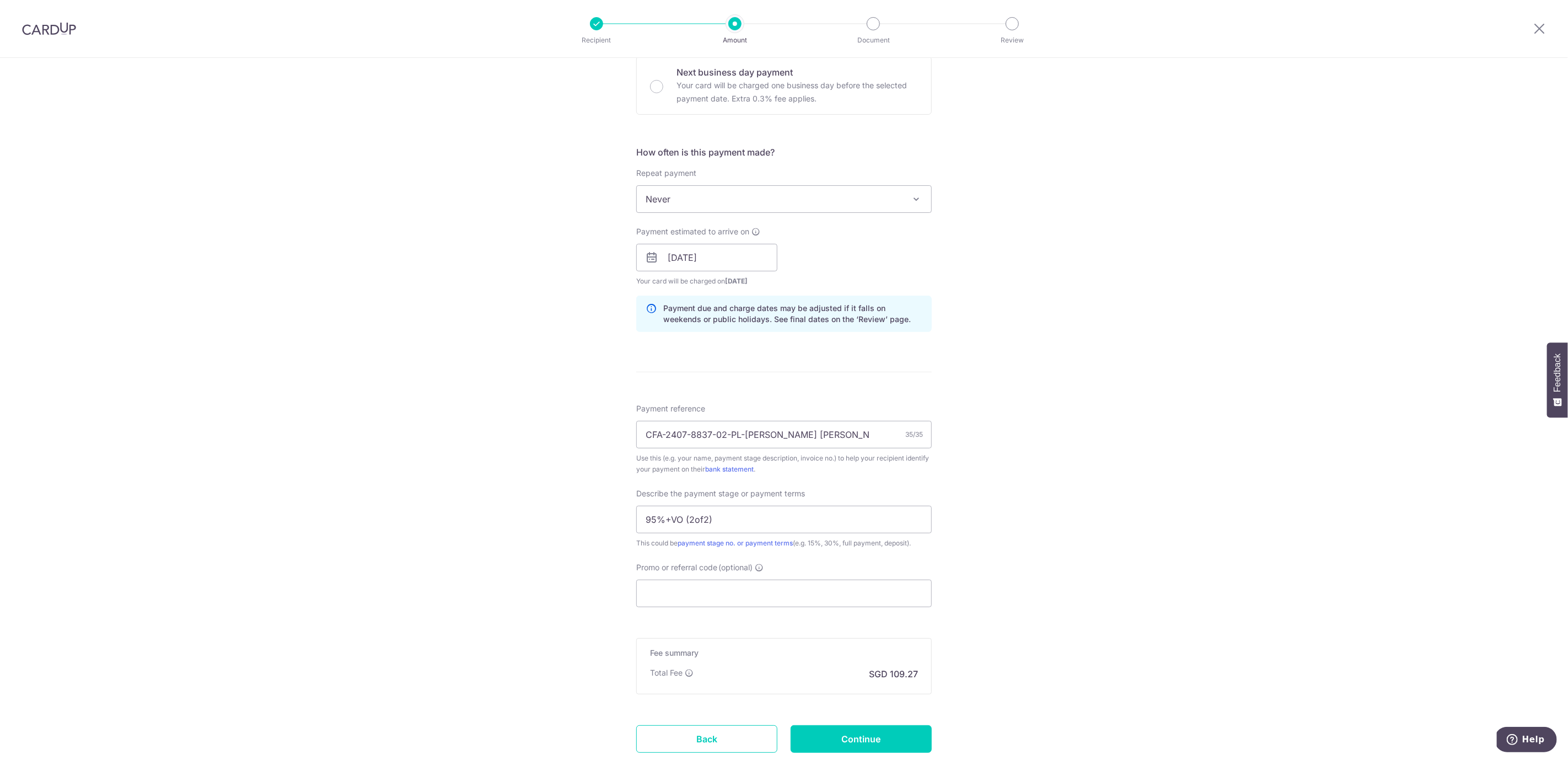
scroll to position [351, 0]
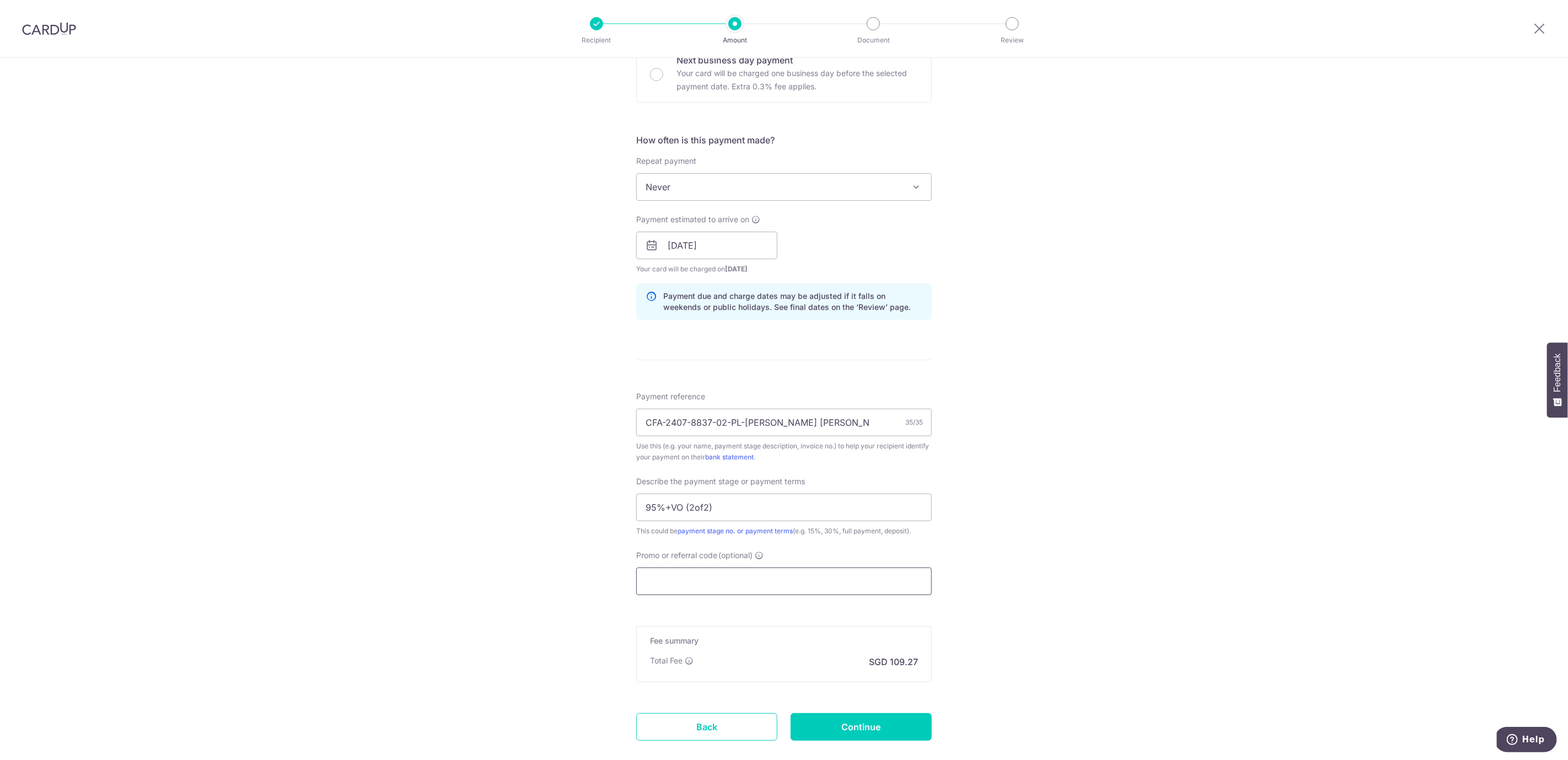
click at [723, 580] on input "Promo or referral code (optional)" at bounding box center [783, 581] width 295 height 27
paste input "OCBC90NV"
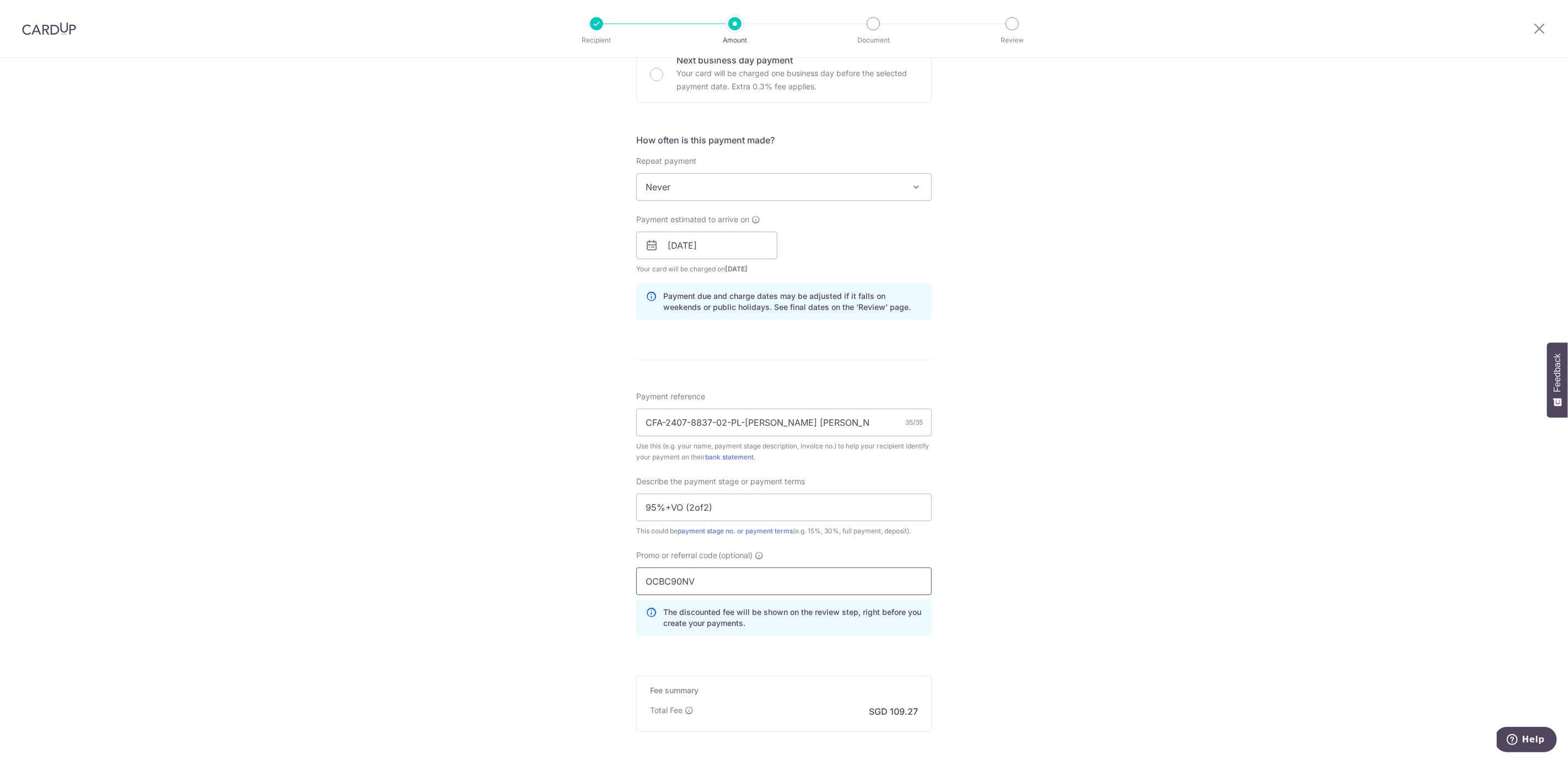
type input "OCBC90NV"
click at [1043, 529] on div "Tell us more about your payment Enter payment amount SGD 4,202.56 4202.56 Card …" at bounding box center [784, 290] width 1568 height 1167
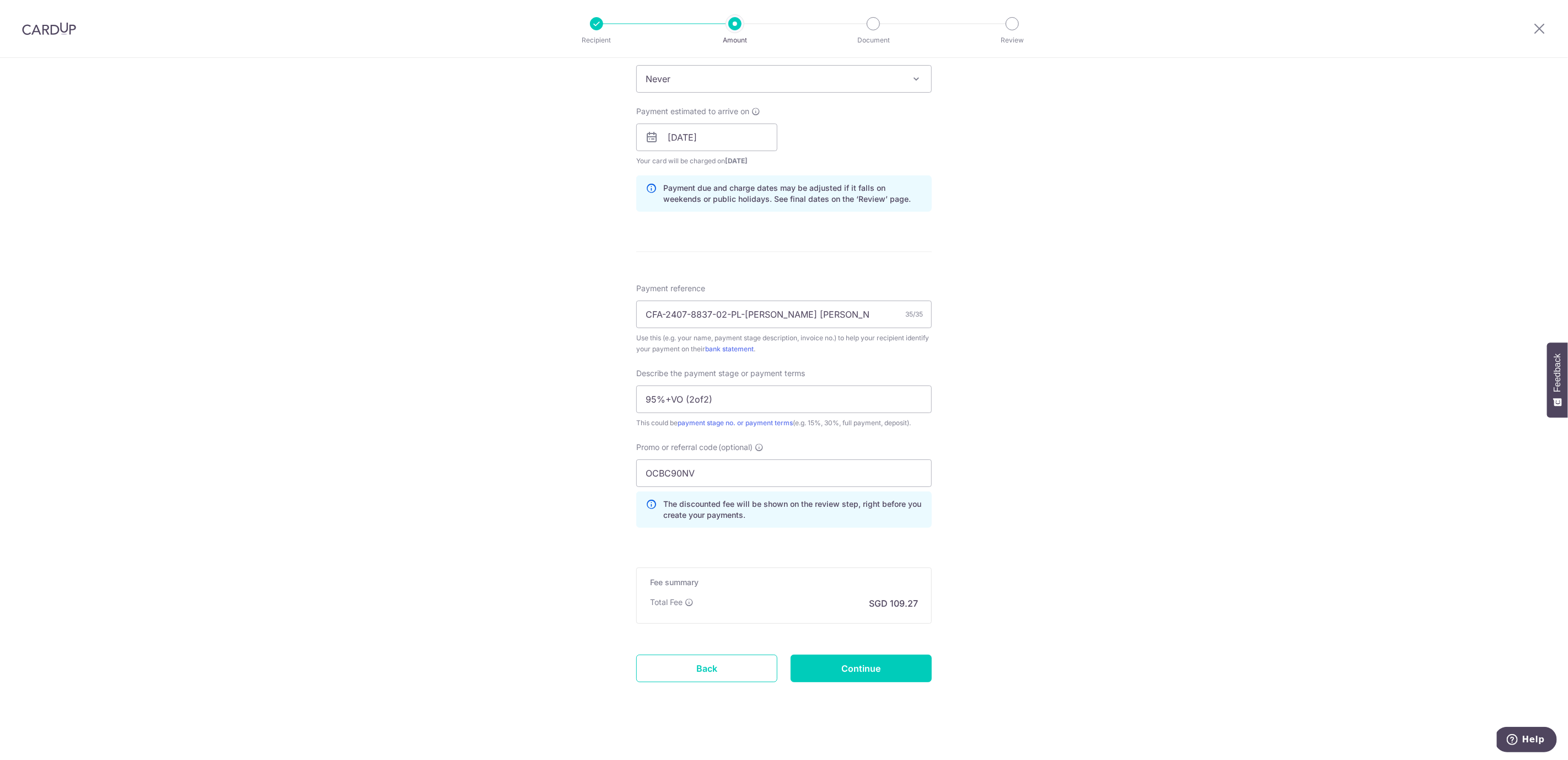
scroll to position [465, 0]
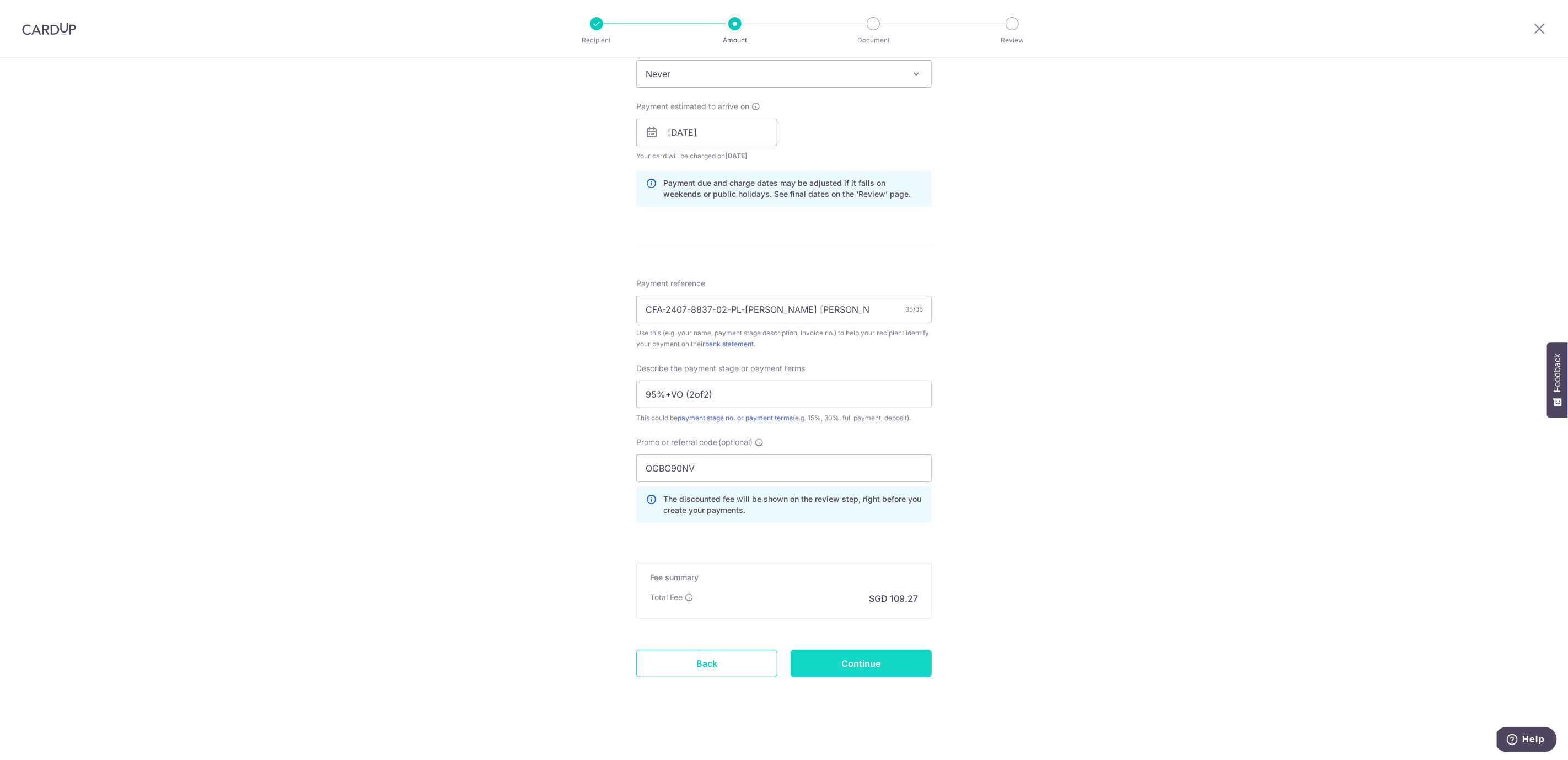
click at [881, 663] on input "Continue" at bounding box center [861, 663] width 141 height 27
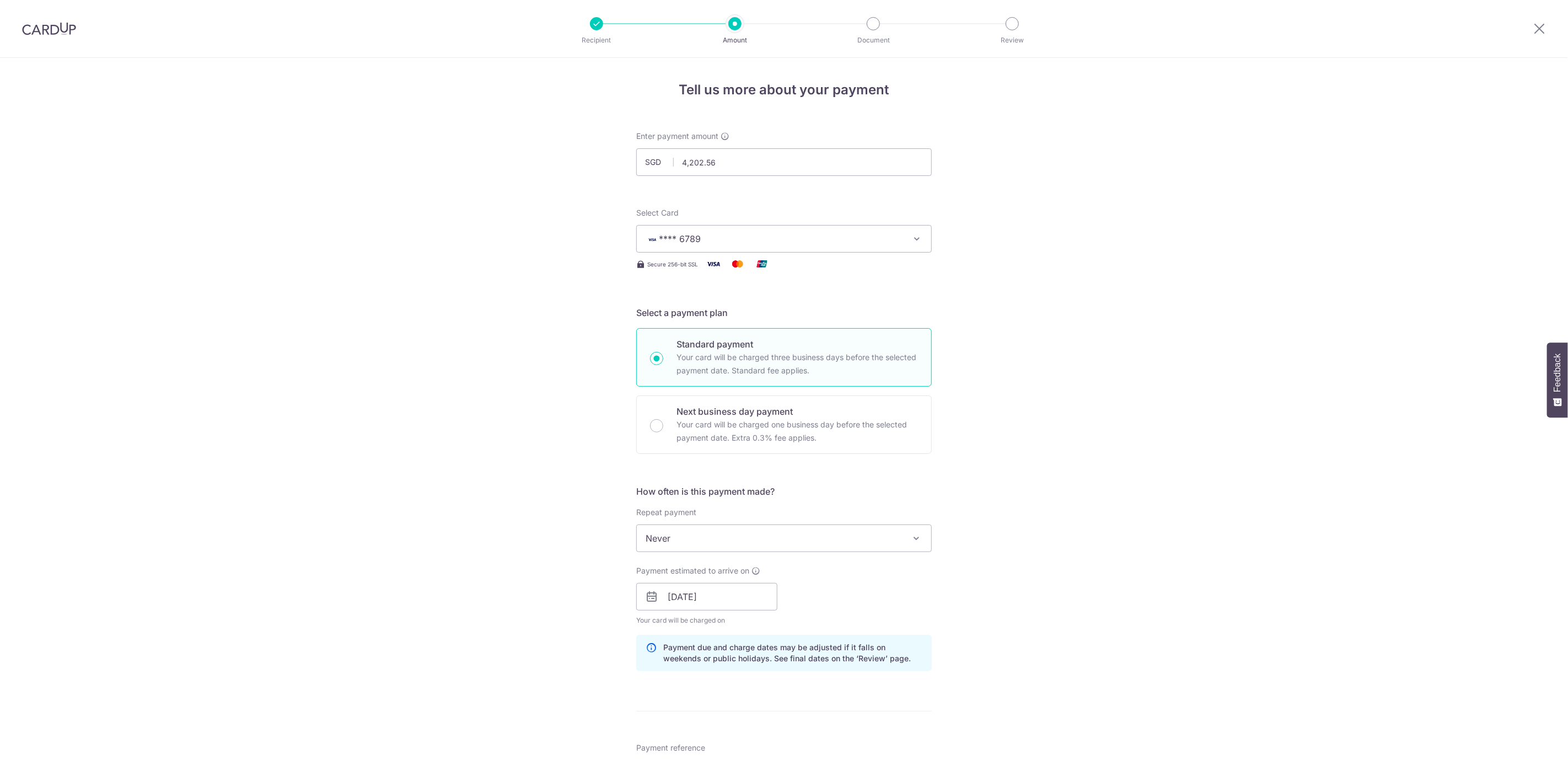
scroll to position [480, 0]
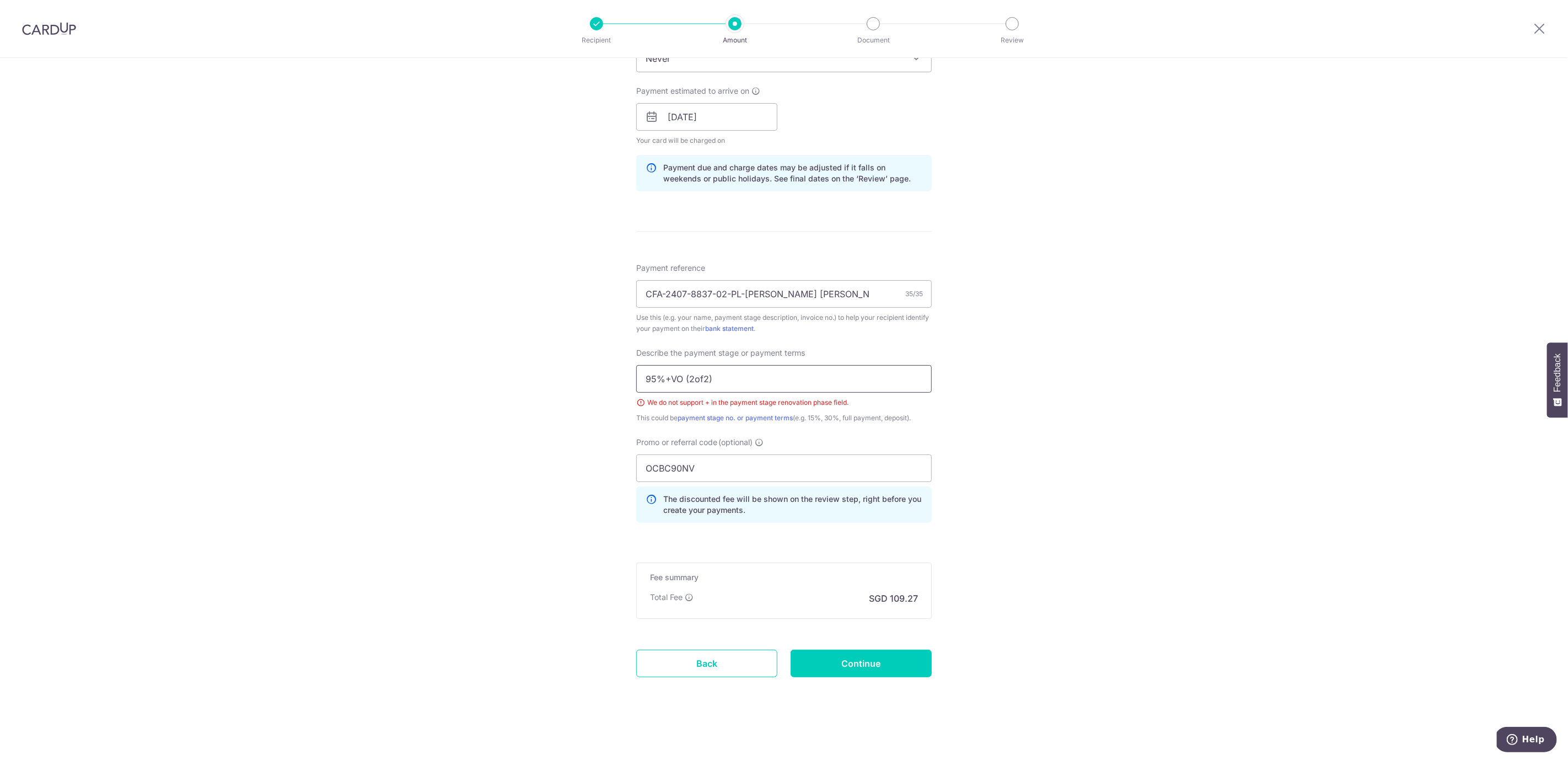
click at [699, 380] on input "95%+VO (2of2)" at bounding box center [783, 379] width 295 height 27
drag, startPoint x: 752, startPoint y: 378, endPoint x: 463, endPoint y: 357, distance: 289.8
click at [463, 357] on div "Tell us more about your payment Enter payment amount SGD 4,202.56 4202.56 Selec…" at bounding box center [784, 169] width 1568 height 1182
click at [676, 382] on input "text" at bounding box center [783, 379] width 295 height 27
drag, startPoint x: 700, startPoint y: 382, endPoint x: 719, endPoint y: 382, distance: 19.0
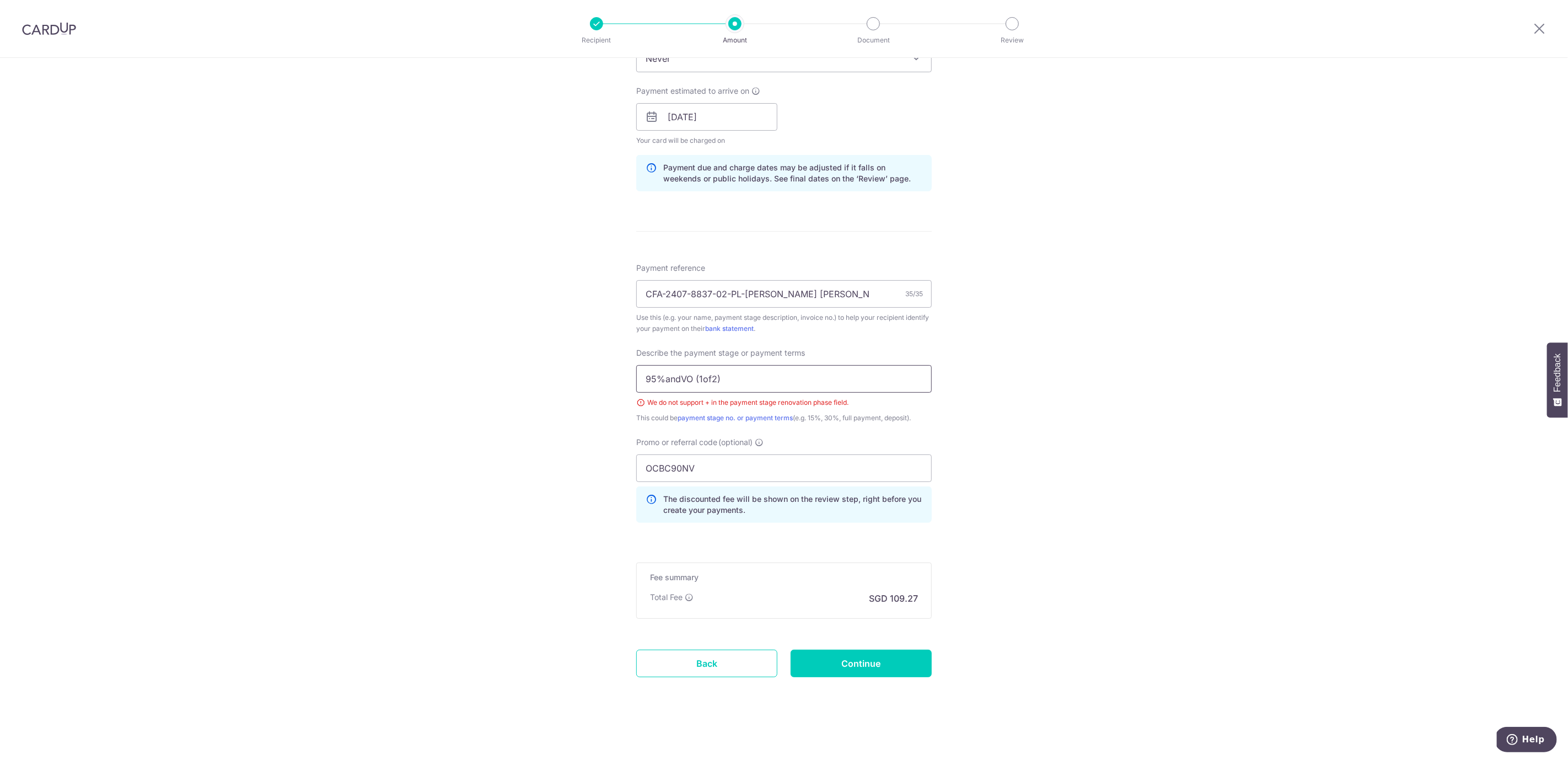
click at [700, 382] on input "95%andVO (1of2)" at bounding box center [783, 379] width 295 height 27
type input "95%andVO (2of2)"
click at [1045, 423] on div "Tell us more about your payment Enter payment amount SGD 4,202.56 4202.56 Selec…" at bounding box center [784, 169] width 1568 height 1182
click at [861, 669] on input "Continue" at bounding box center [861, 663] width 141 height 27
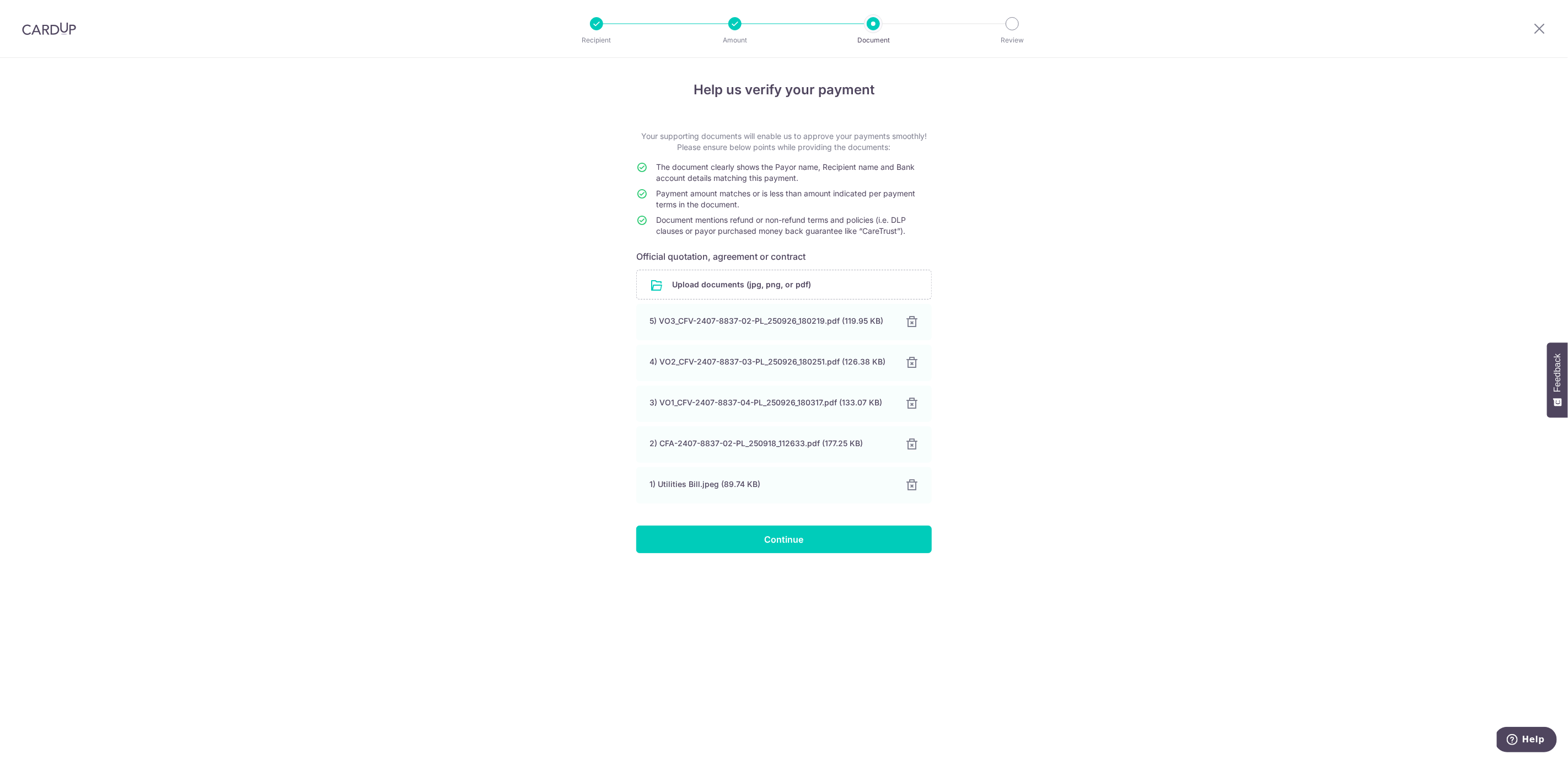
click at [1214, 383] on div "Help us verify your payment Your supporting documents will enable us to approve…" at bounding box center [784, 409] width 1568 height 702
click at [729, 549] on input "Continue" at bounding box center [783, 539] width 295 height 27
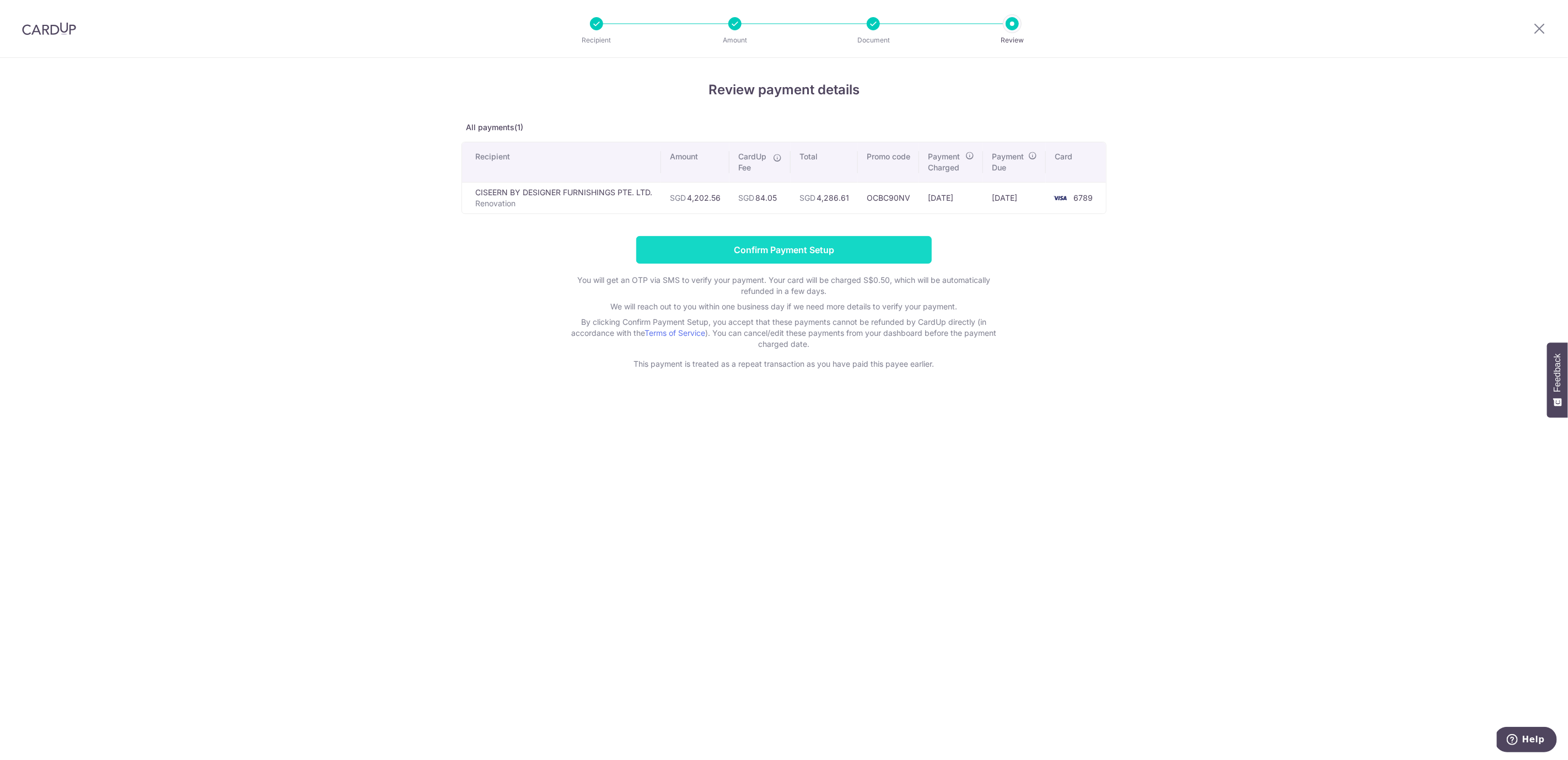
click at [796, 247] on input "Confirm Payment Setup" at bounding box center [783, 250] width 295 height 27
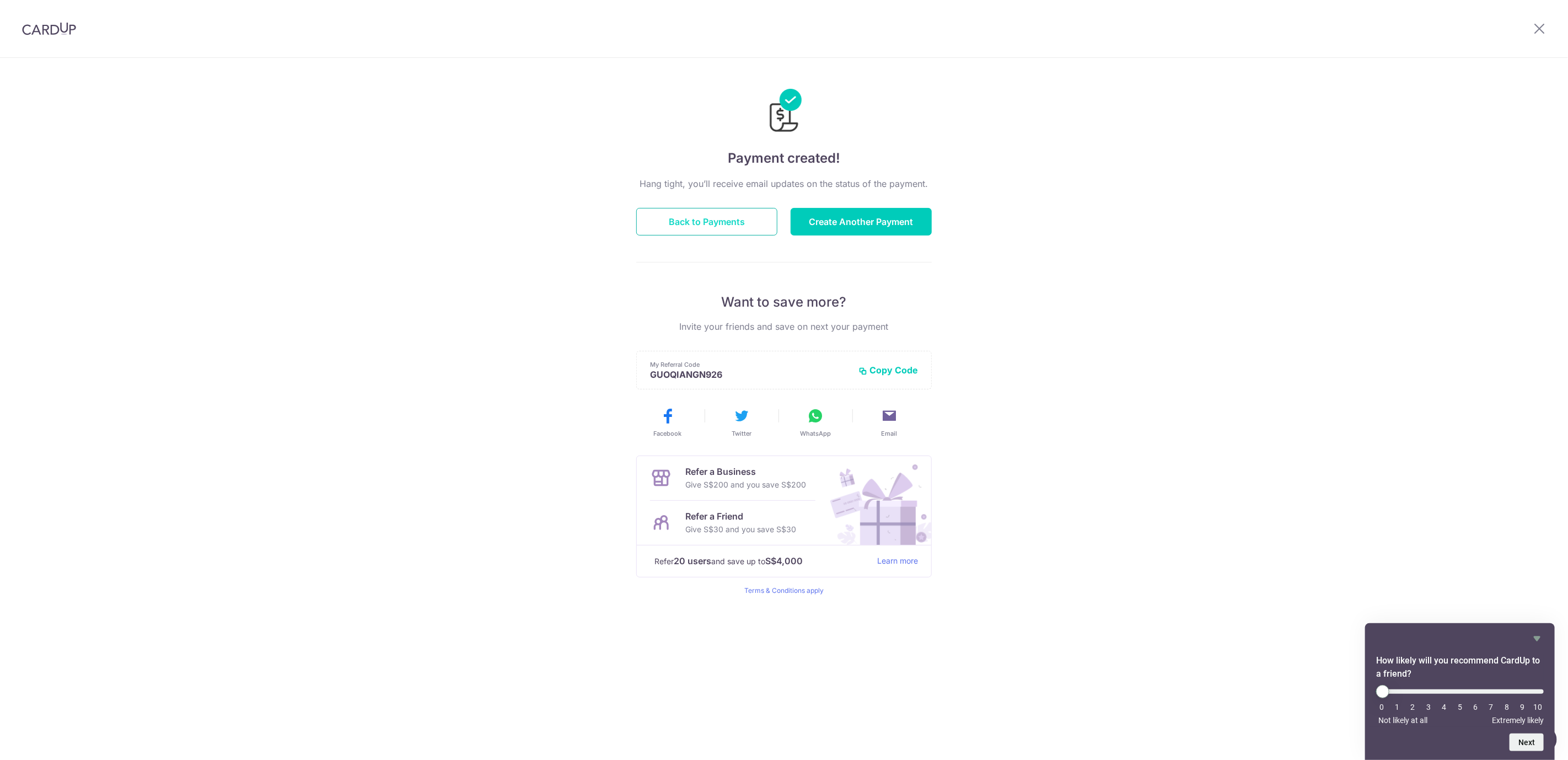
click at [668, 225] on button "Back to Payments" at bounding box center [707, 221] width 141 height 27
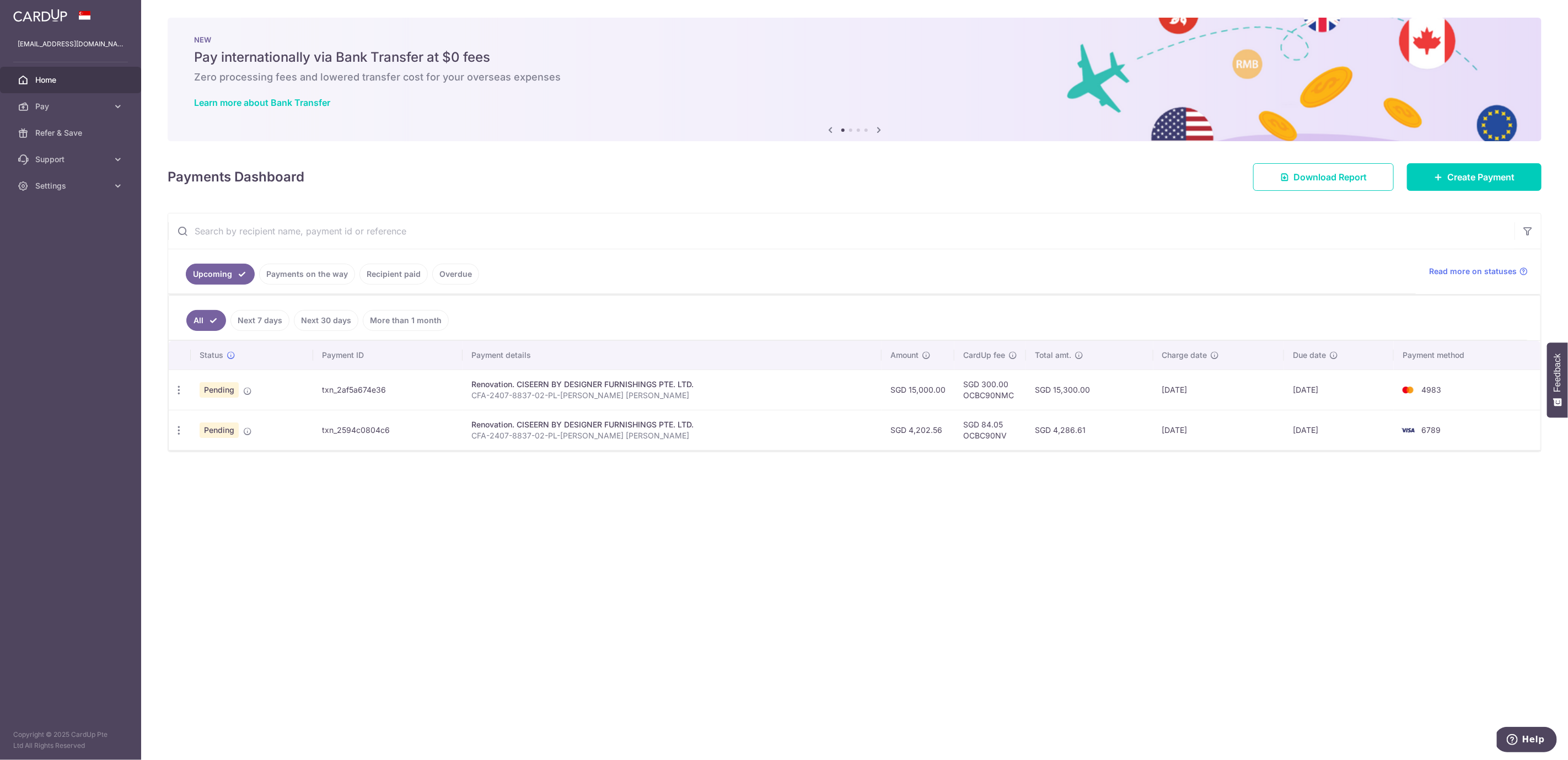
click at [704, 530] on div "× Pause Schedule Pause all future payments in this series Pause just this one p…" at bounding box center [855, 380] width 1427 height 760
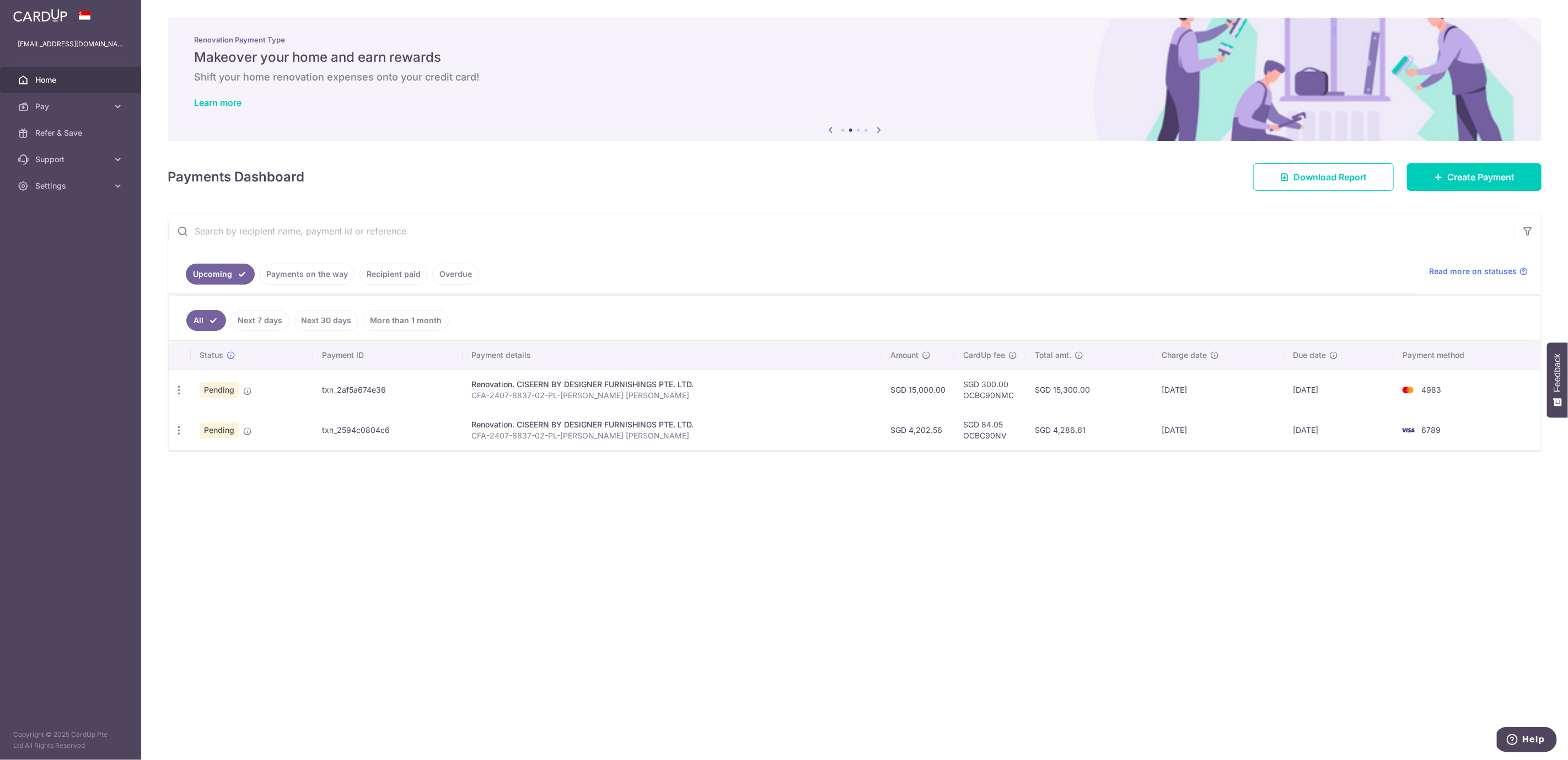
click at [1352, 513] on div "× Pause Schedule Pause all future payments in this series Pause just this one p…" at bounding box center [855, 380] width 1427 height 760
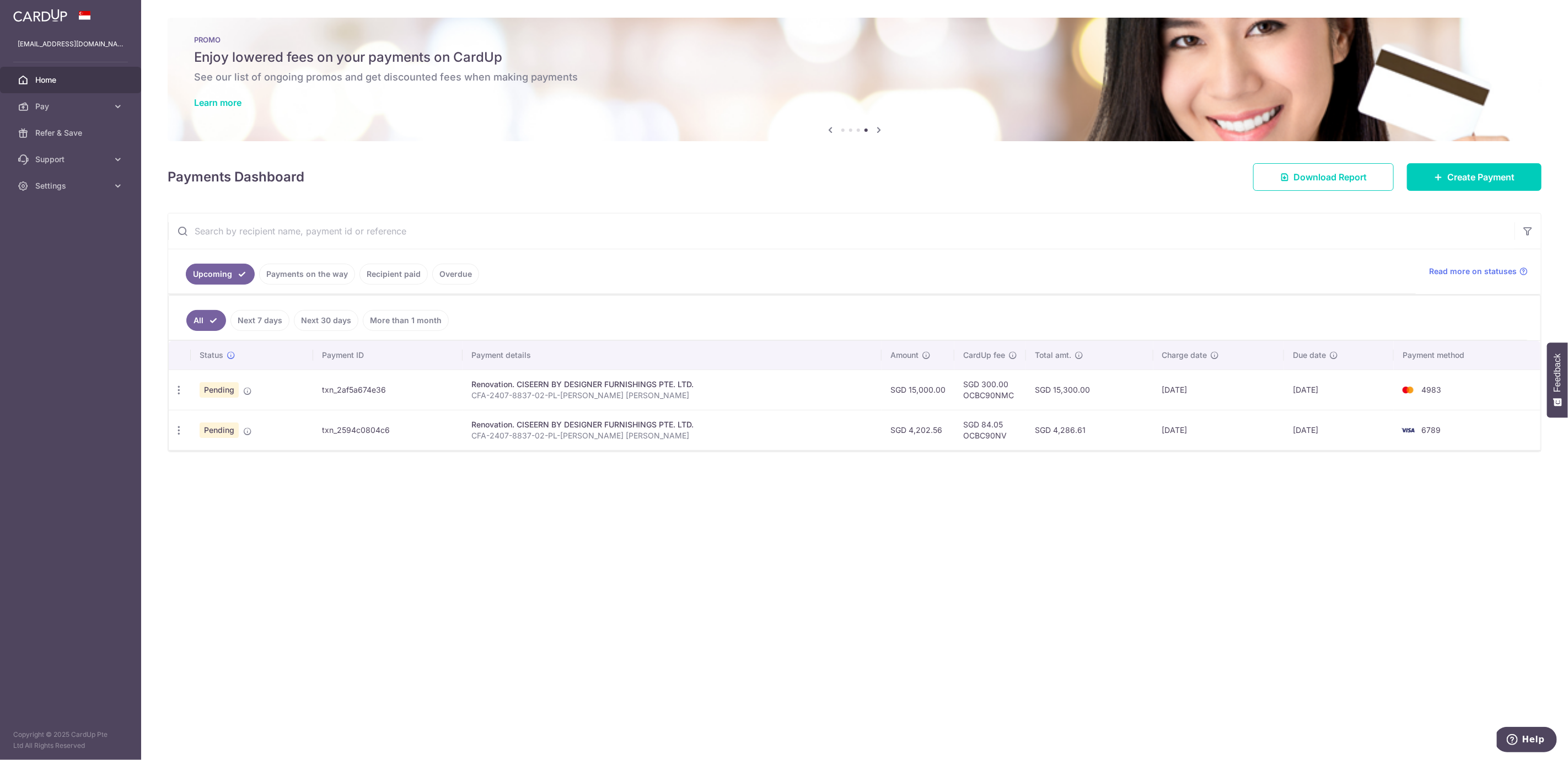
drag, startPoint x: 528, startPoint y: 441, endPoint x: 452, endPoint y: 435, distance: 76.2
click at [452, 435] on tr "Update payment Cancel payment Upload doc Pending txn_2594c0804c6 Renovation. CI…" at bounding box center [855, 430] width 1372 height 40
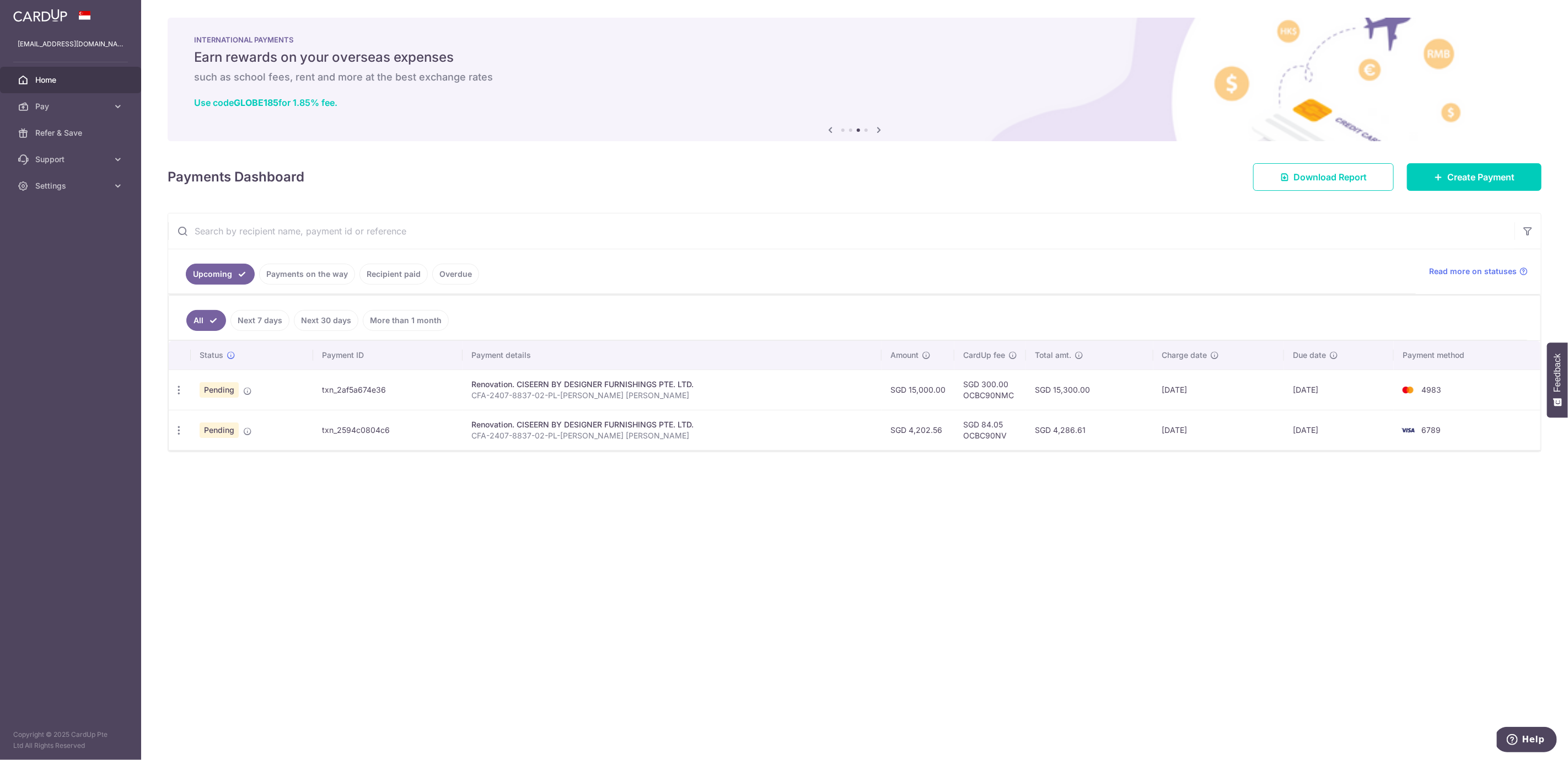
click at [1170, 284] on ul "Upcoming Payments on the way Recipient paid Overdue" at bounding box center [792, 271] width 1248 height 44
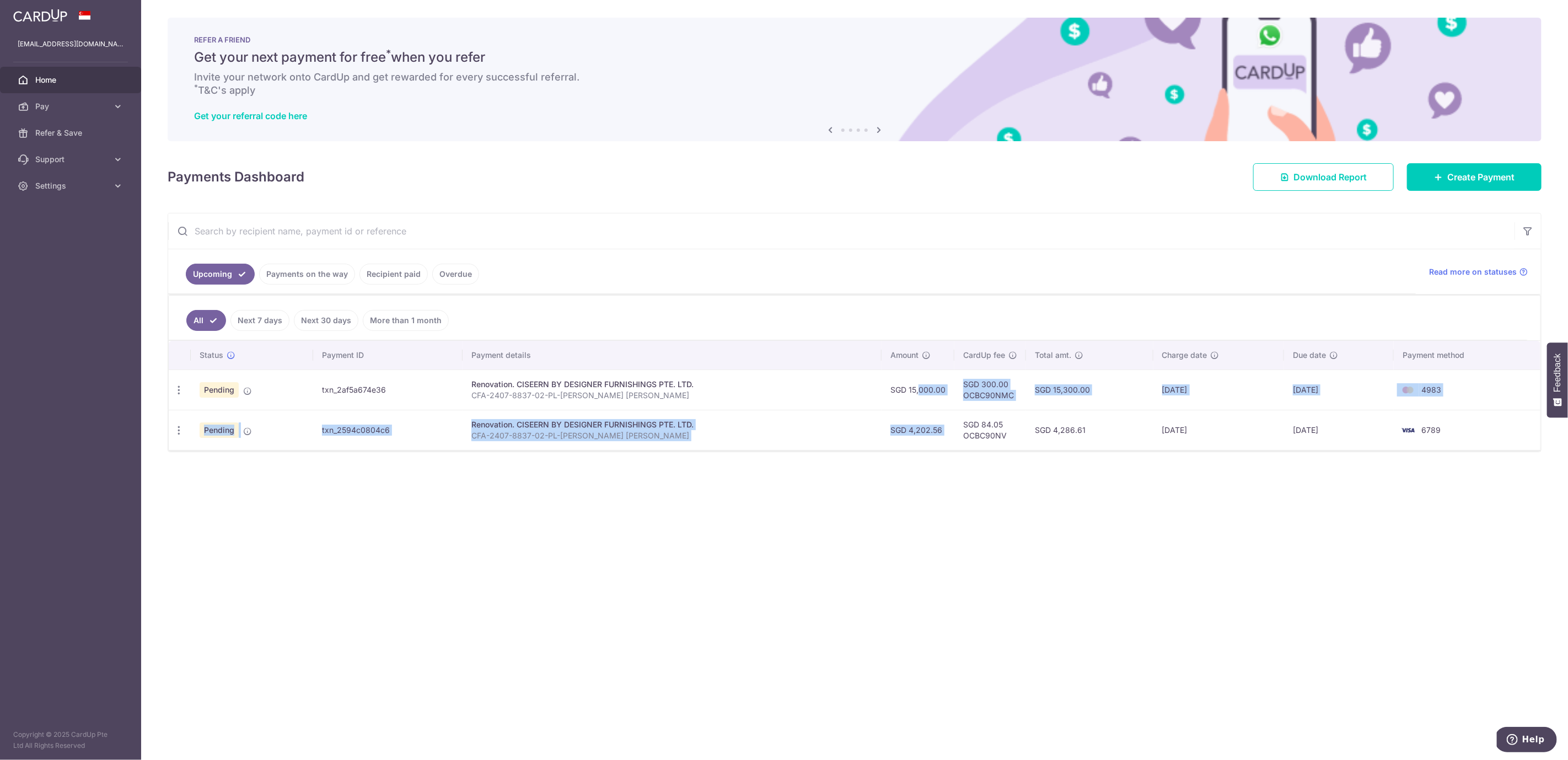
drag, startPoint x: 915, startPoint y: 389, endPoint x: 968, endPoint y: 429, distance: 66.4
click at [968, 429] on tbody "Update payment Cancel payment Upload doc Pending txn_2af5a674e36 Renovation. CI…" at bounding box center [855, 410] width 1372 height 80
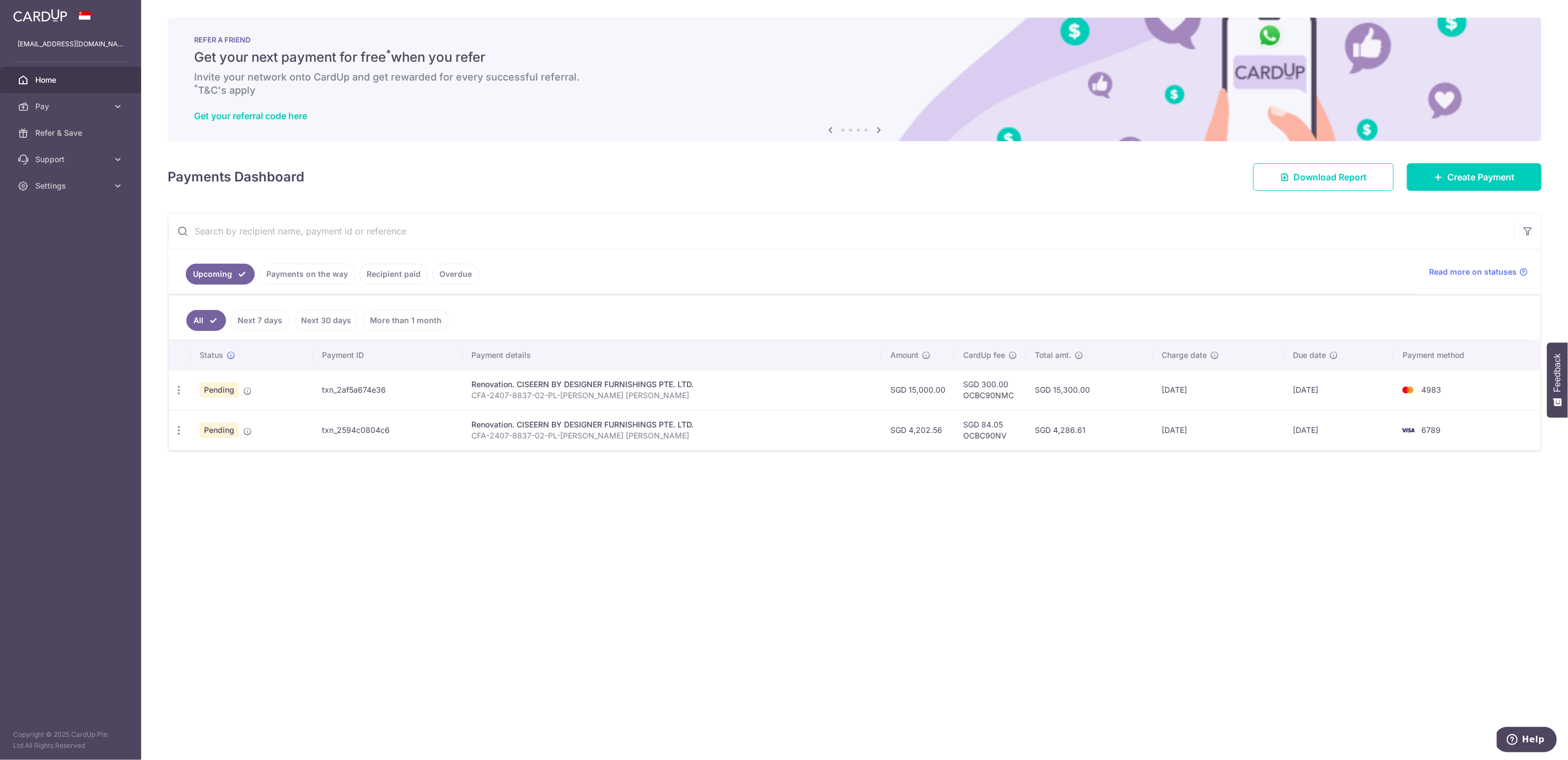
click at [1124, 497] on div "× Pause Schedule Pause all future payments in this series Pause just this one p…" at bounding box center [855, 380] width 1427 height 760
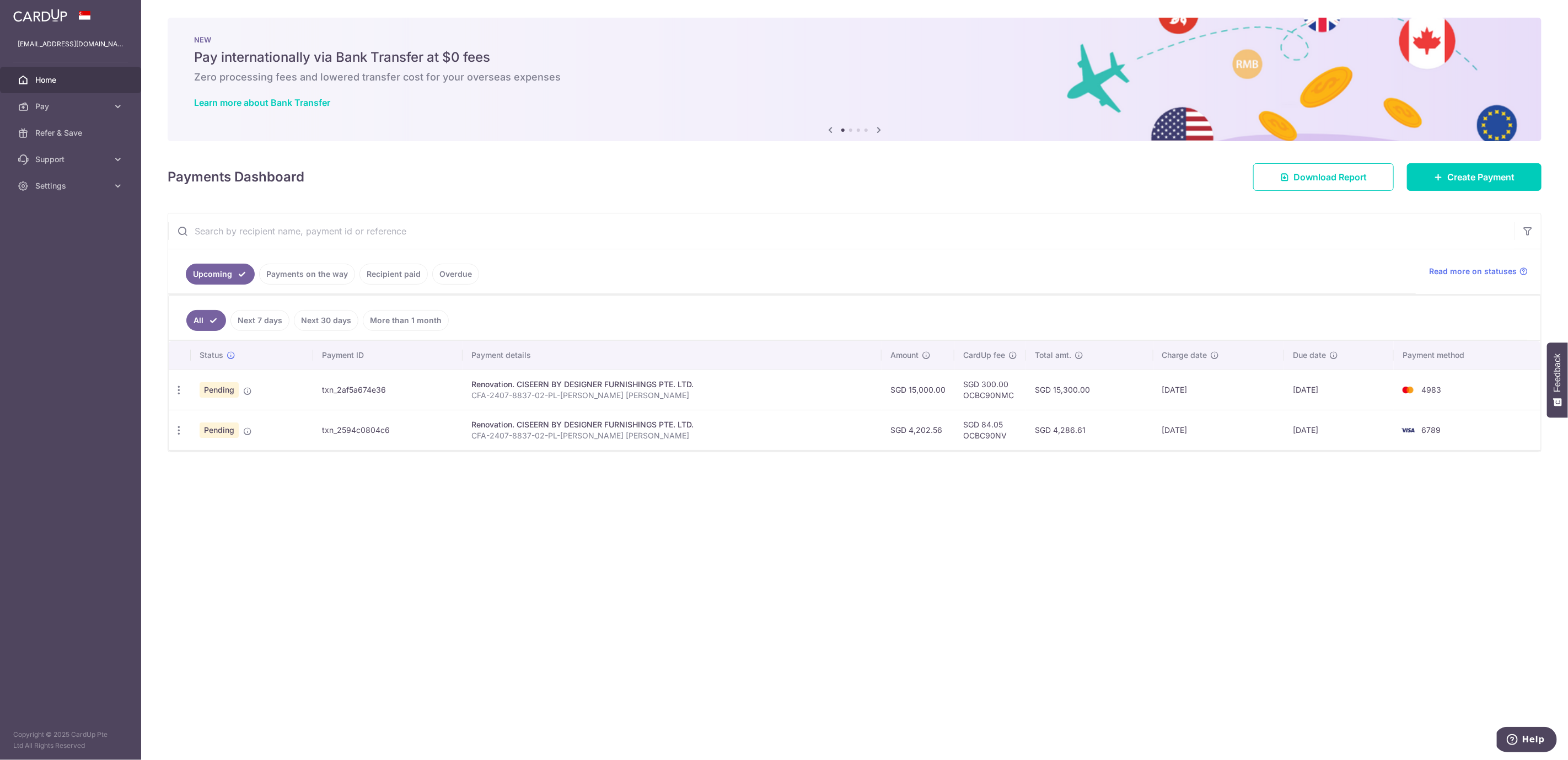
click at [1091, 553] on div "× Pause Schedule Pause all future payments in this series Pause just this one p…" at bounding box center [855, 380] width 1427 height 760
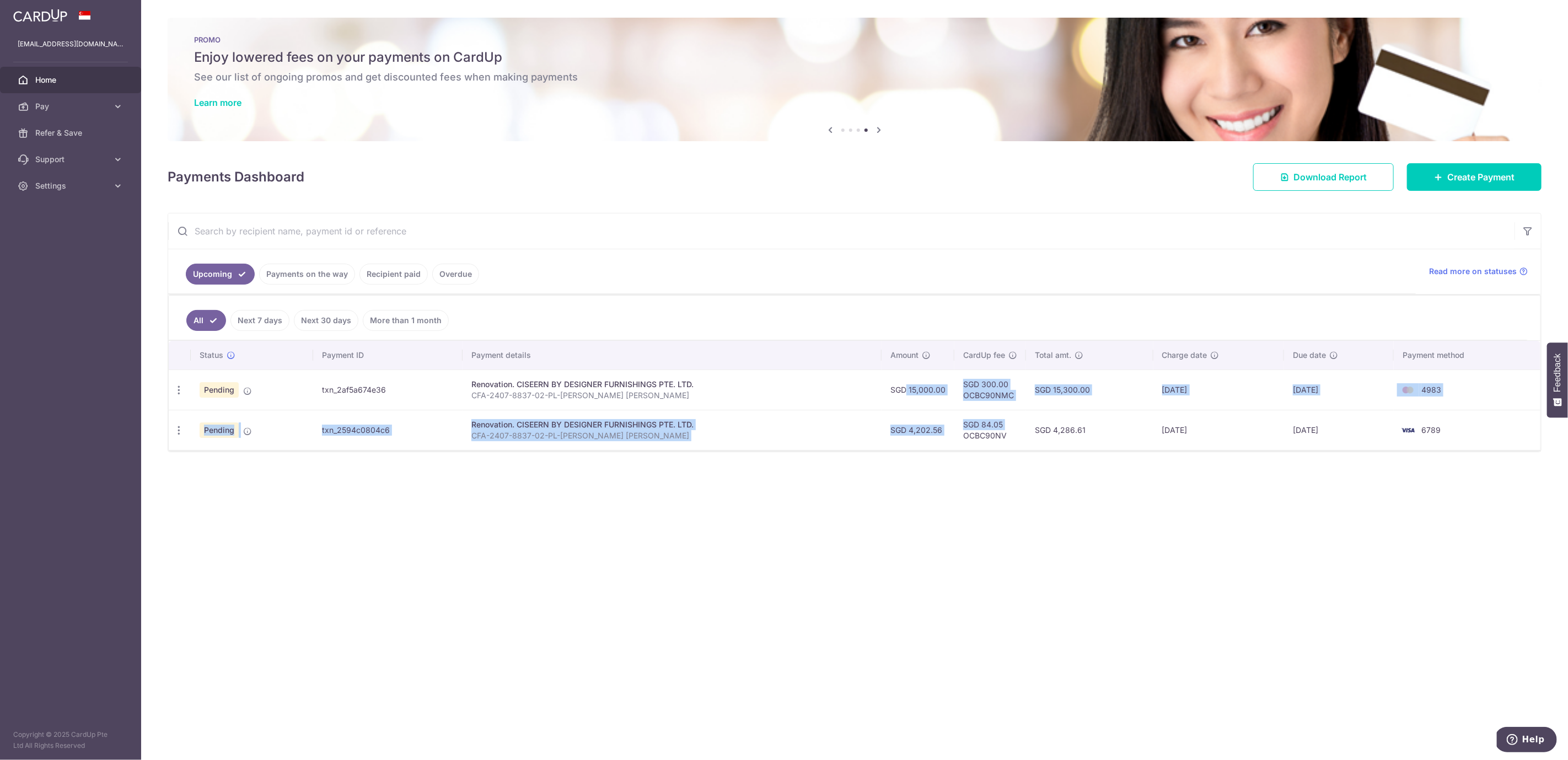
drag, startPoint x: 894, startPoint y: 390, endPoint x: 968, endPoint y: 437, distance: 87.7
click at [968, 437] on tbody "Update payment Cancel payment Upload doc Pending txn_2af5a674e36 Renovation. CI…" at bounding box center [855, 410] width 1372 height 80
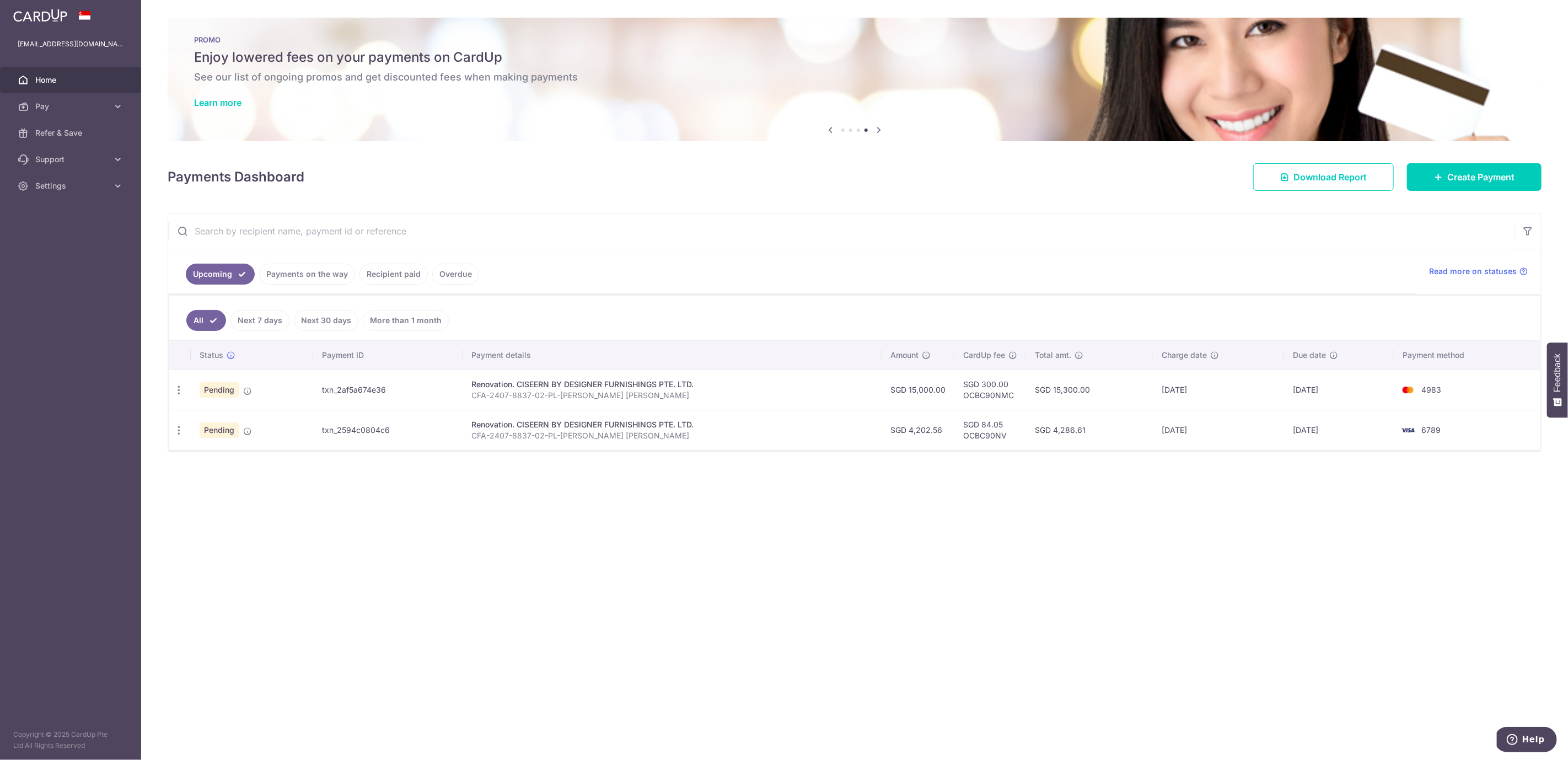
click at [906, 584] on div "× Pause Schedule Pause all future payments in this series Pause just this one p…" at bounding box center [855, 380] width 1427 height 760
